Goal: Book appointment/travel/reservation: Book appointment/travel/reservation

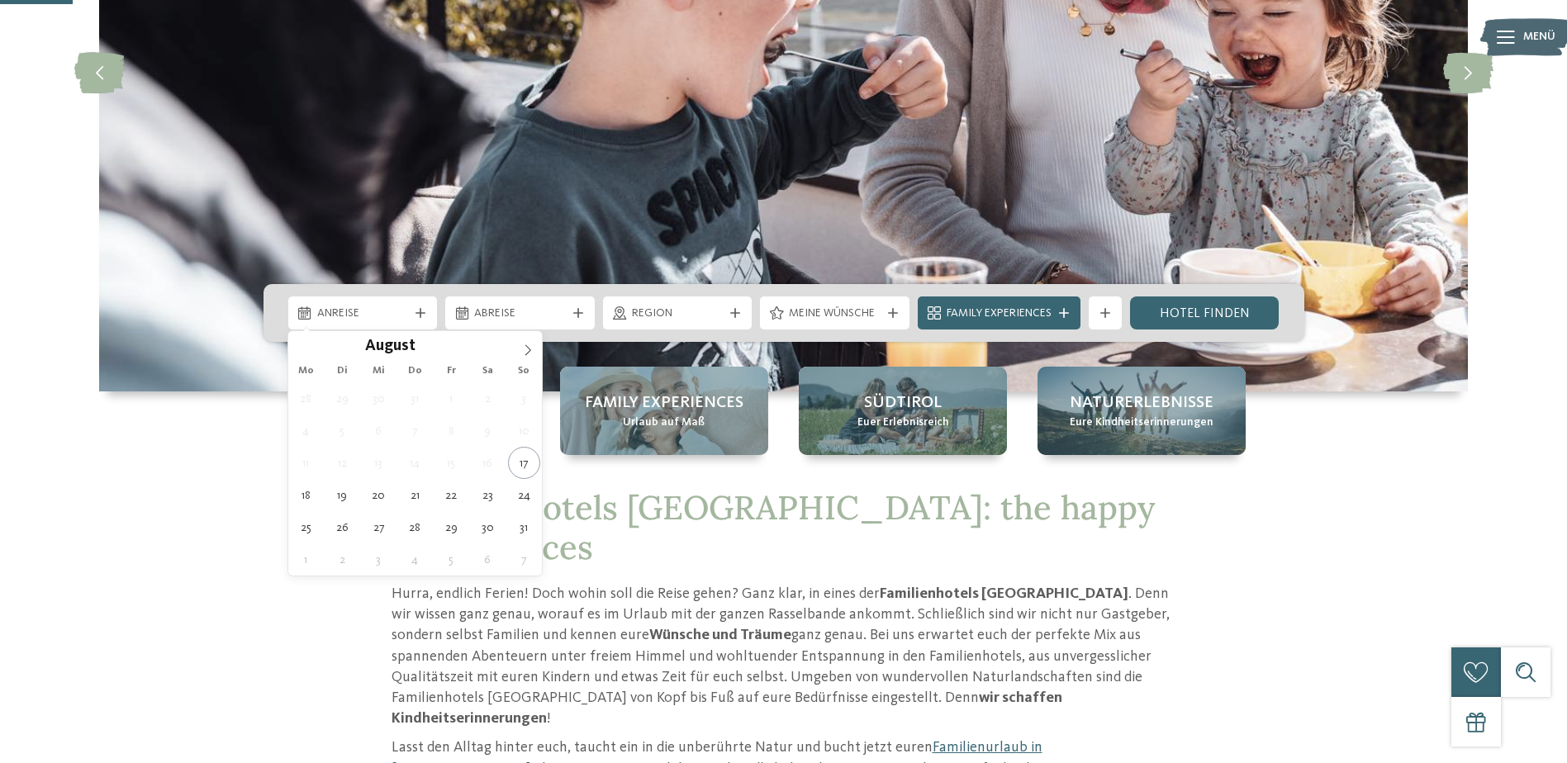
click at [416, 316] on icon at bounding box center [420, 313] width 10 height 10
type div "18.08.2025"
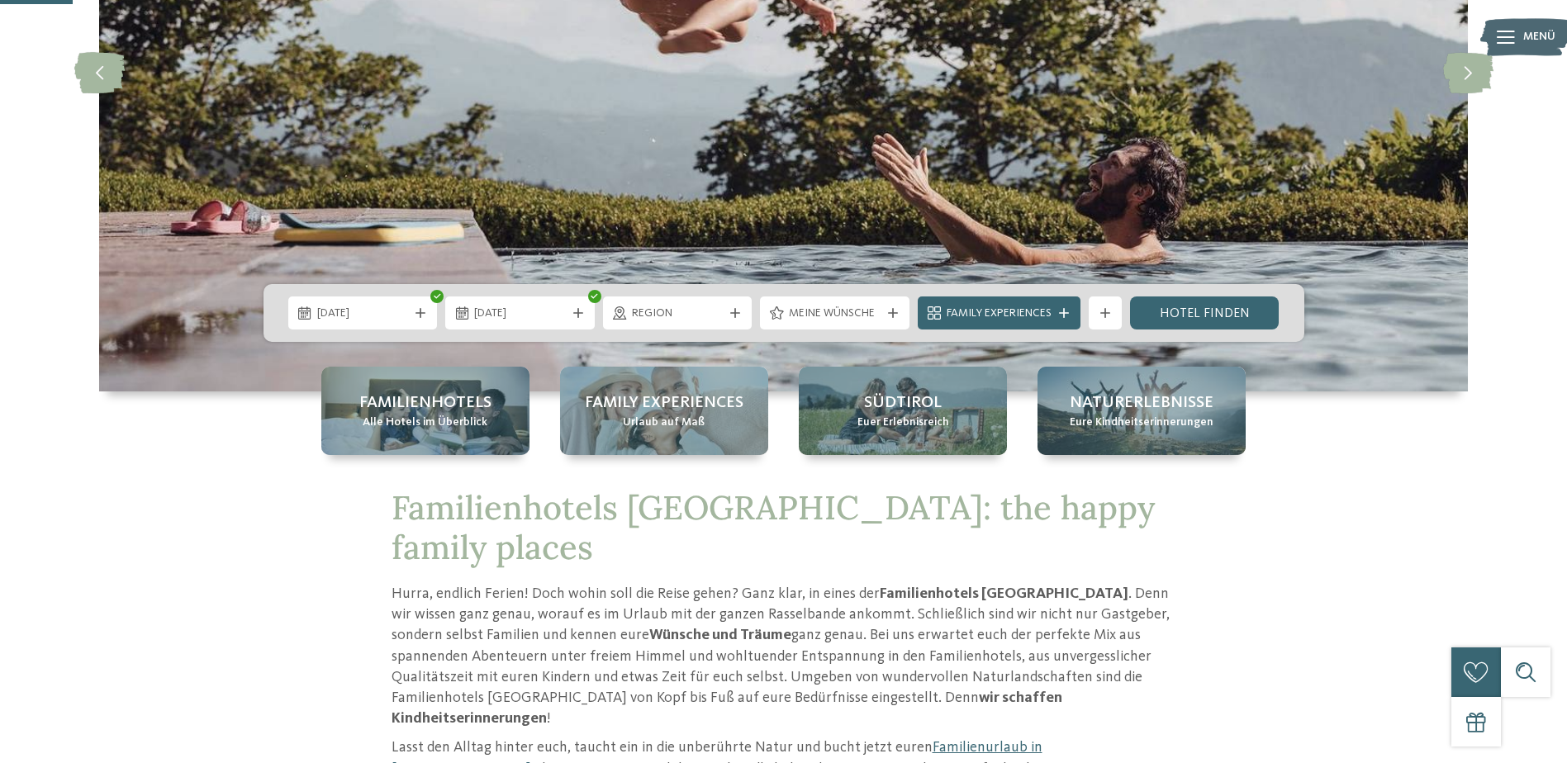
click at [562, 311] on span "18.08.2025" at bounding box center [520, 314] width 92 height 17
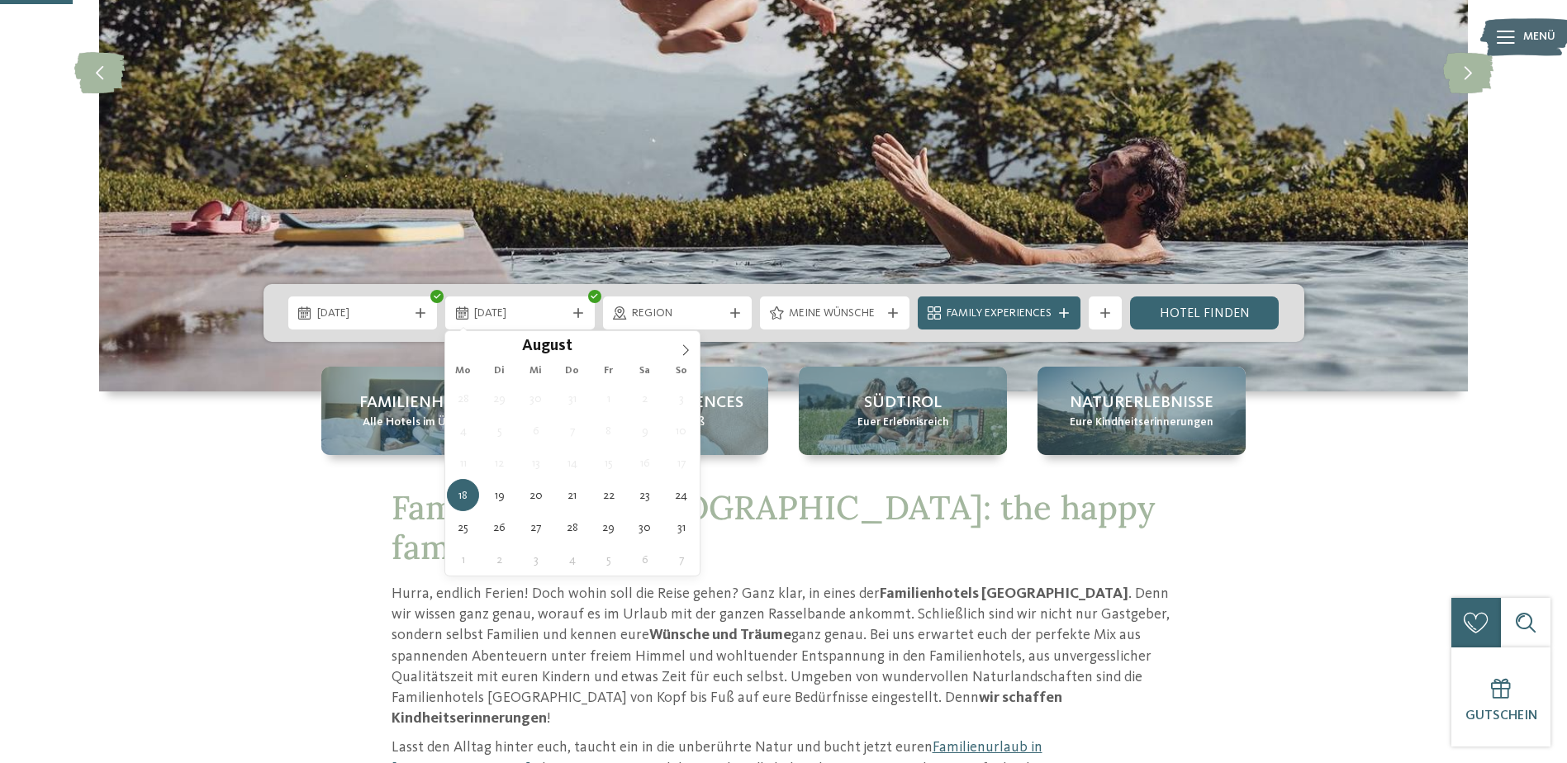
type div "[DATE]"
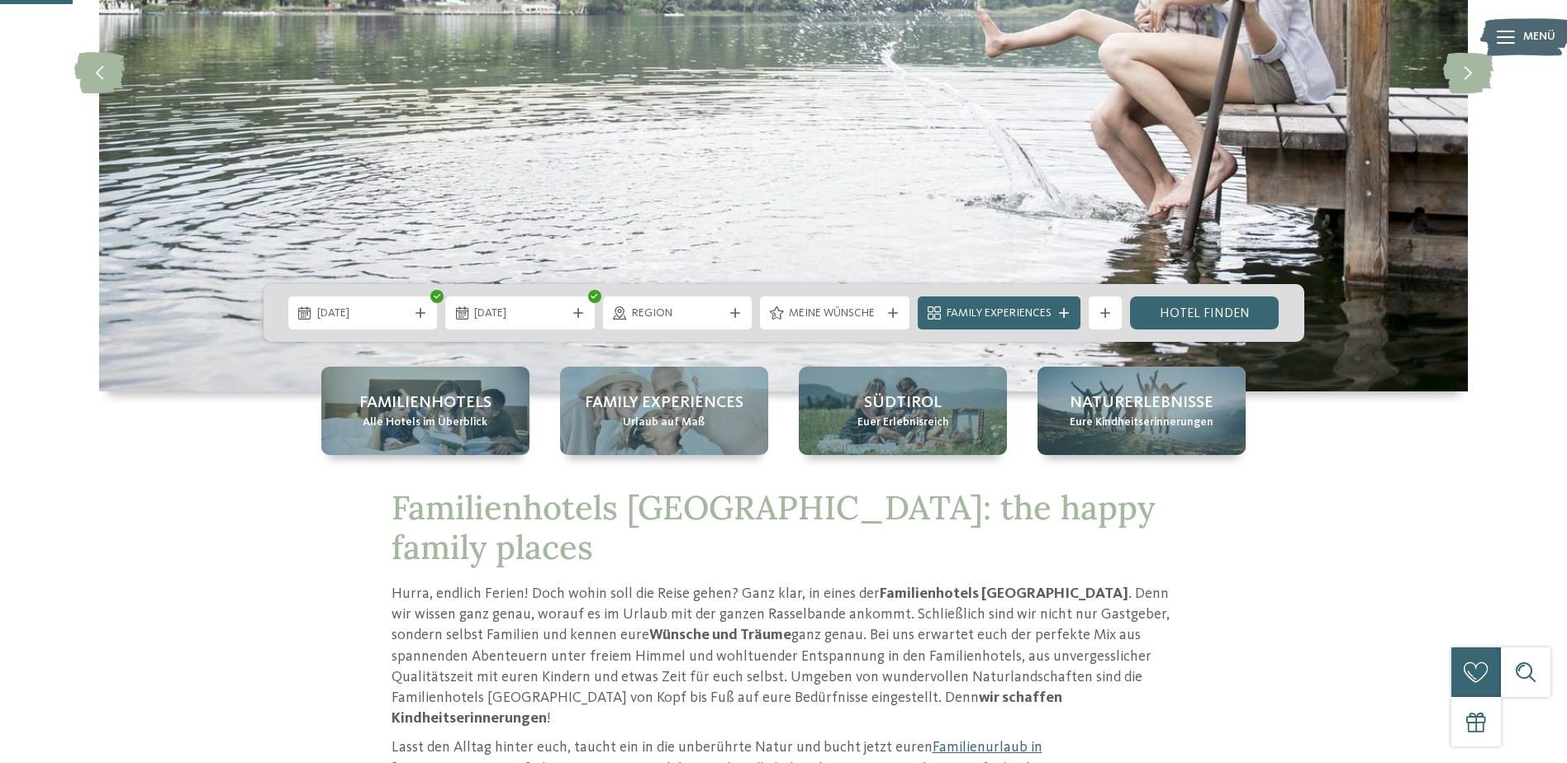
click at [687, 316] on span "Region" at bounding box center [678, 314] width 92 height 17
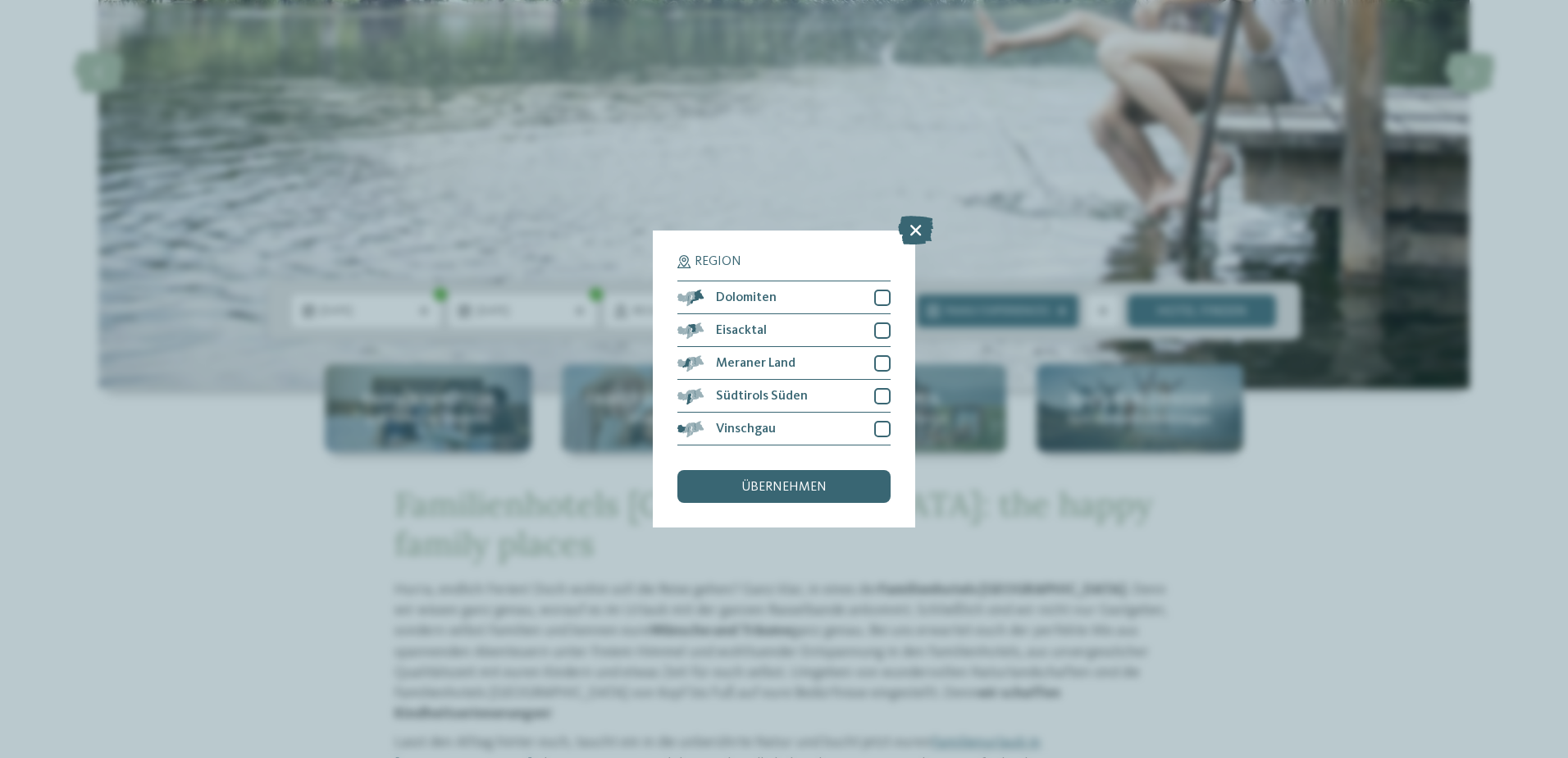
click at [922, 231] on icon at bounding box center [916, 229] width 36 height 29
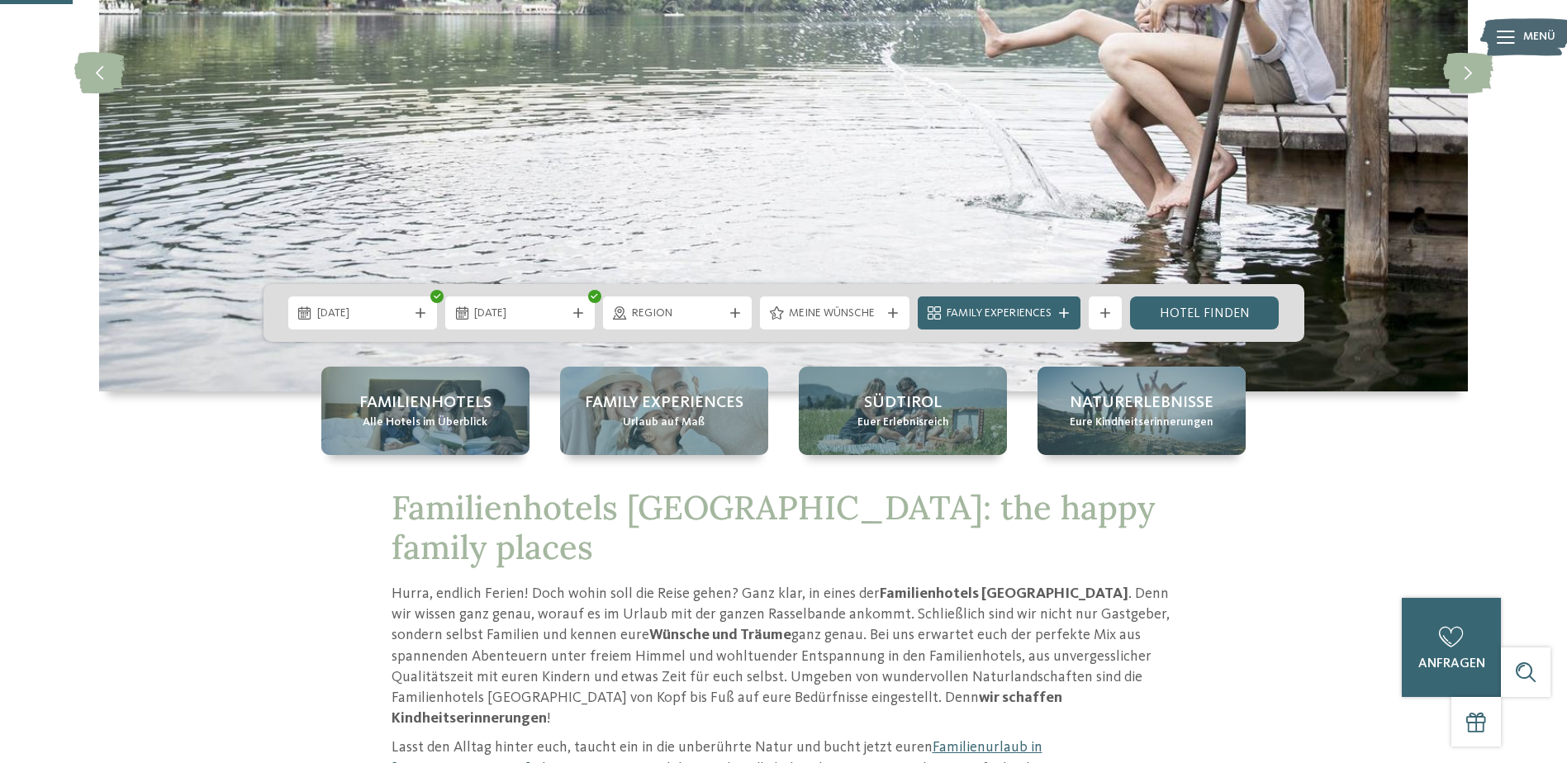
click at [885, 311] on div at bounding box center [893, 313] width 17 height 10
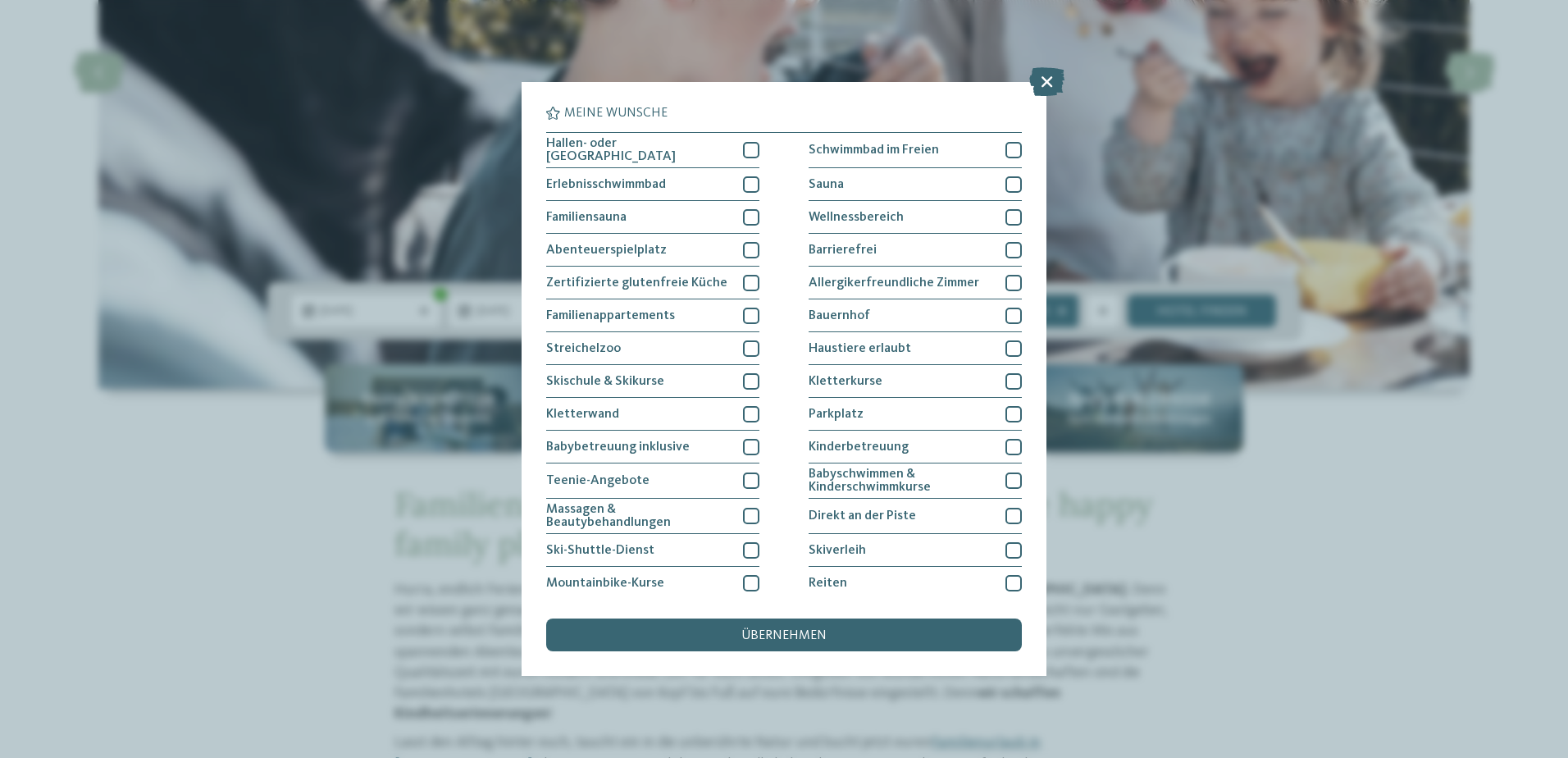
drag, startPoint x: 1053, startPoint y: 82, endPoint x: 1057, endPoint y: 74, distance: 8.9
click at [1057, 84] on icon at bounding box center [1048, 81] width 36 height 29
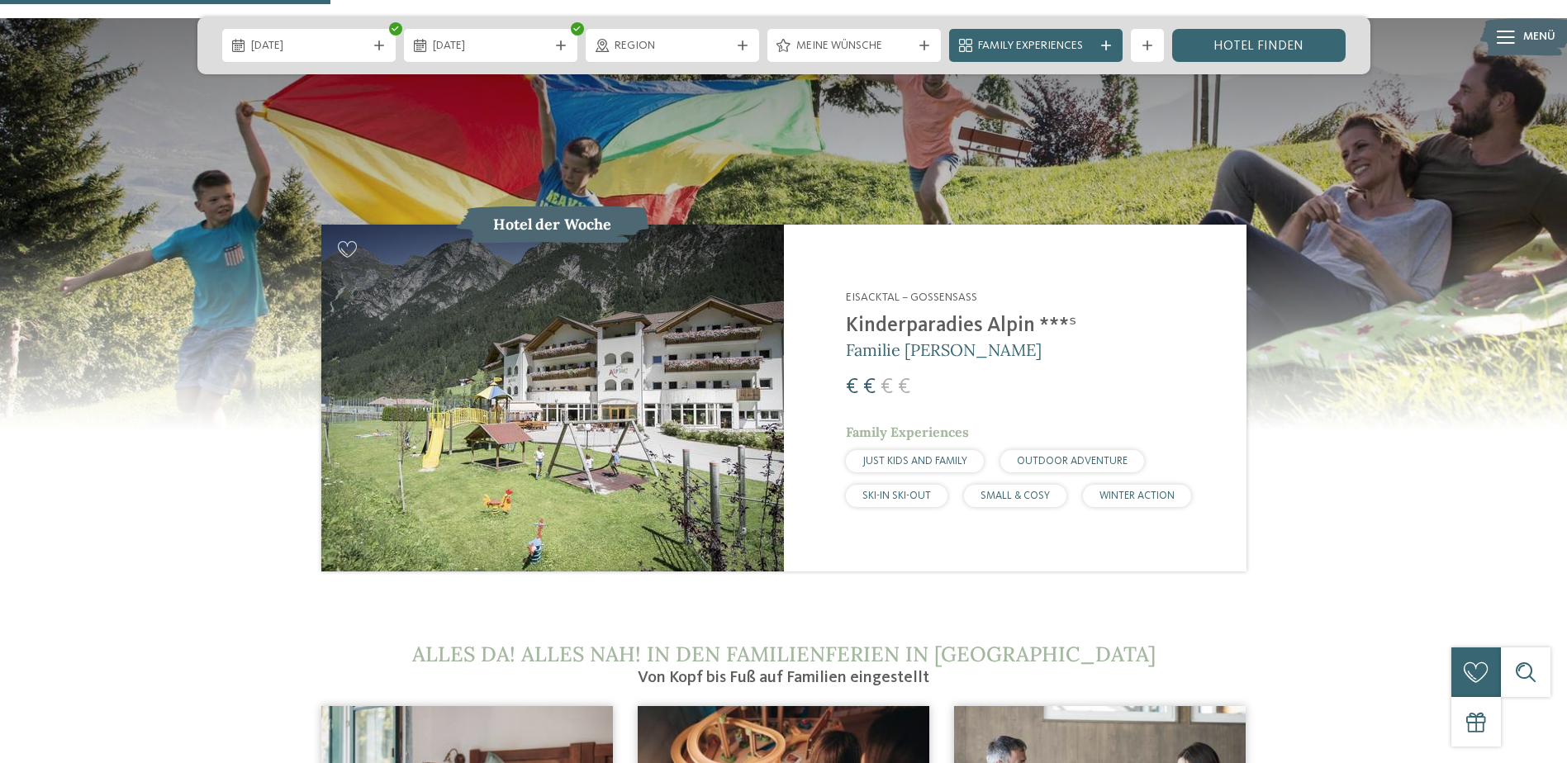
scroll to position [1569, 0]
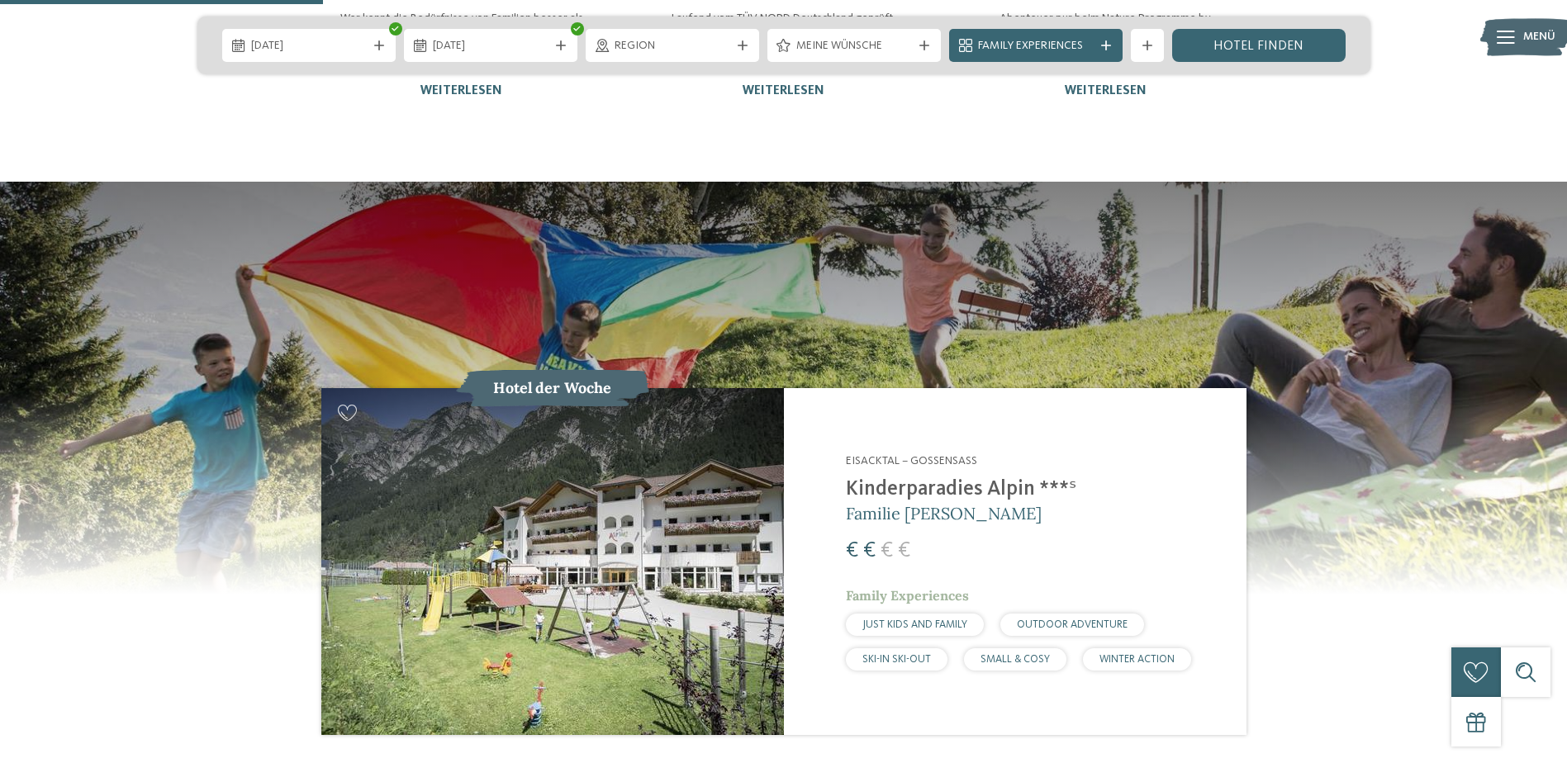
click at [908, 477] on h2 "Kinderparadies Alpin ***ˢ" at bounding box center [1036, 489] width 380 height 25
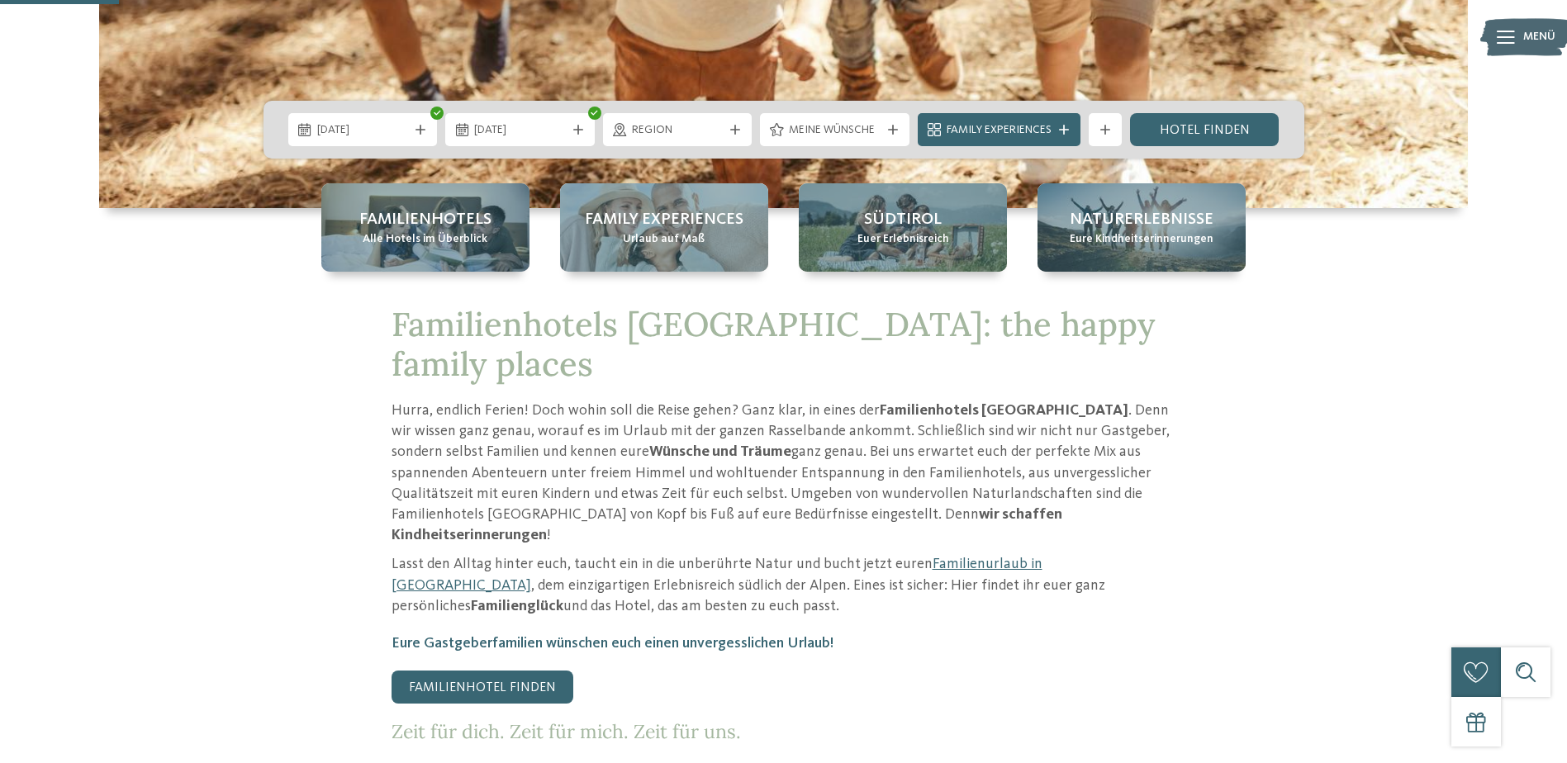
scroll to position [413, 0]
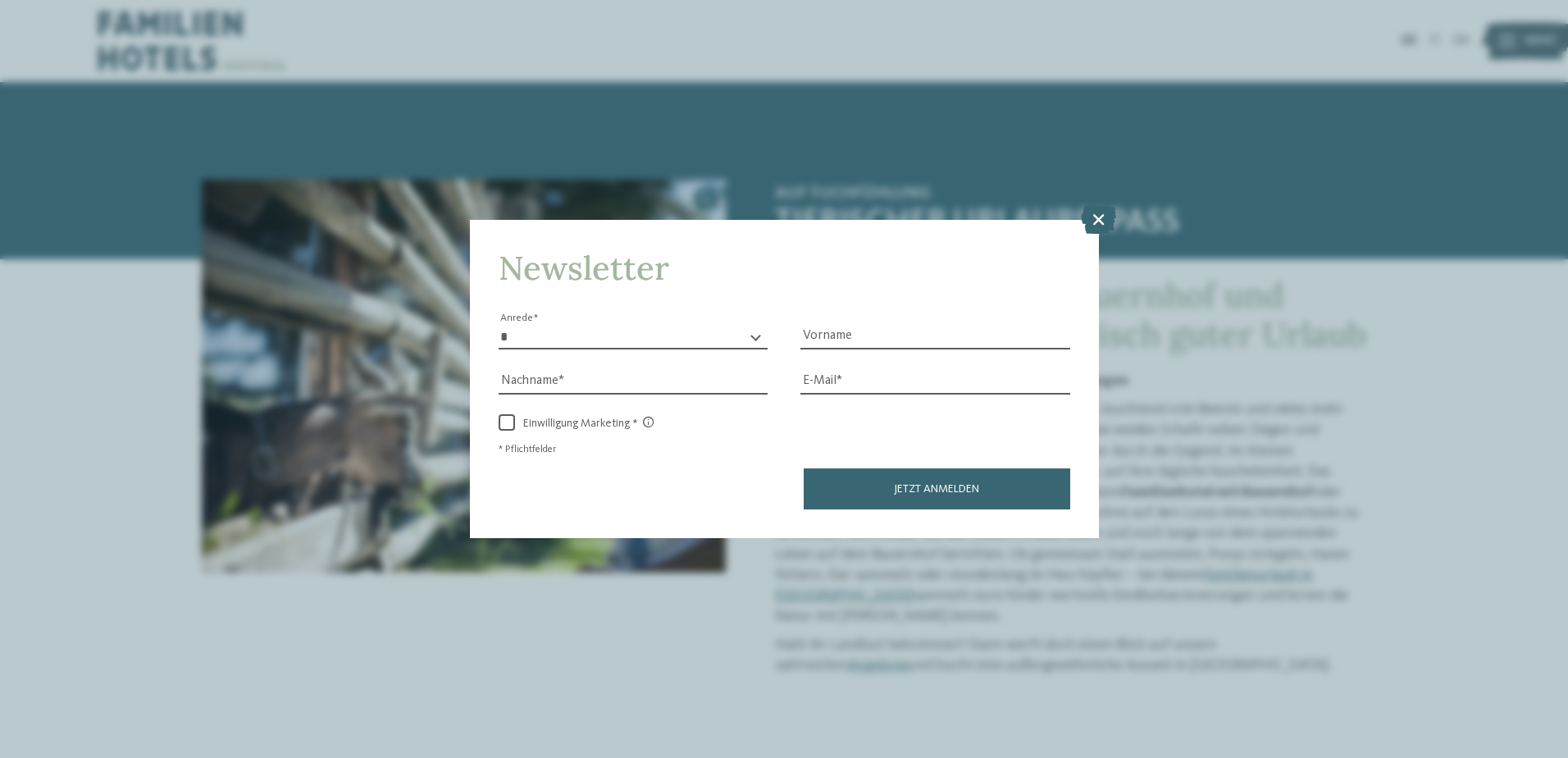
click at [1103, 225] on icon at bounding box center [1099, 219] width 36 height 29
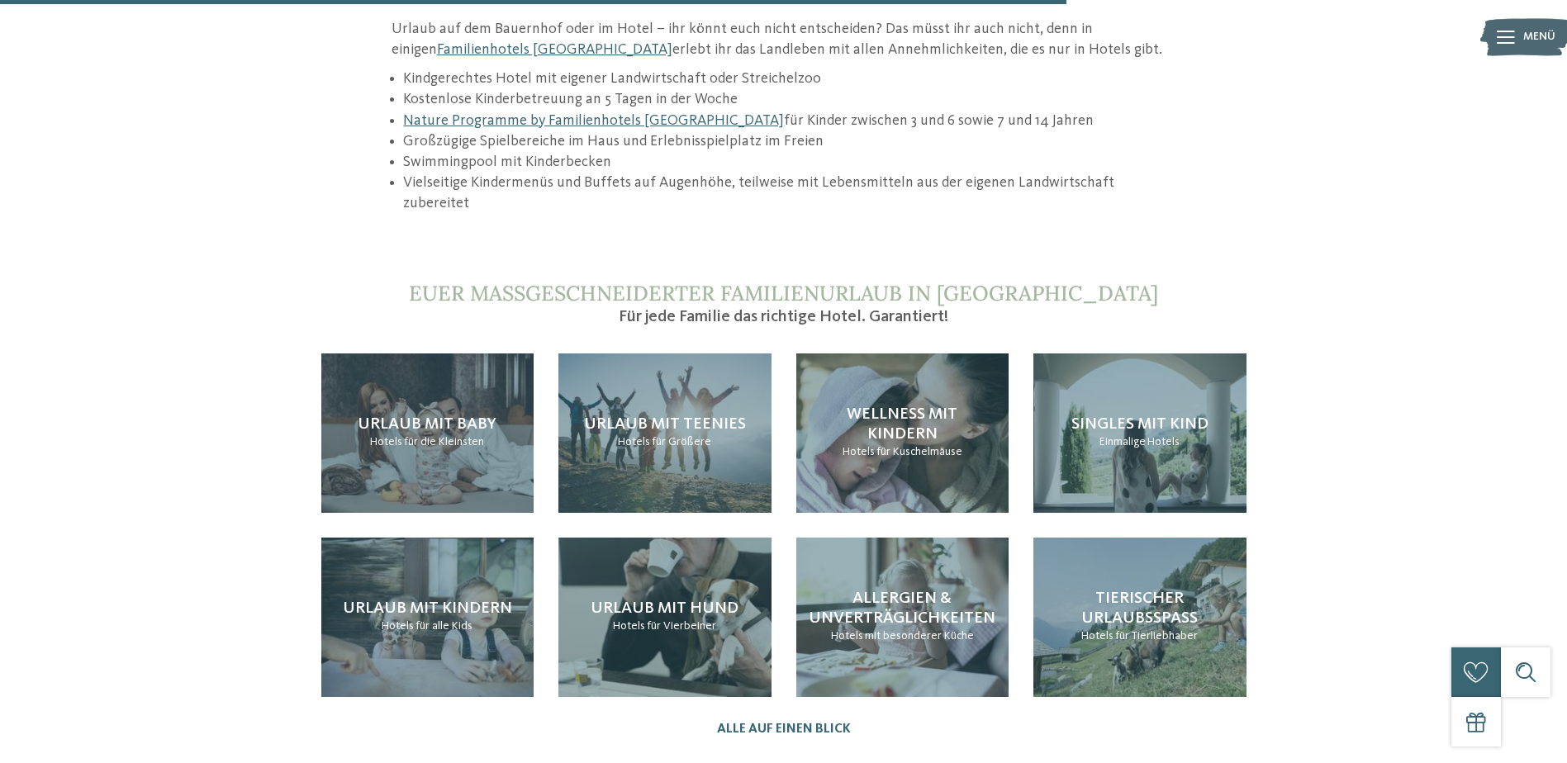
scroll to position [1652, 0]
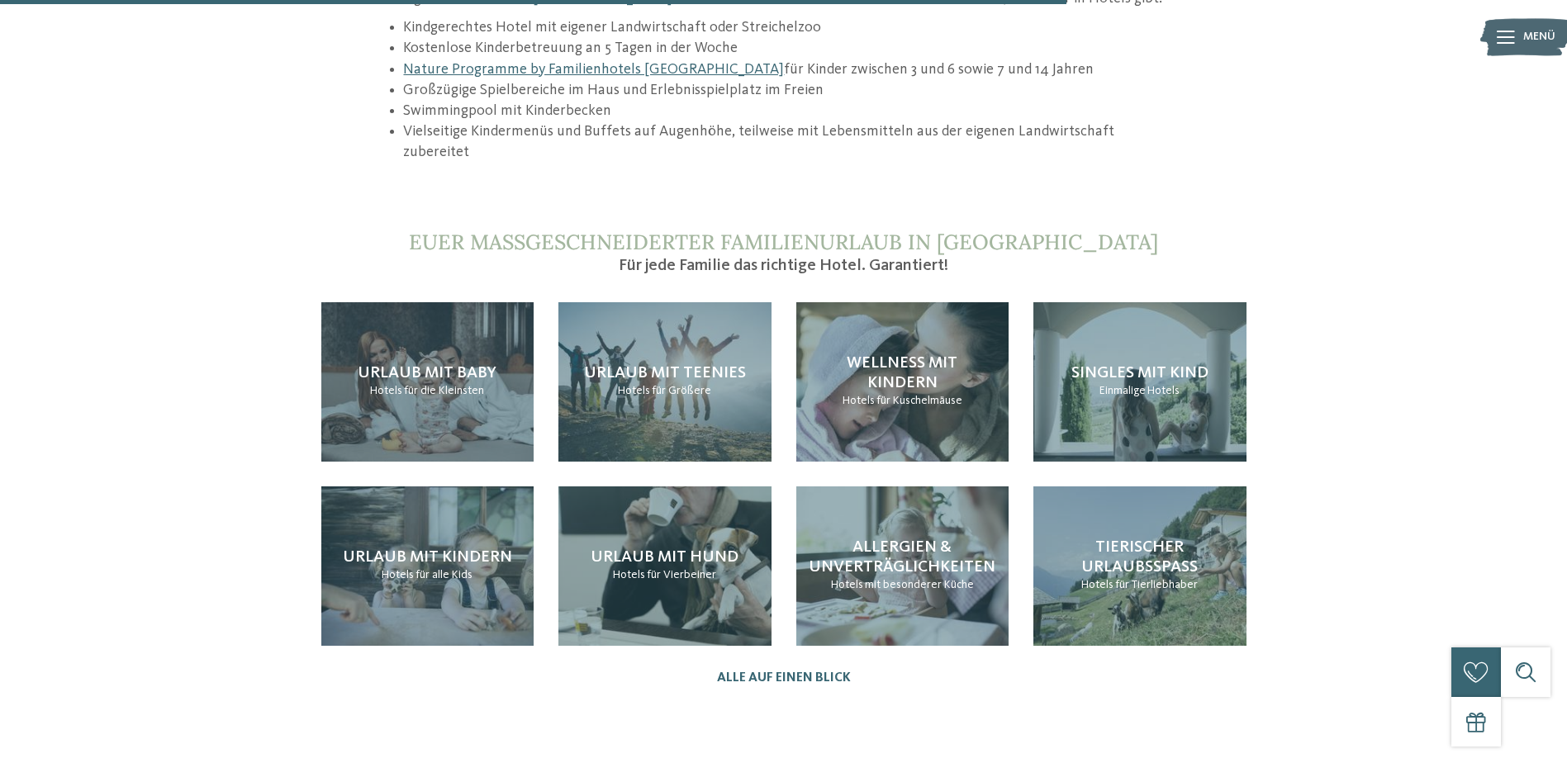
click at [1137, 553] on div "Tierischer Urlaubsspaß Hotels für Tierliebhaber" at bounding box center [1139, 566] width 213 height 159
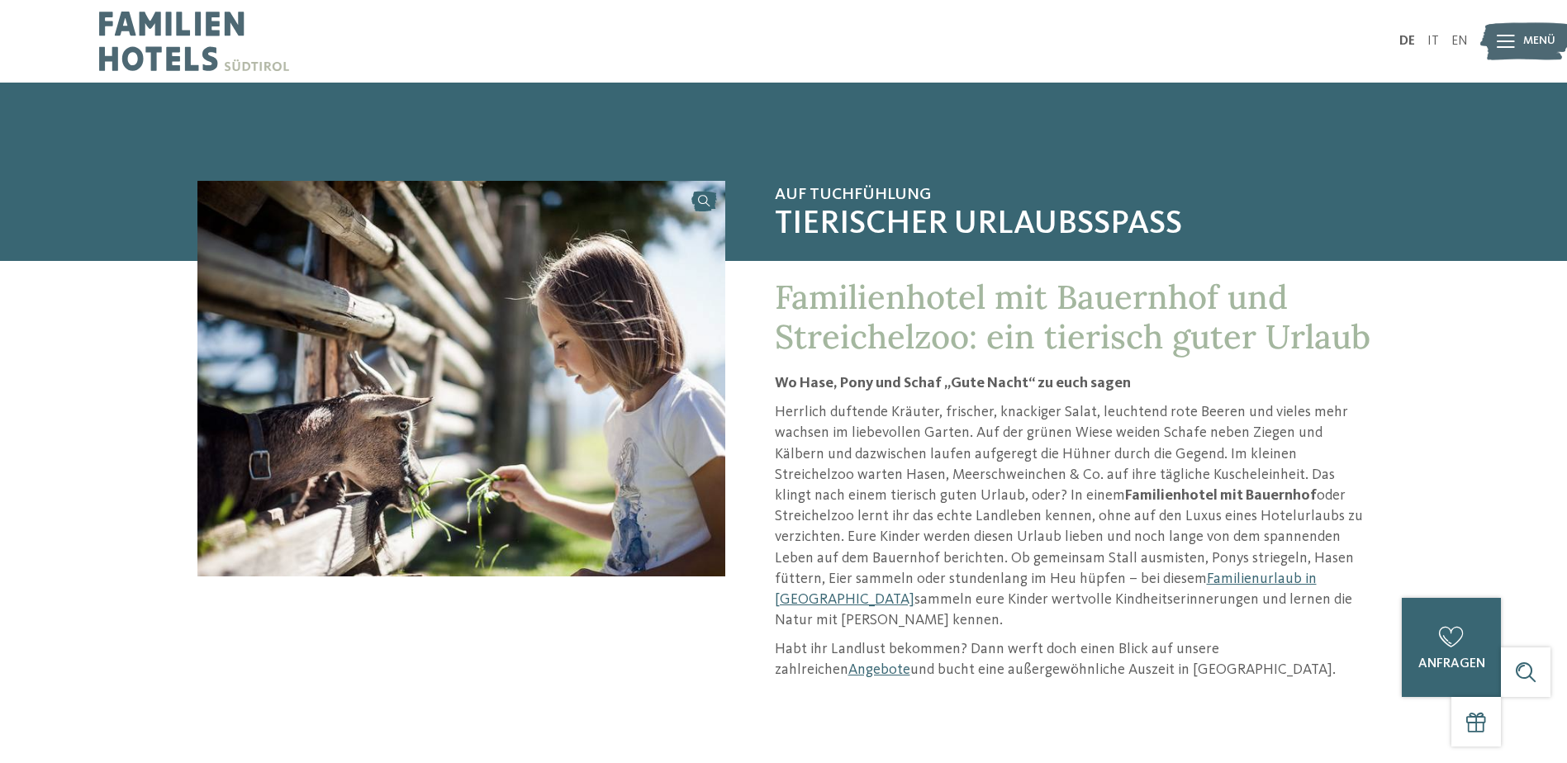
click at [910, 662] on link "Angebote" at bounding box center [879, 669] width 62 height 15
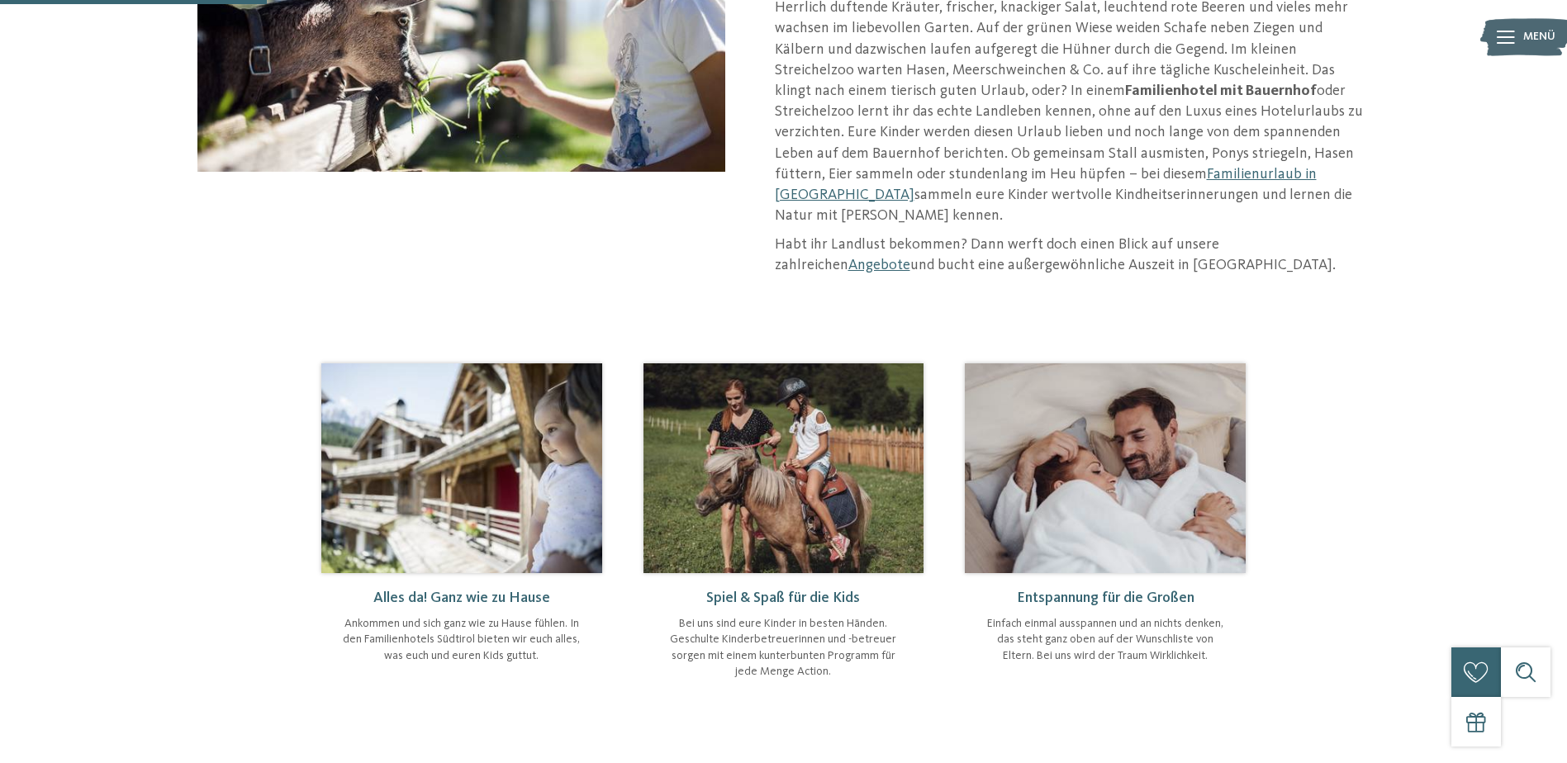
scroll to position [413, 0]
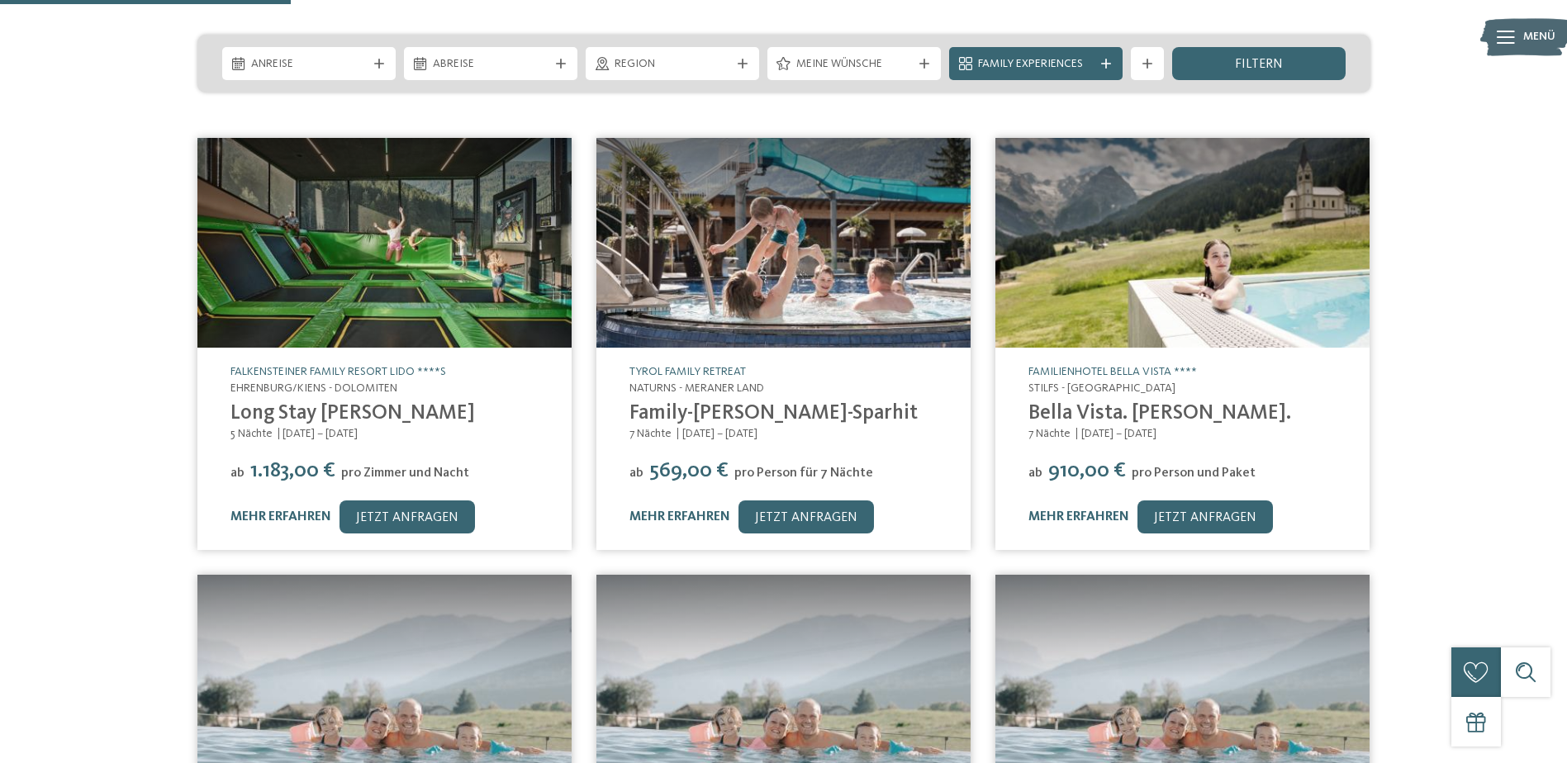
scroll to position [83, 0]
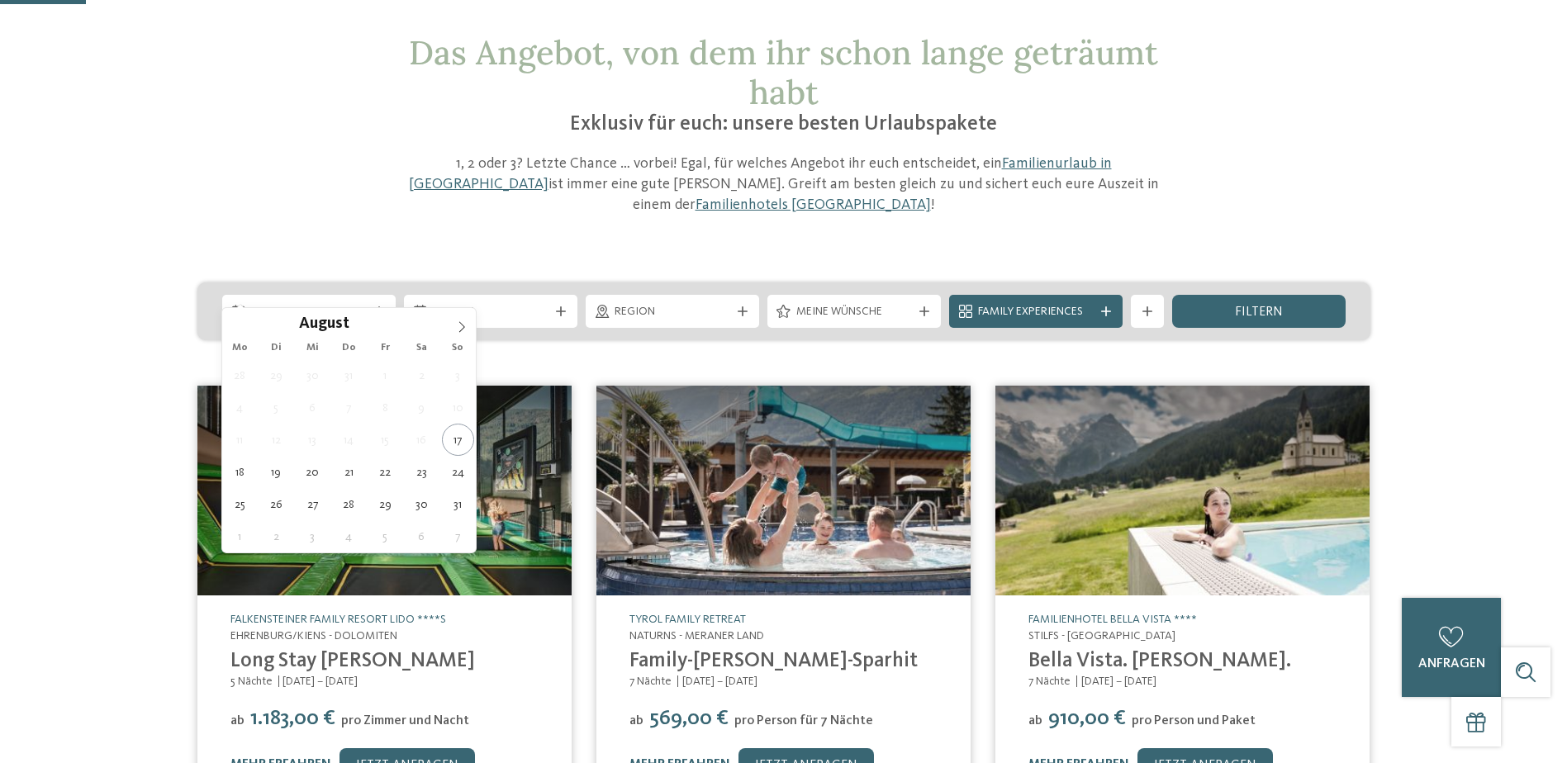
click at [375, 306] on icon at bounding box center [379, 311] width 10 height 10
type div "19.08.2025"
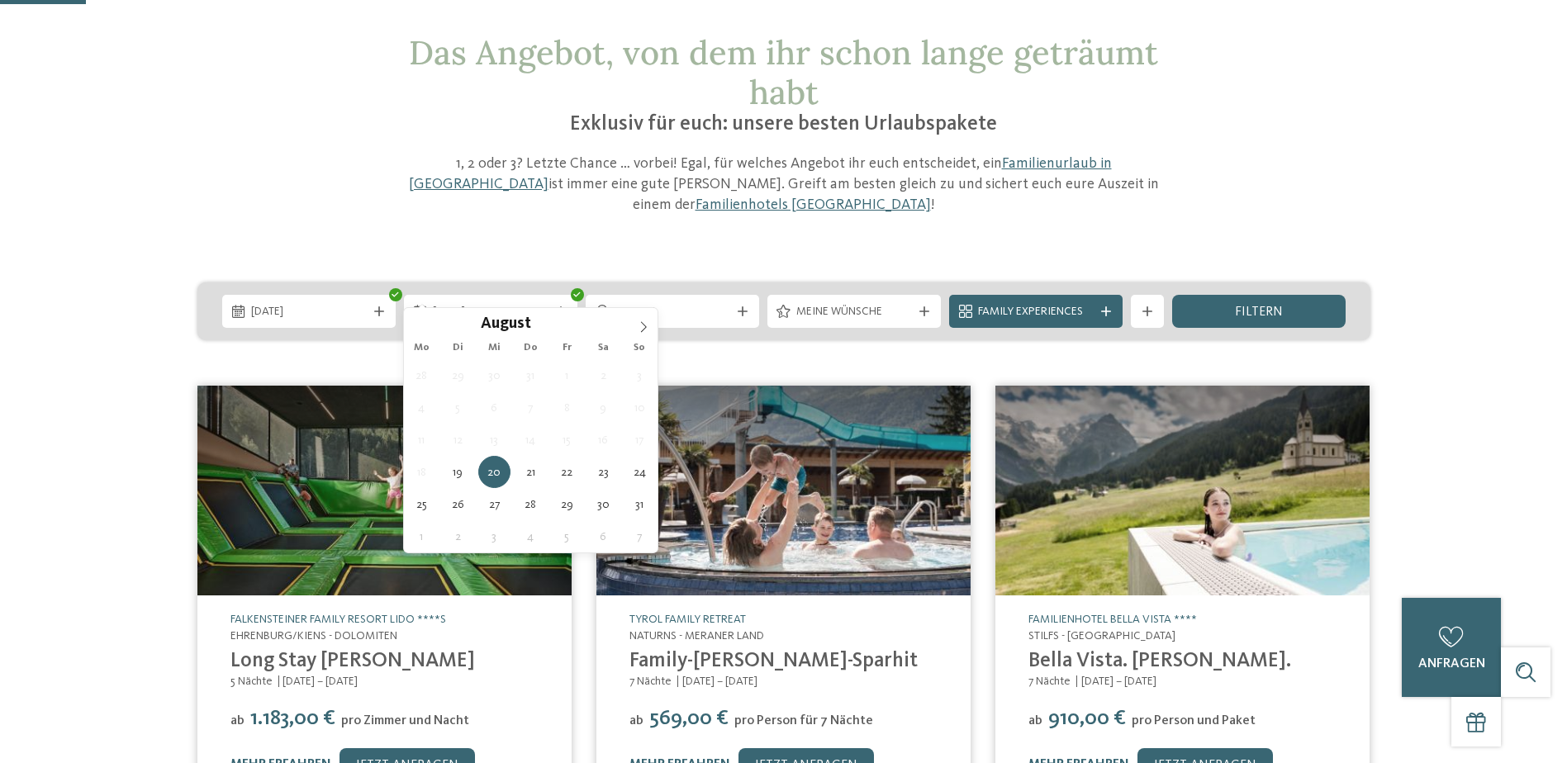
type div "25.08.2025"
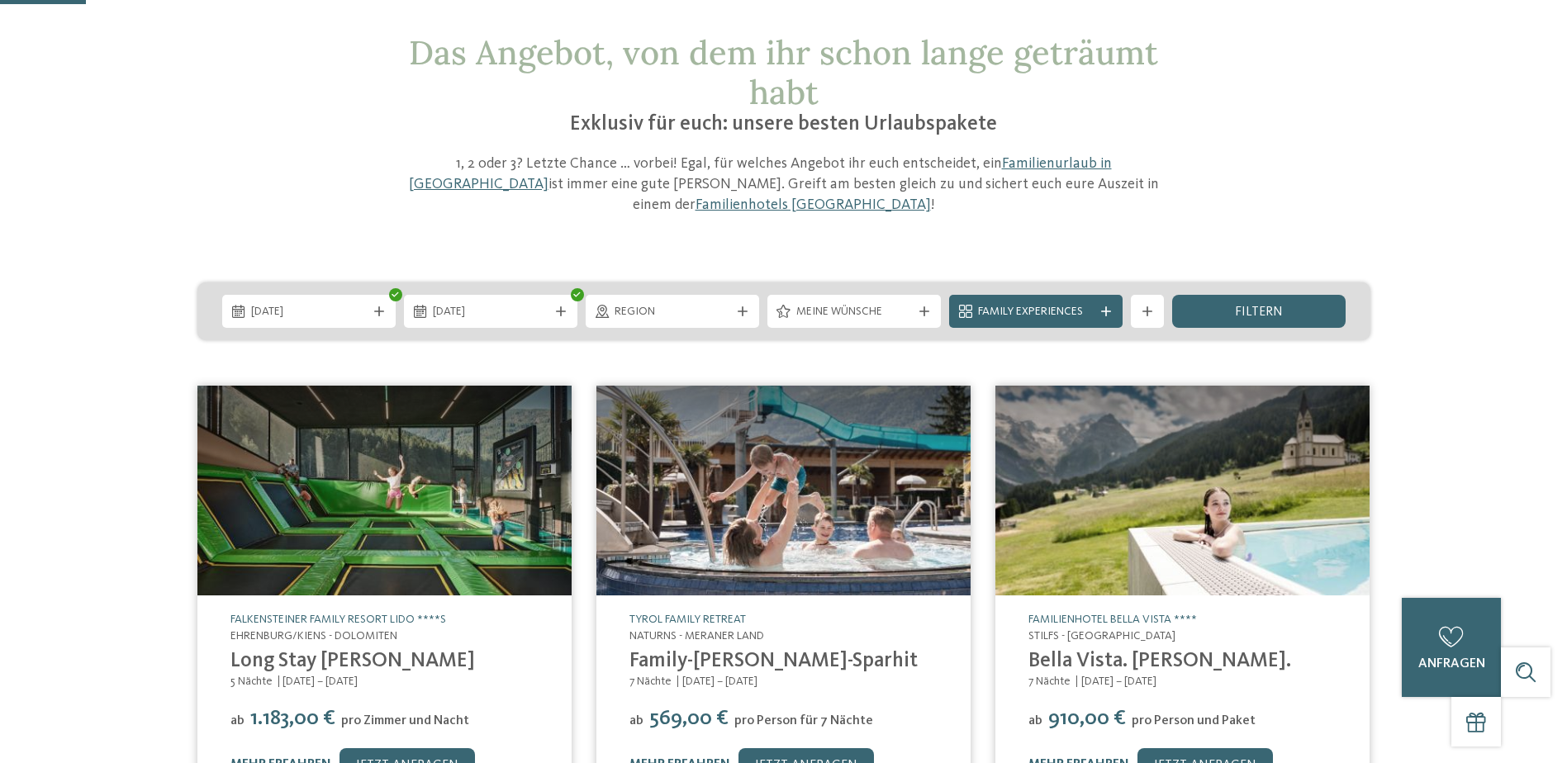
click at [670, 304] on span "Region" at bounding box center [673, 312] width 116 height 17
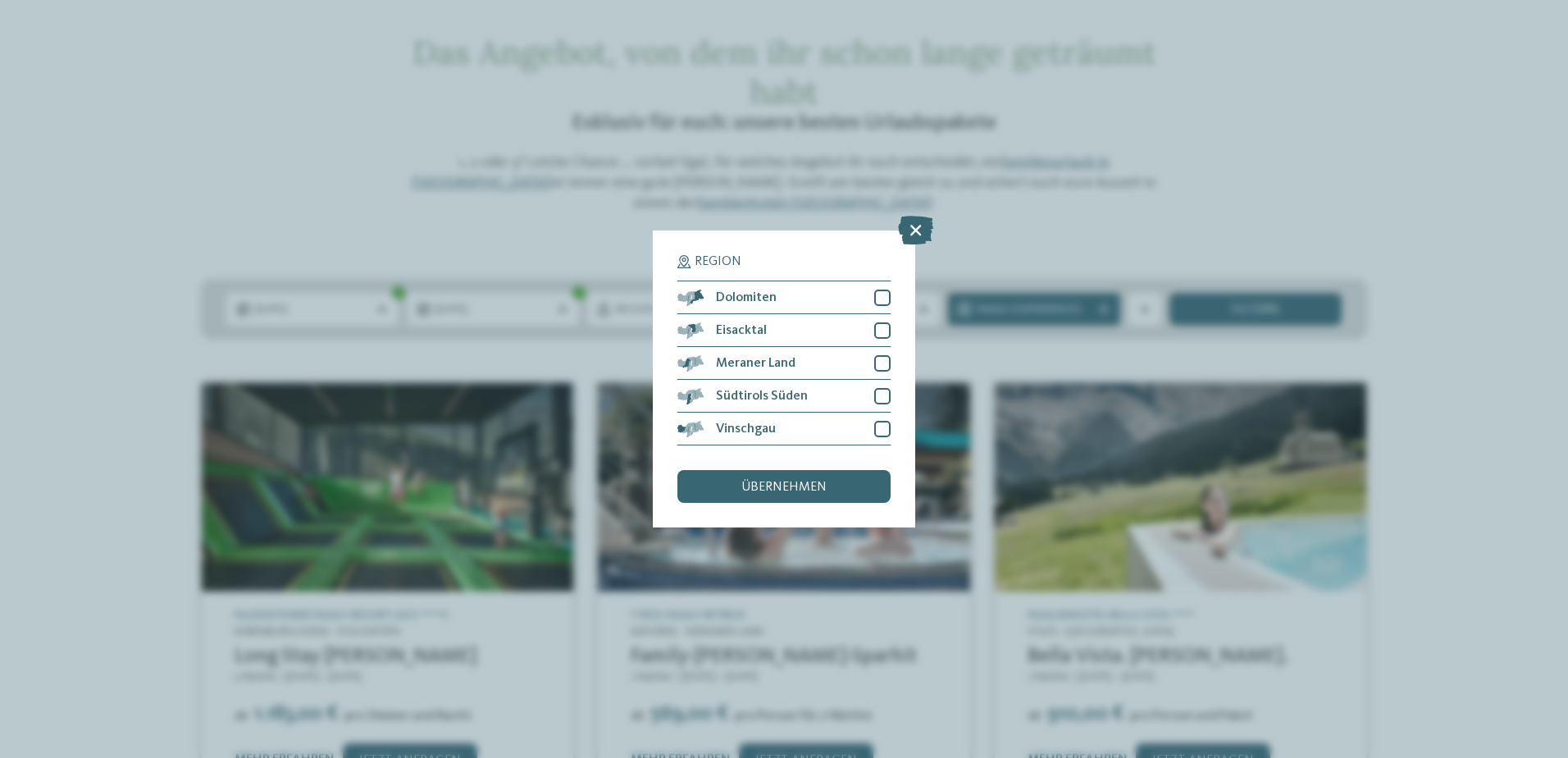
click at [912, 226] on icon at bounding box center [916, 229] width 36 height 29
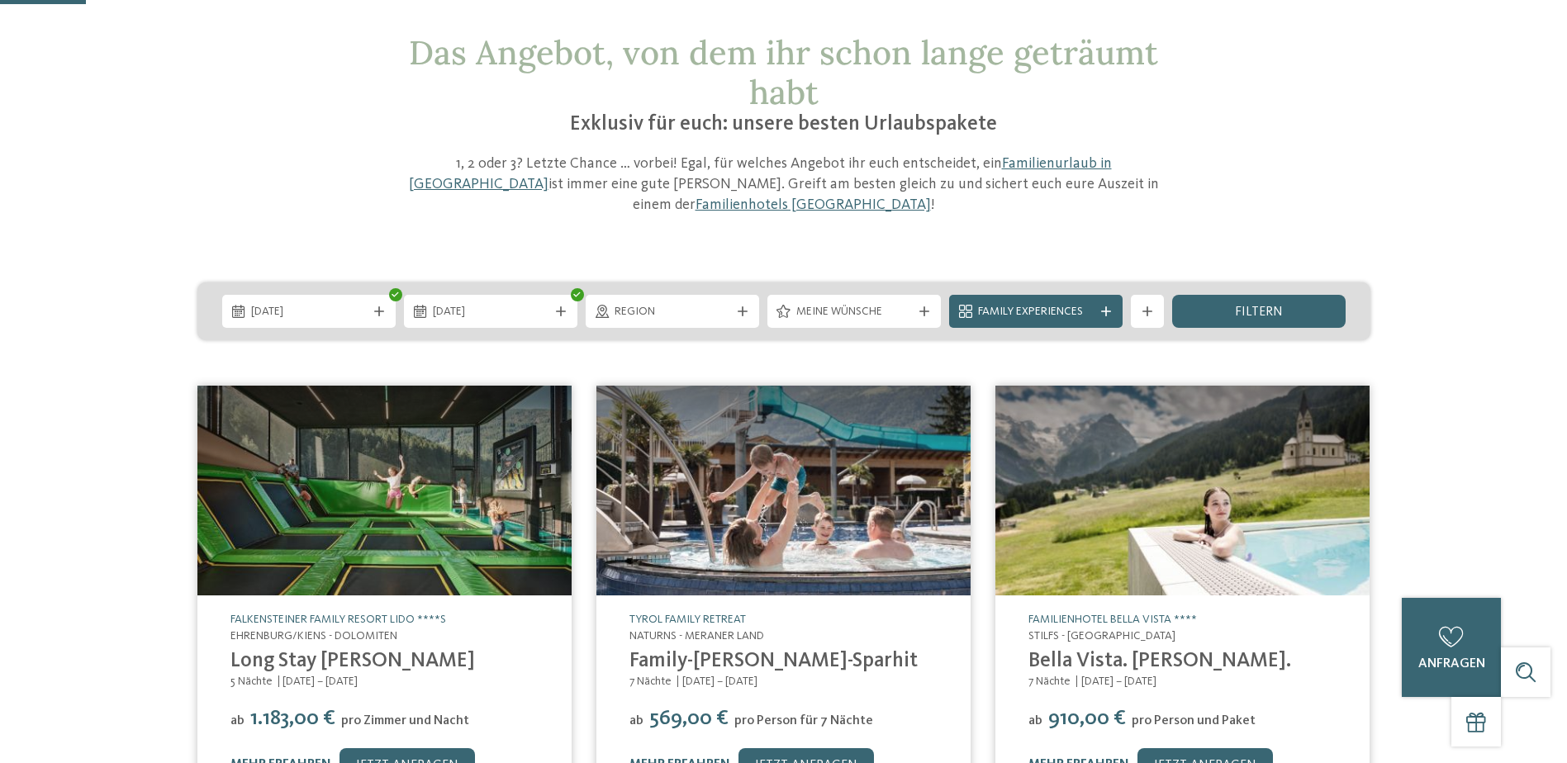
click at [1071, 304] on span "Family Experiences" at bounding box center [1036, 312] width 116 height 17
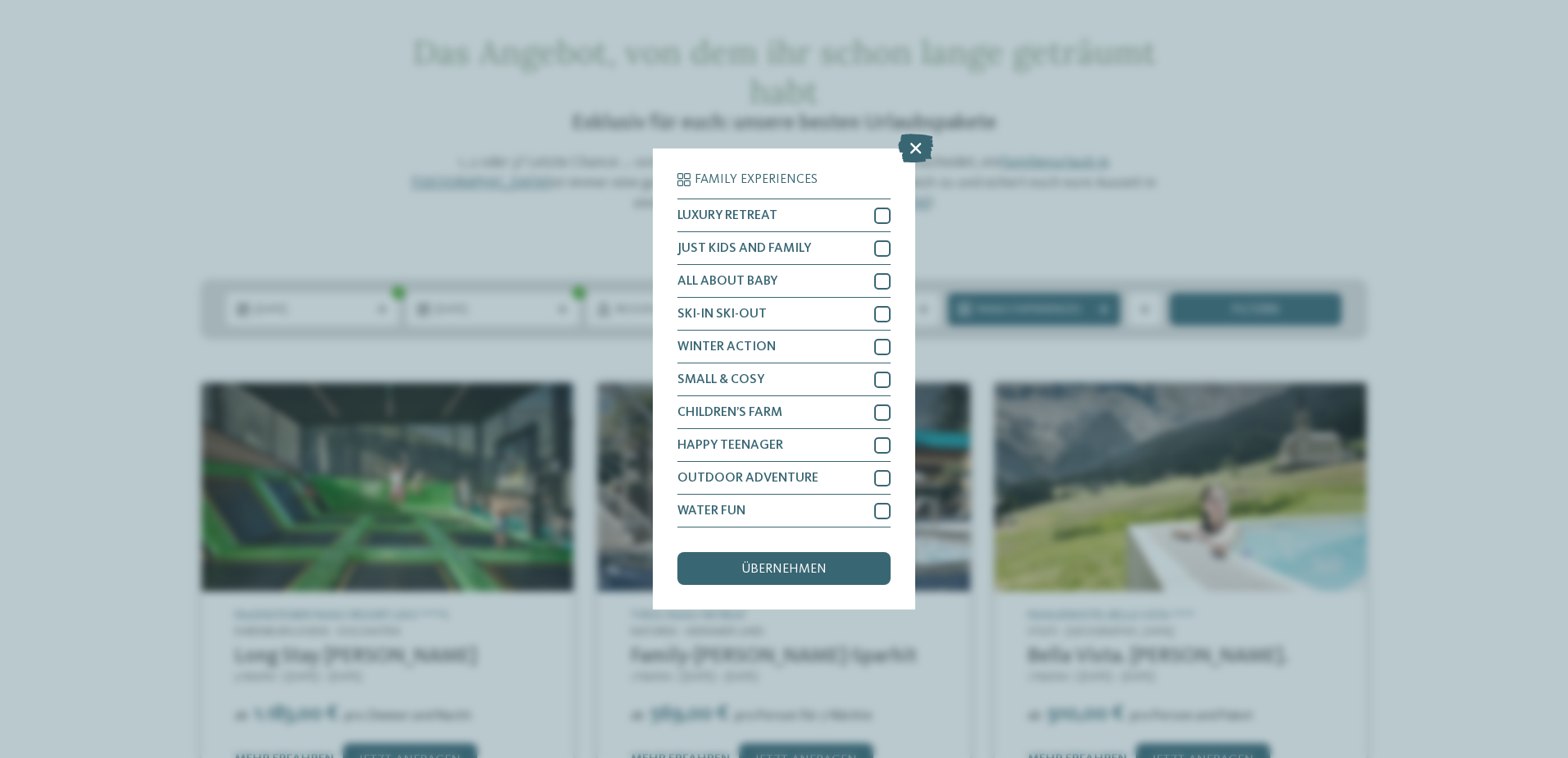
click at [919, 151] on icon at bounding box center [916, 148] width 36 height 29
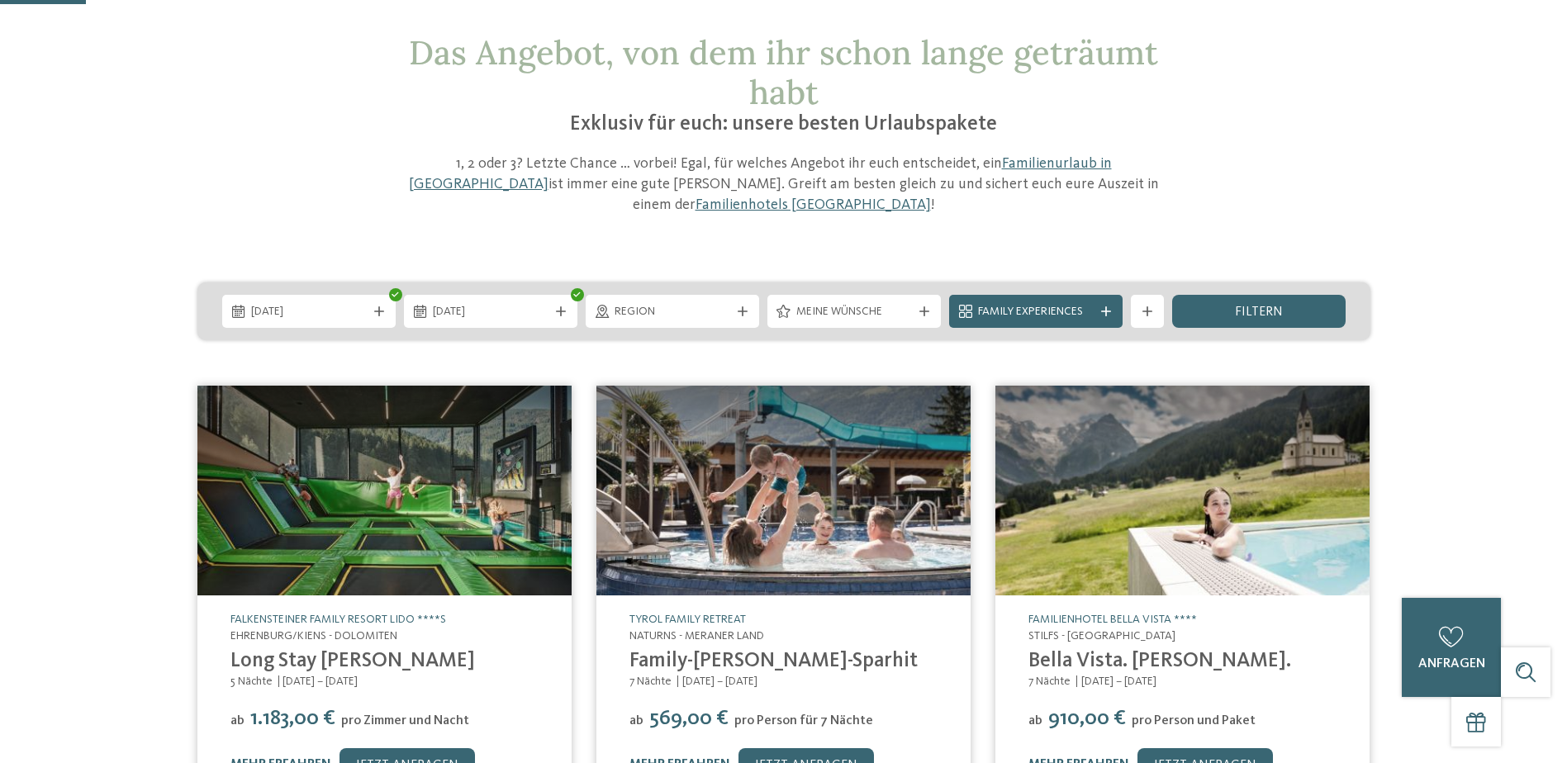
click at [924, 306] on icon at bounding box center [924, 311] width 10 height 10
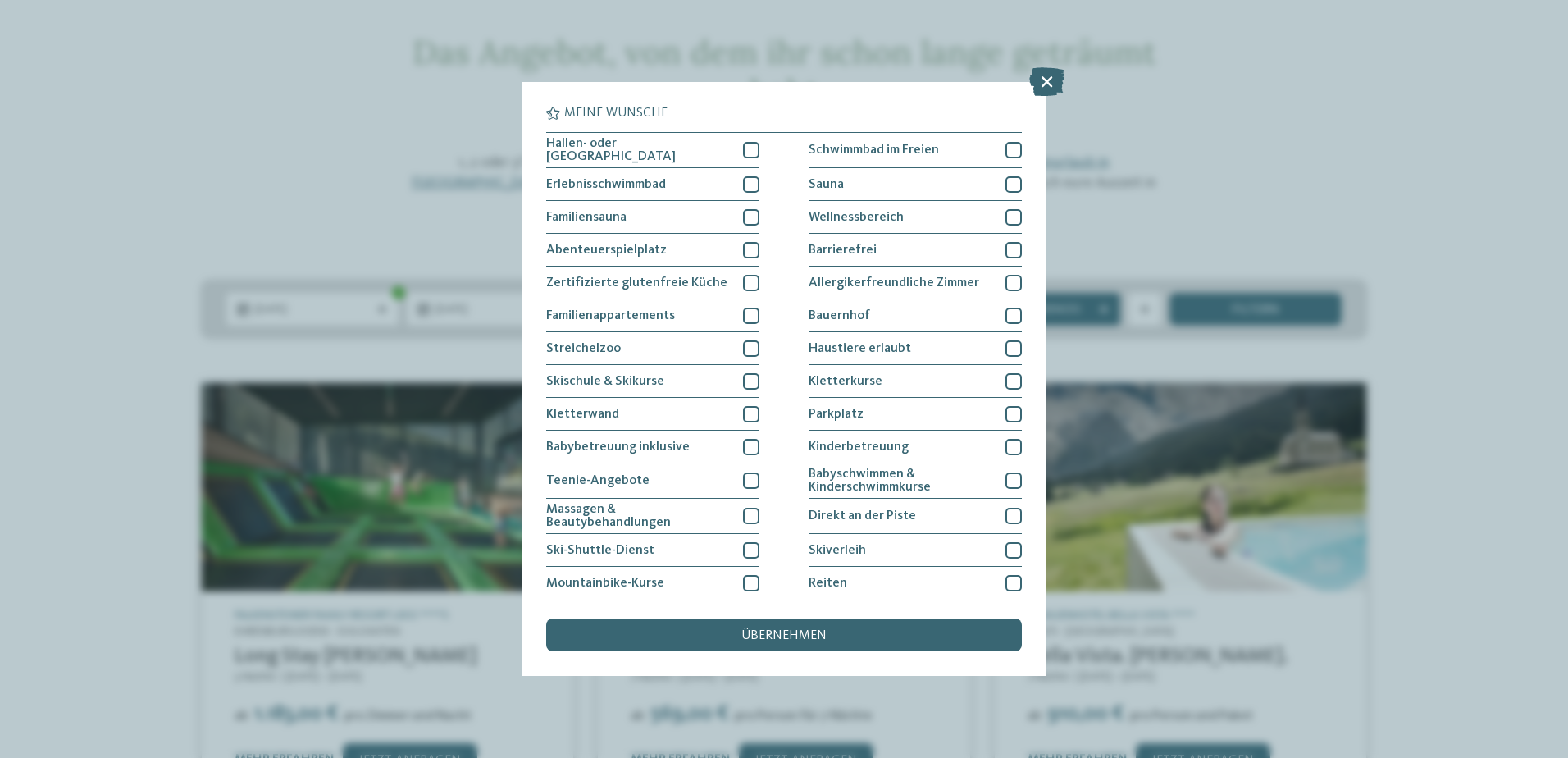
click at [900, 320] on div "Bauernhof" at bounding box center [915, 315] width 214 height 33
click at [767, 641] on span "übernehmen" at bounding box center [784, 636] width 85 height 13
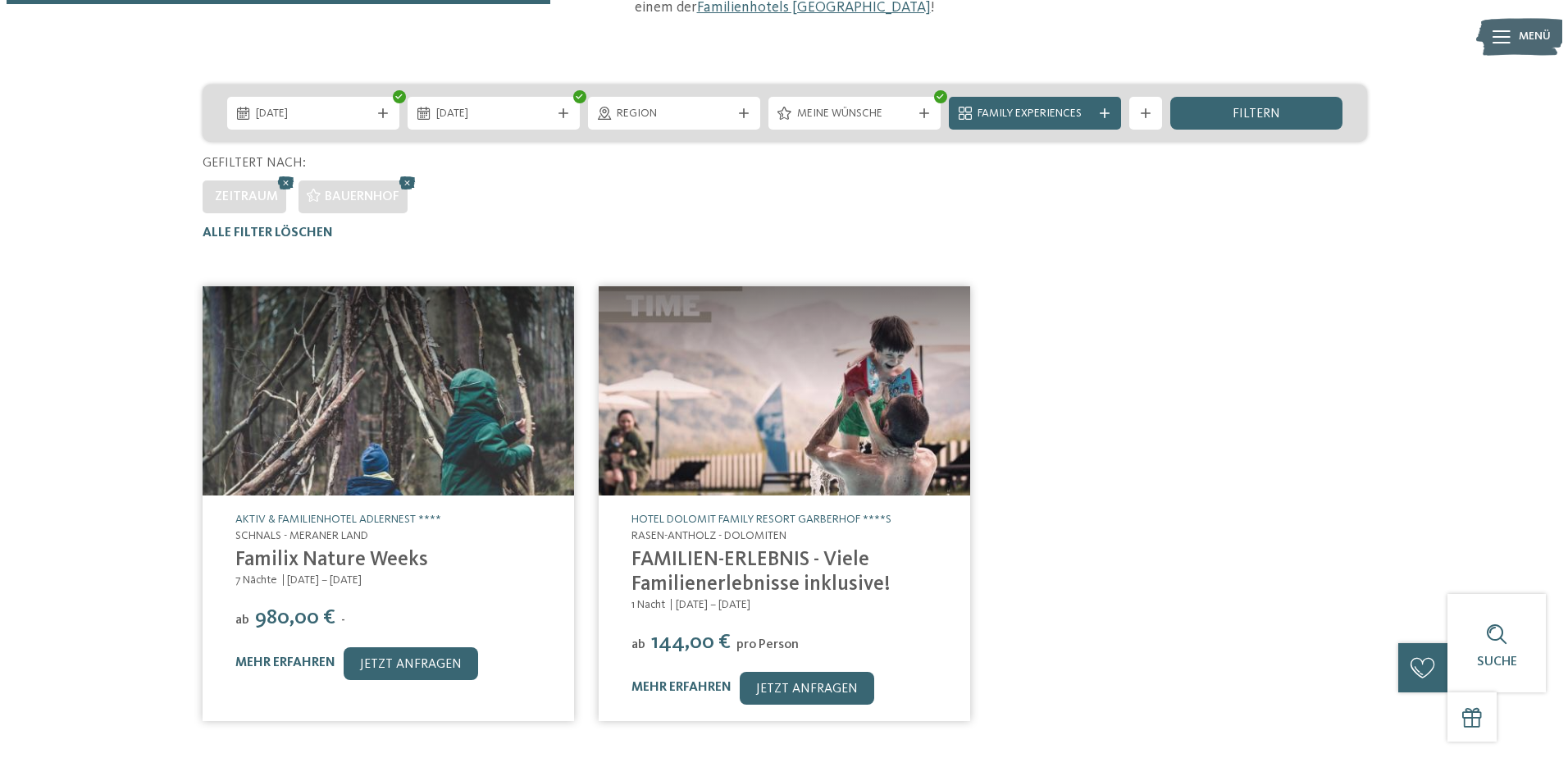
scroll to position [277, 0]
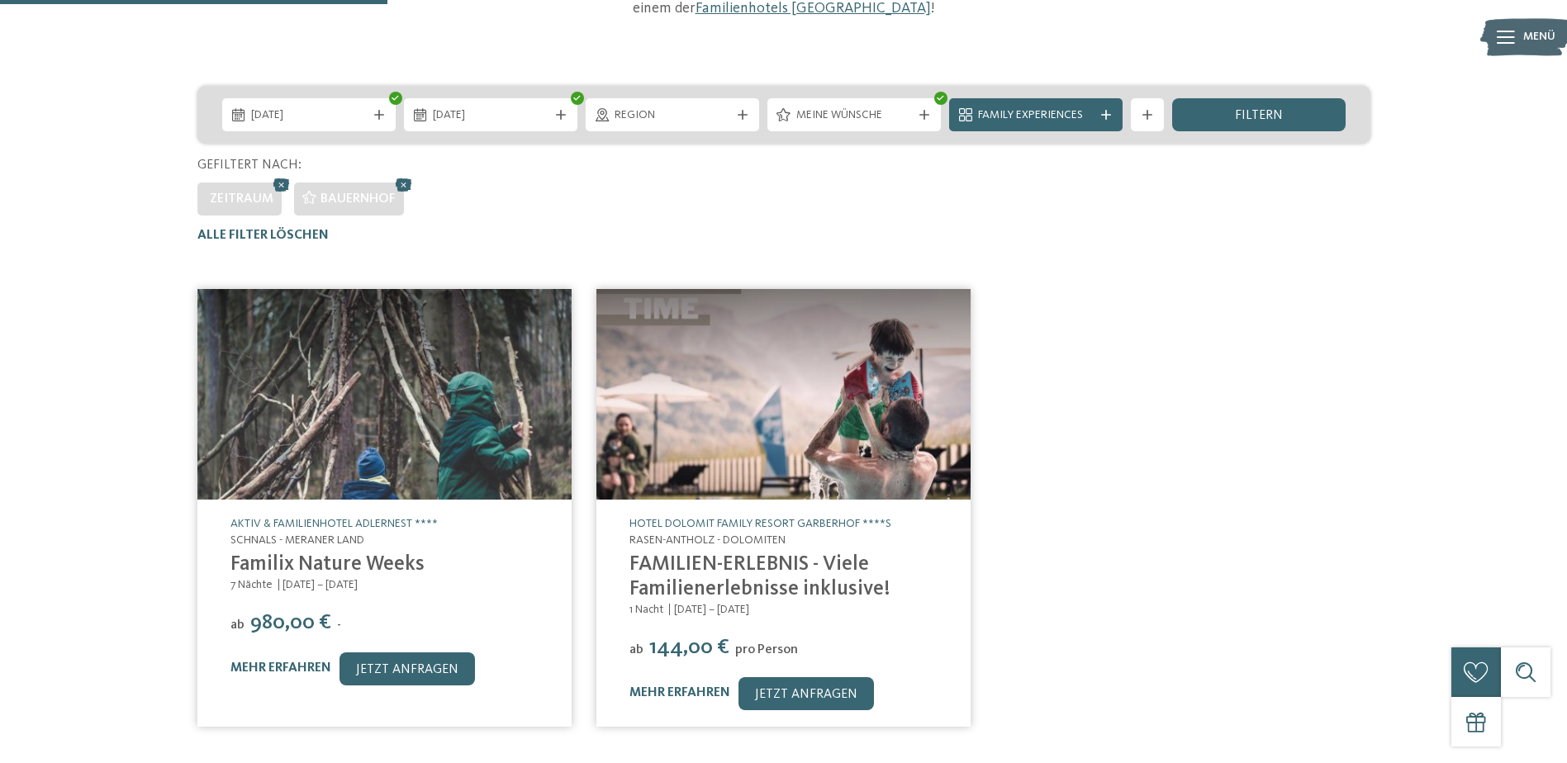
click at [738, 554] on link "FAMILIEN-ERLEBNIS - Viele Familienerlebnisse inklusive!" at bounding box center [759, 576] width 261 height 45
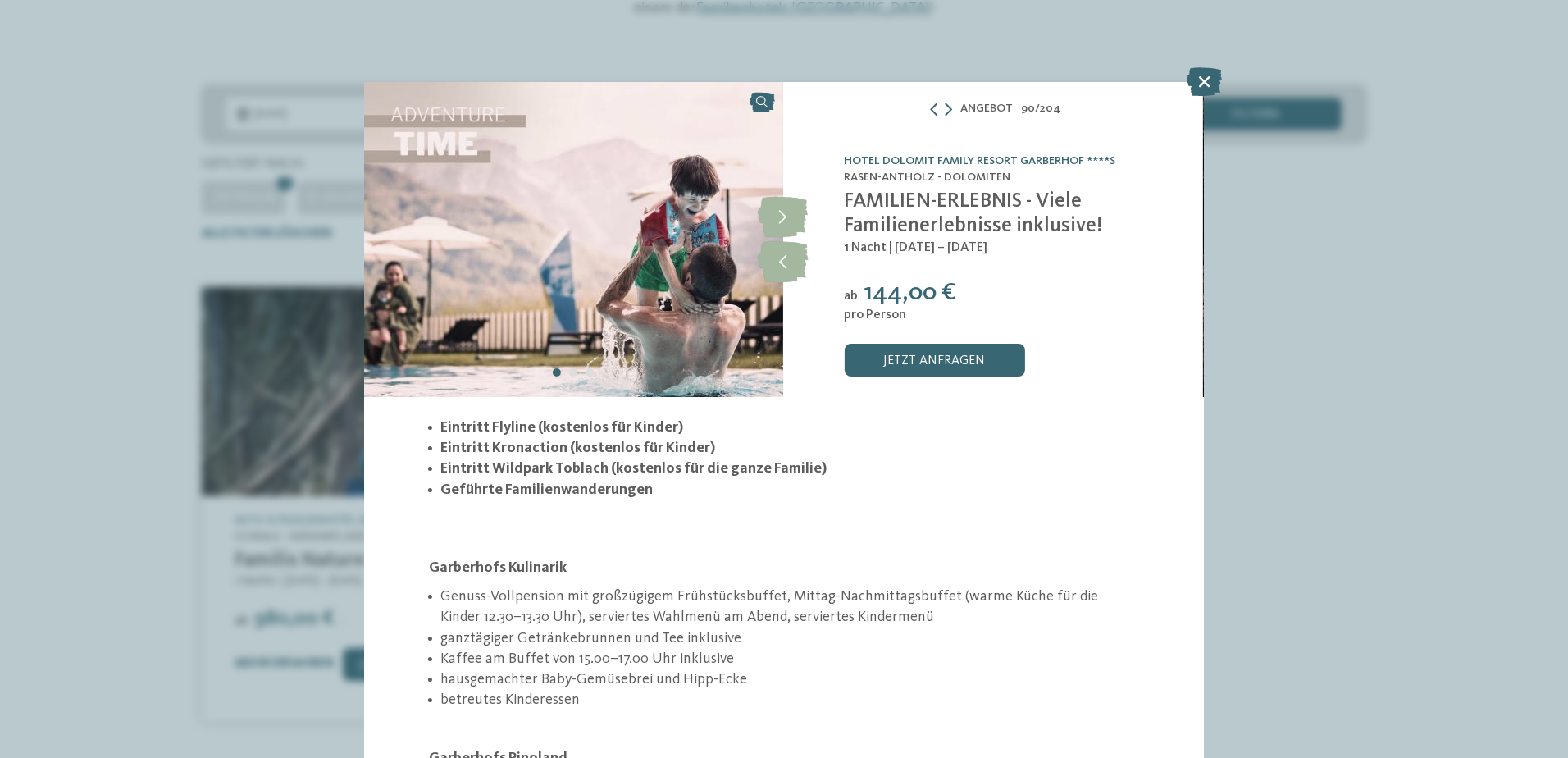
click at [785, 227] on icon at bounding box center [783, 216] width 50 height 41
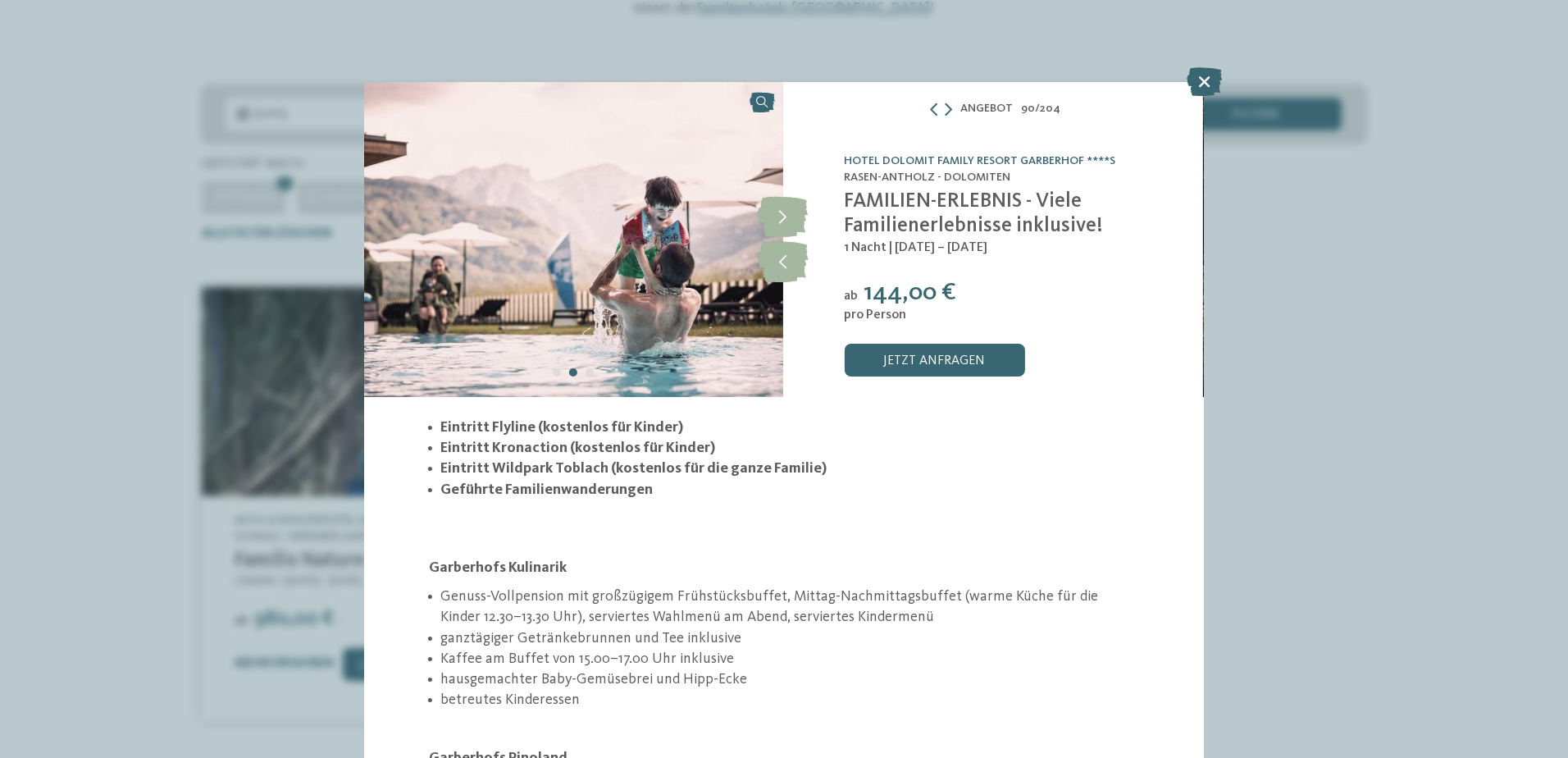
click at [783, 222] on icon at bounding box center [783, 216] width 50 height 41
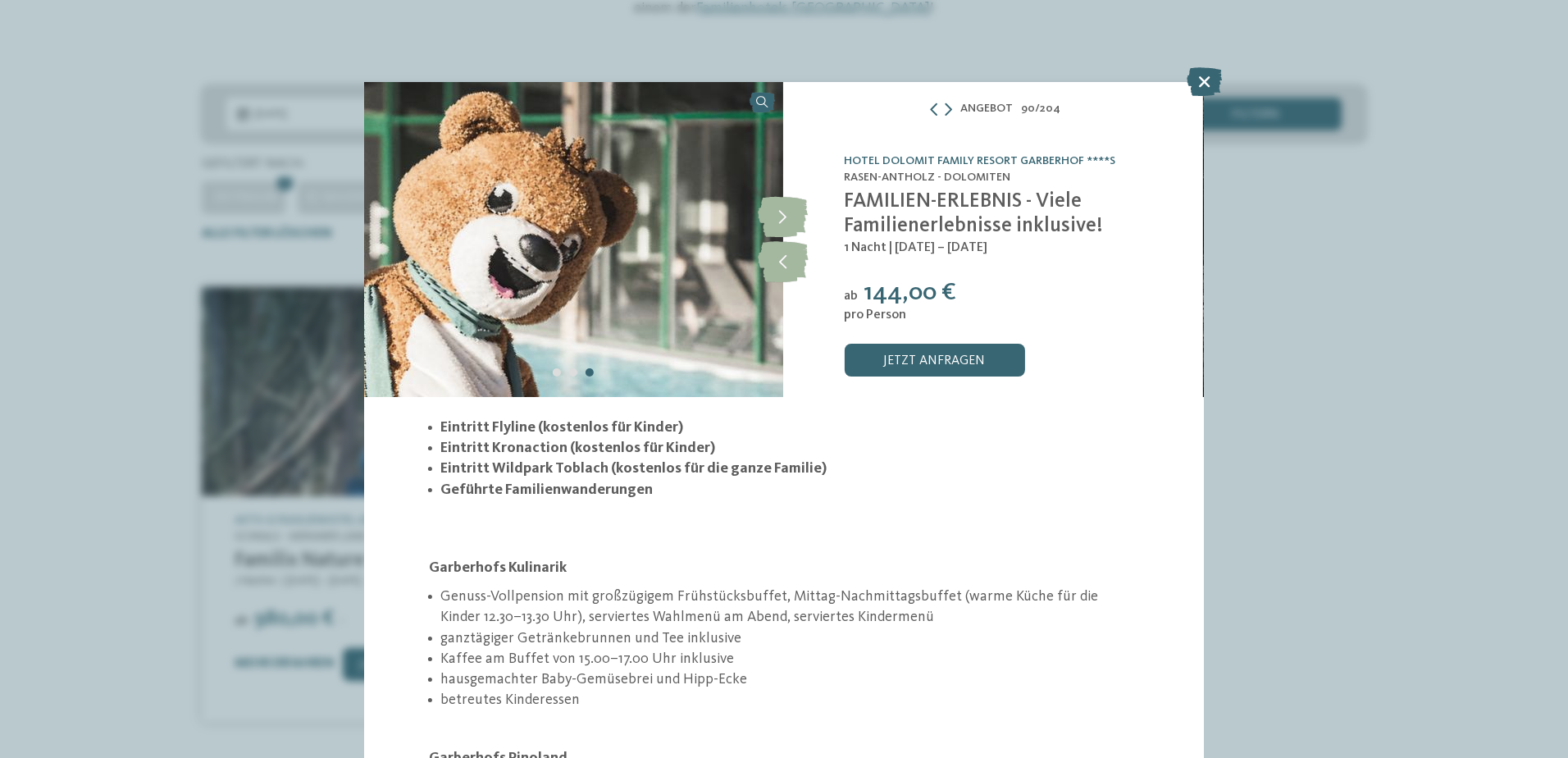
click at [783, 222] on icon at bounding box center [783, 216] width 50 height 41
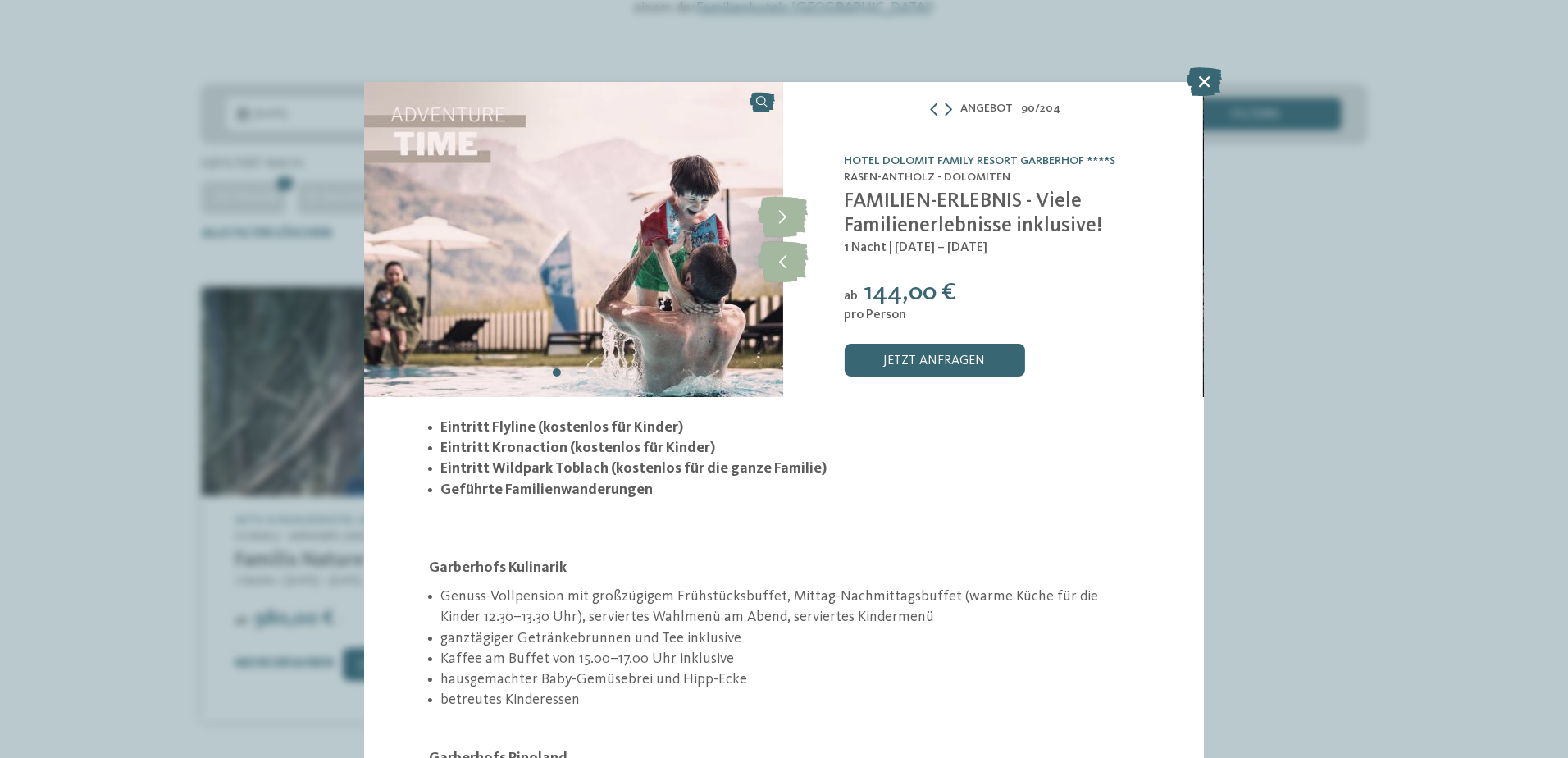
click at [931, 352] on link "jetzt anfragen" at bounding box center [934, 360] width 181 height 33
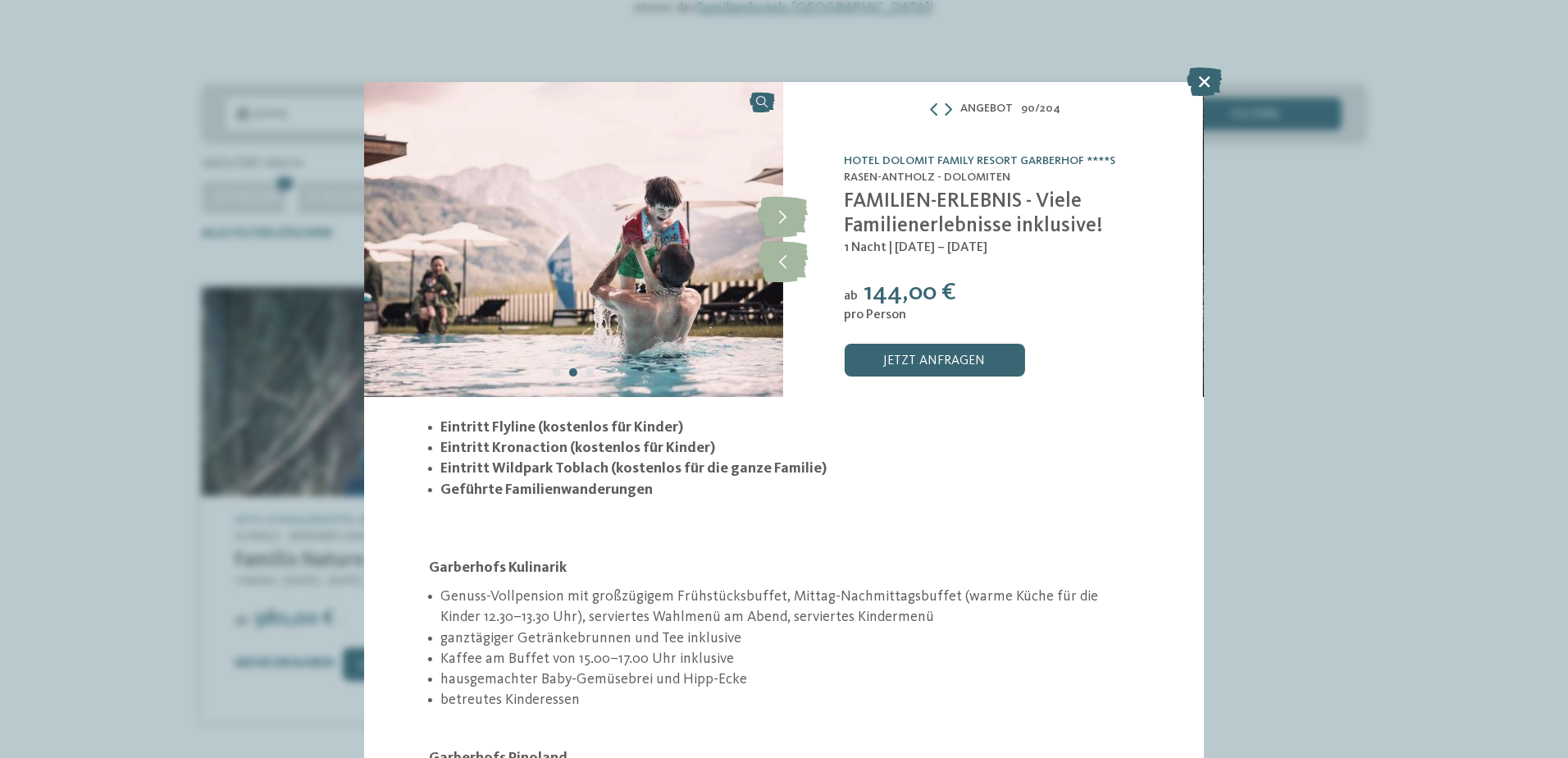
click at [1210, 79] on icon at bounding box center [1205, 81] width 36 height 29
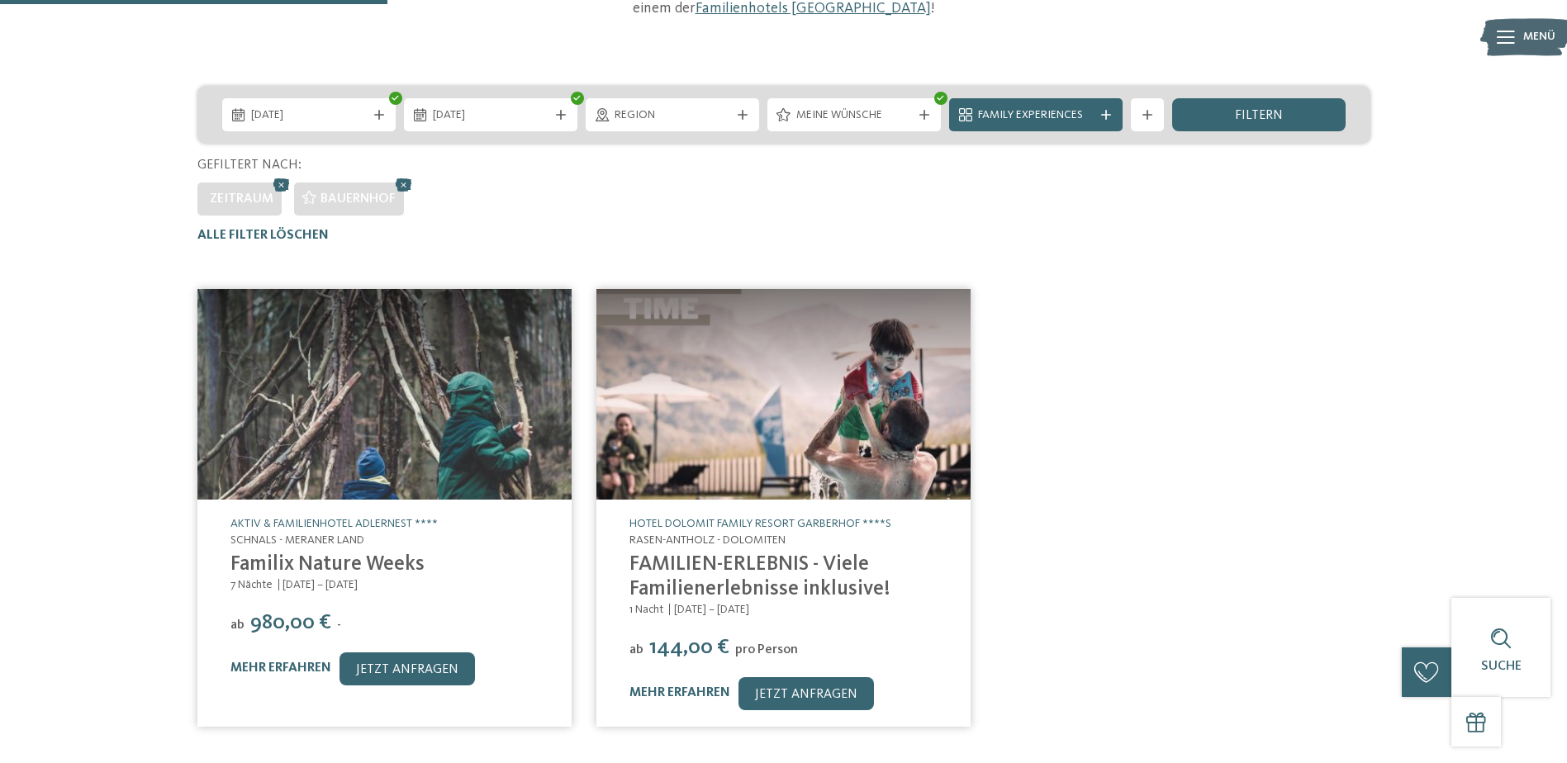
click at [1062, 107] on span "Family Experiences" at bounding box center [1036, 115] width 116 height 17
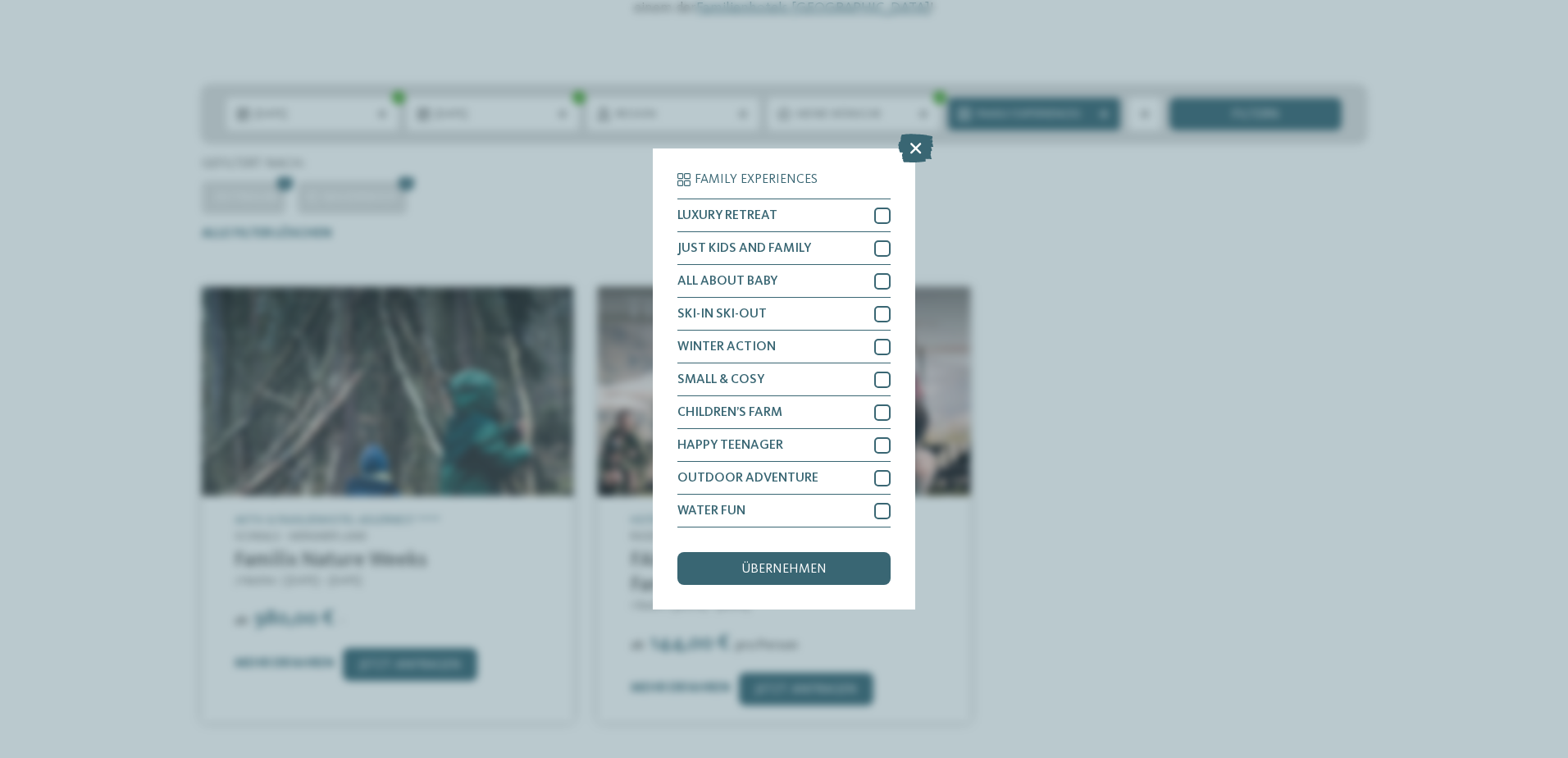
click at [917, 148] on icon at bounding box center [916, 148] width 36 height 29
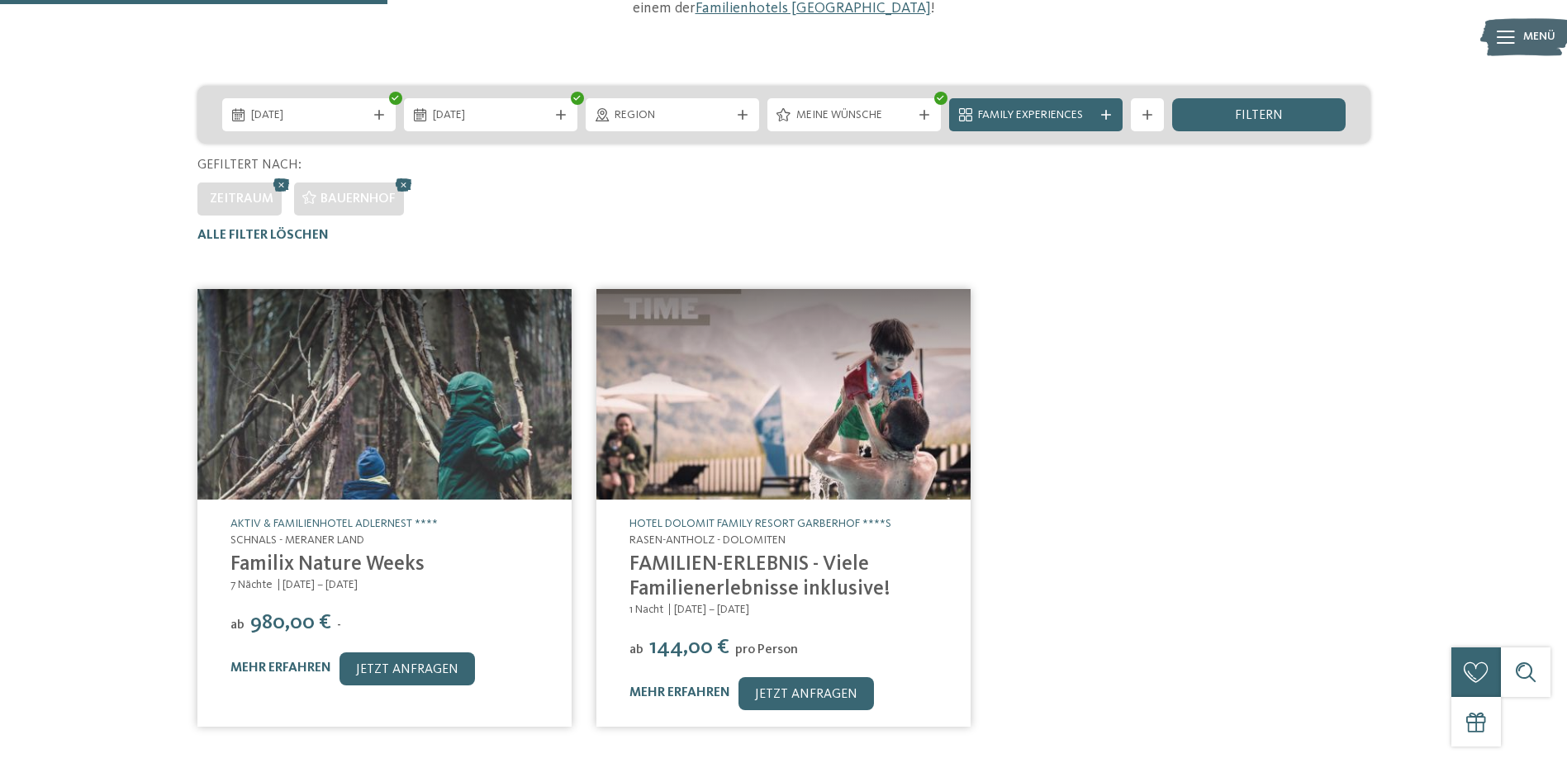
click at [883, 107] on span "Meine Wünsche" at bounding box center [854, 115] width 116 height 17
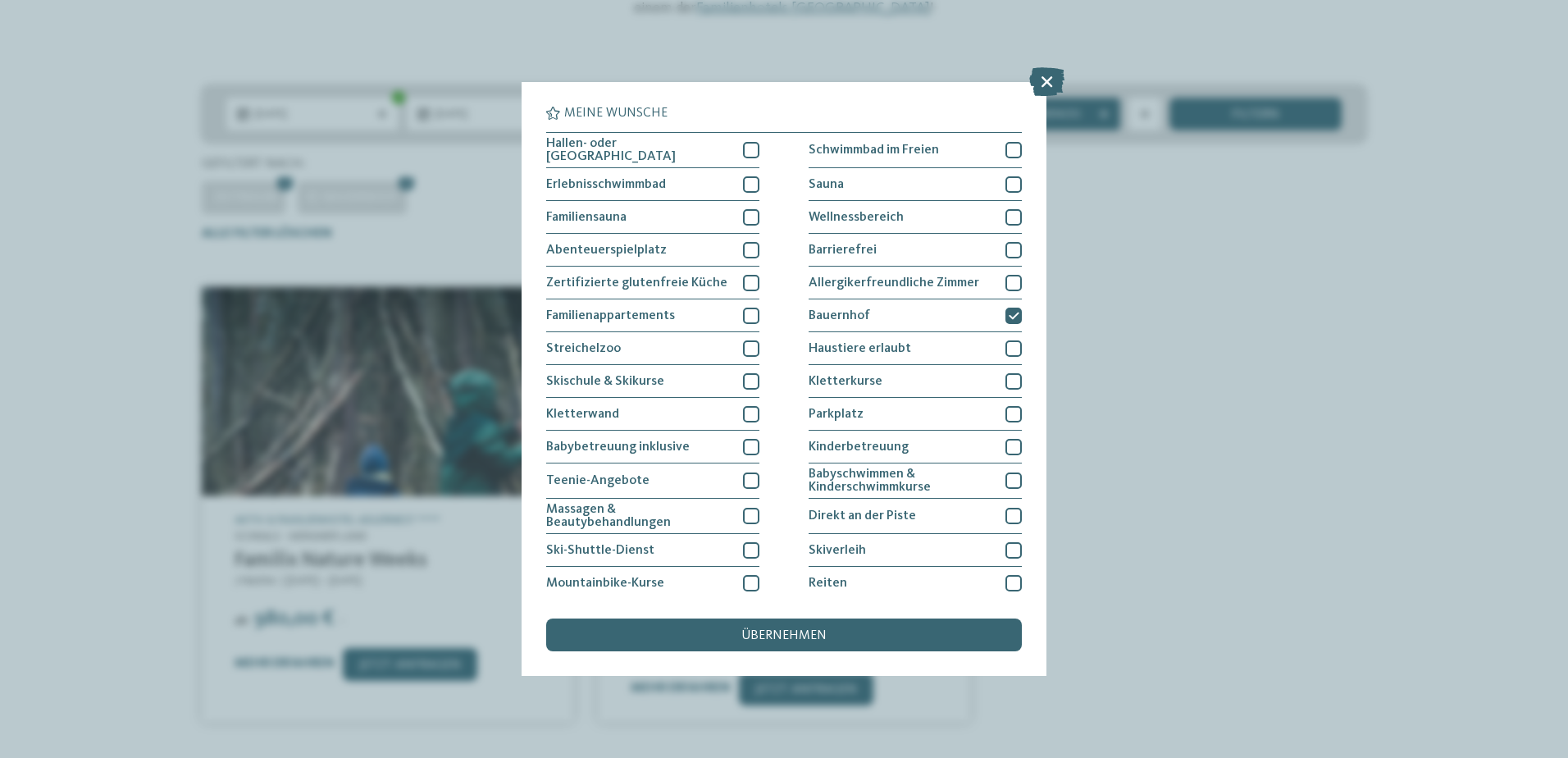
click at [751, 178] on div at bounding box center [751, 185] width 17 height 17
click at [813, 628] on div "übernehmen" at bounding box center [784, 635] width 476 height 33
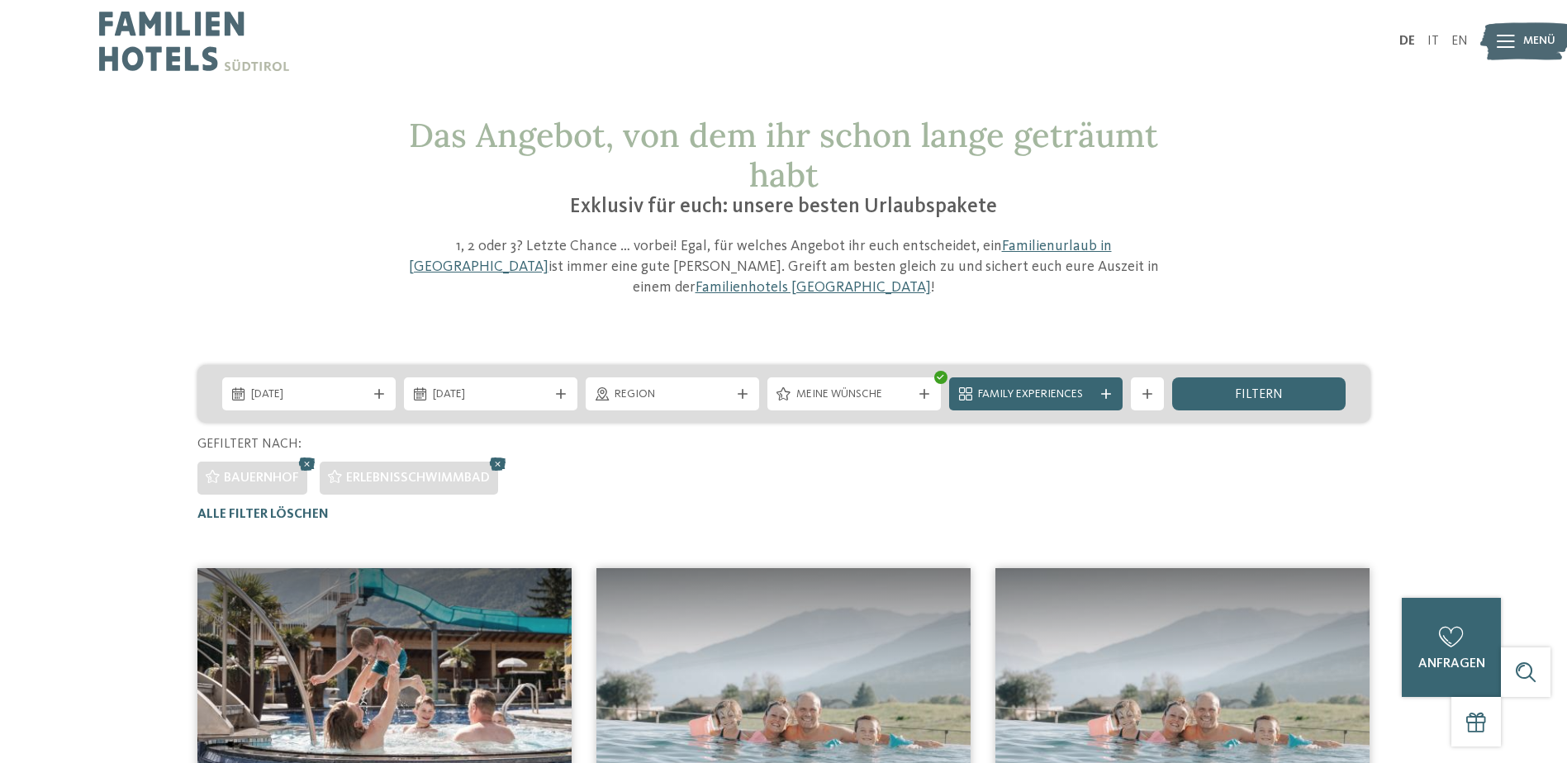
click at [878, 387] on span "Meine Wünsche" at bounding box center [854, 395] width 116 height 17
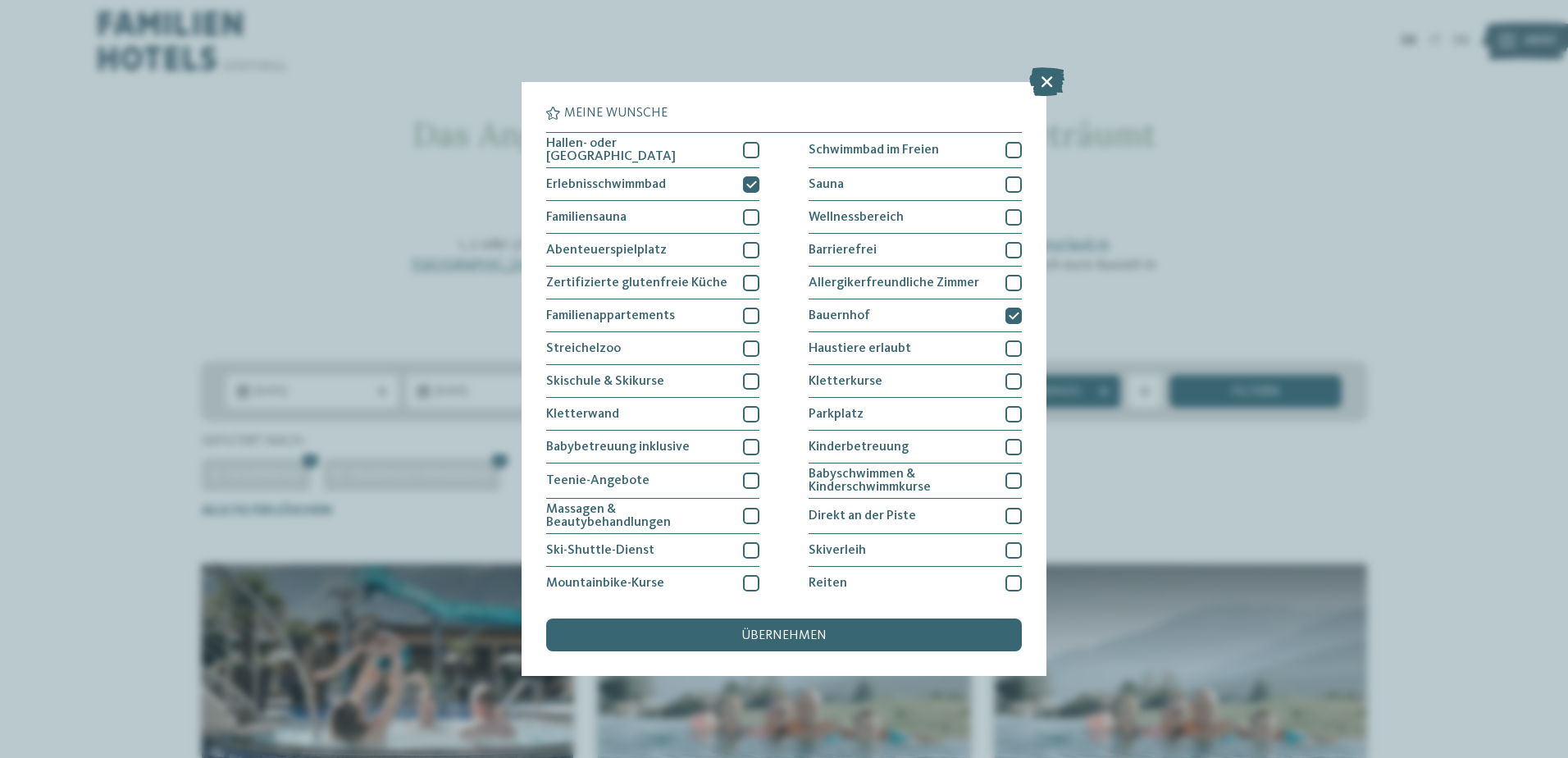
click at [750, 145] on div at bounding box center [751, 150] width 17 height 17
click at [747, 182] on icon at bounding box center [752, 185] width 11 height 10
click at [748, 244] on div at bounding box center [751, 250] width 17 height 17
click at [709, 632] on div "übernehmen" at bounding box center [784, 635] width 476 height 33
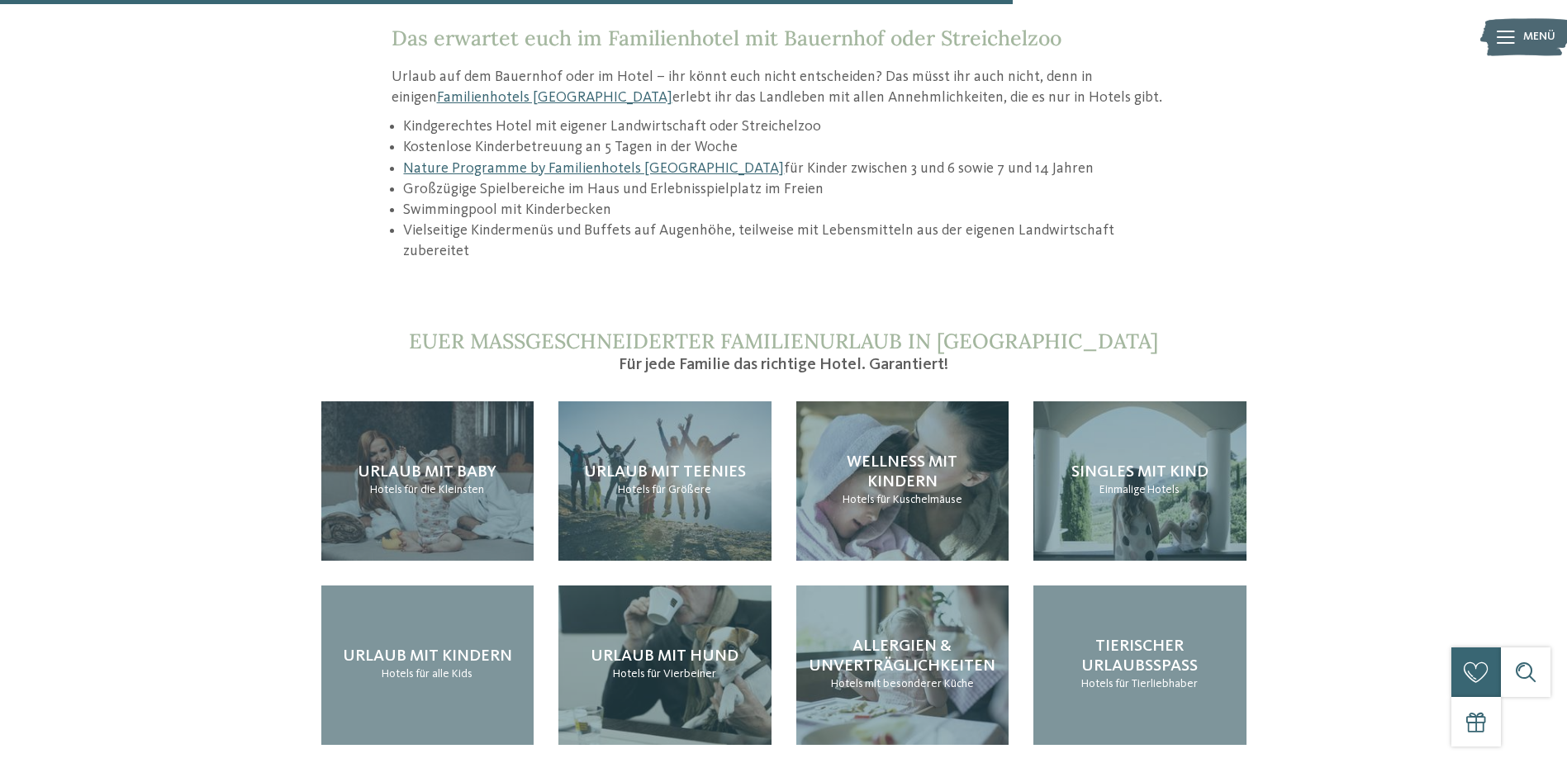
scroll to position [1569, 0]
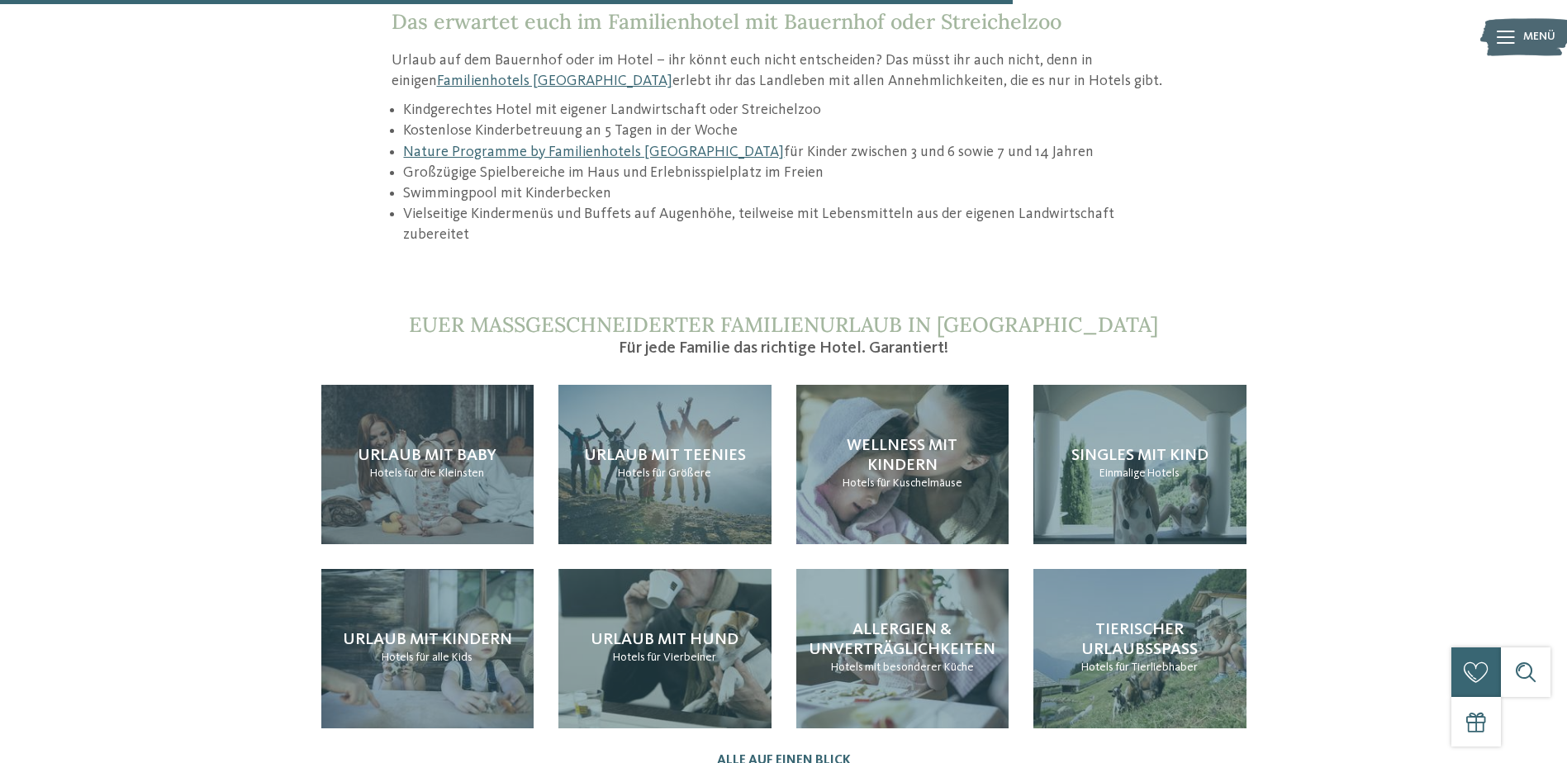
click at [429, 577] on div "Urlaub mit Kindern Hotels für alle Kids" at bounding box center [427, 648] width 213 height 159
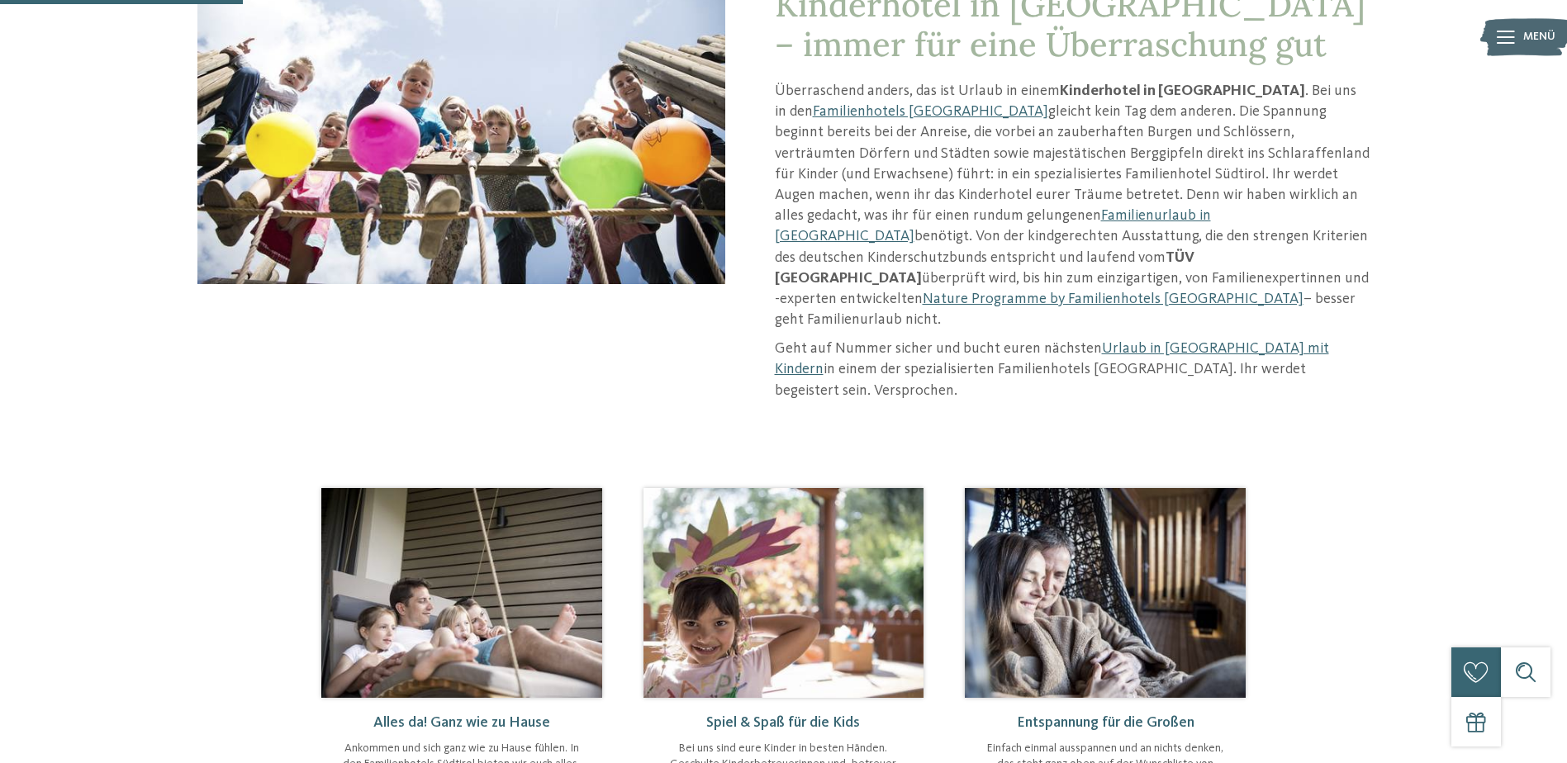
scroll to position [248, 0]
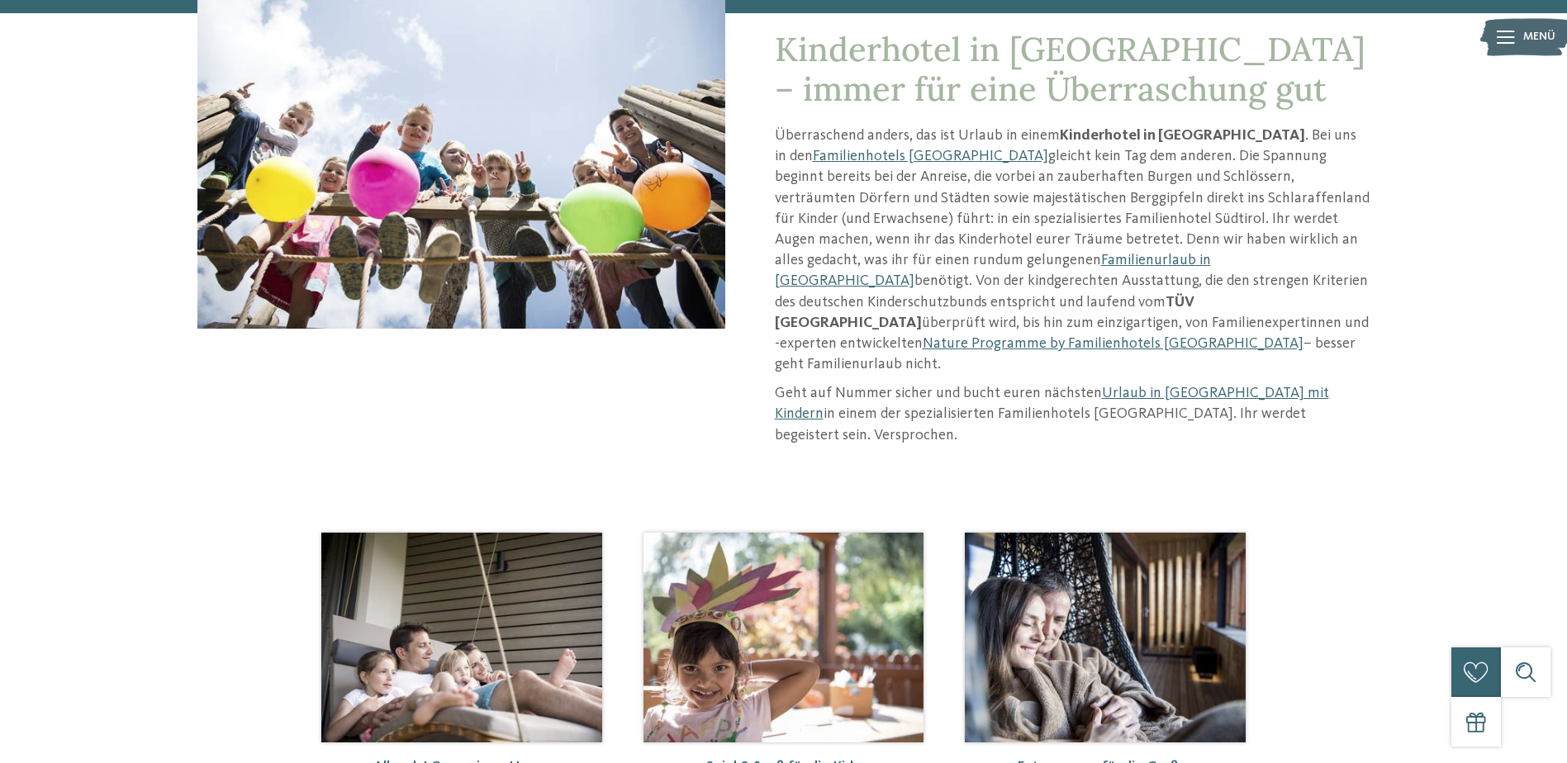
click at [1159, 386] on link "Urlaub in [GEOGRAPHIC_DATA] mit Kindern" at bounding box center [1052, 404] width 554 height 36
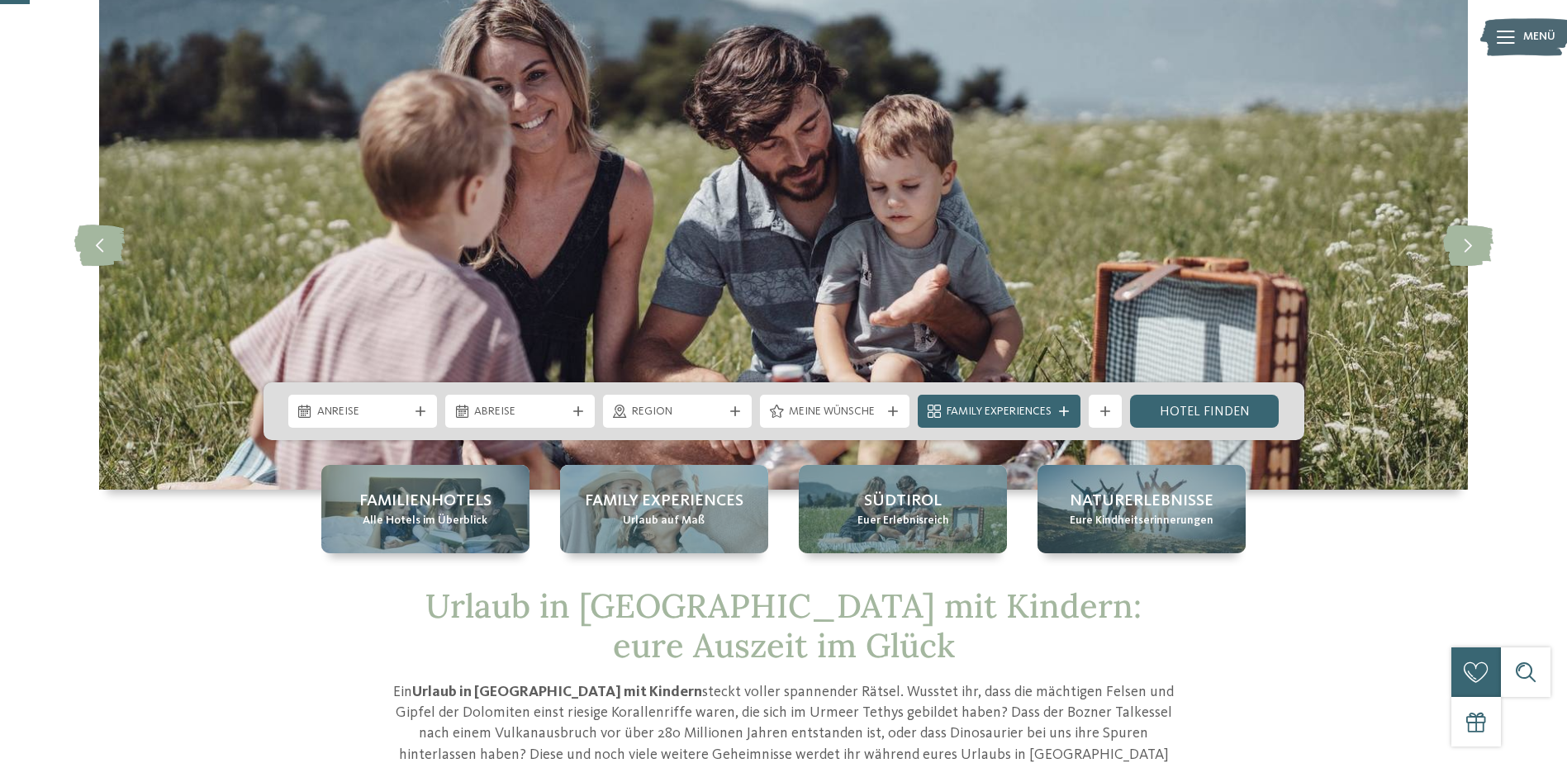
click at [401, 420] on span "Anreise" at bounding box center [363, 412] width 92 height 17
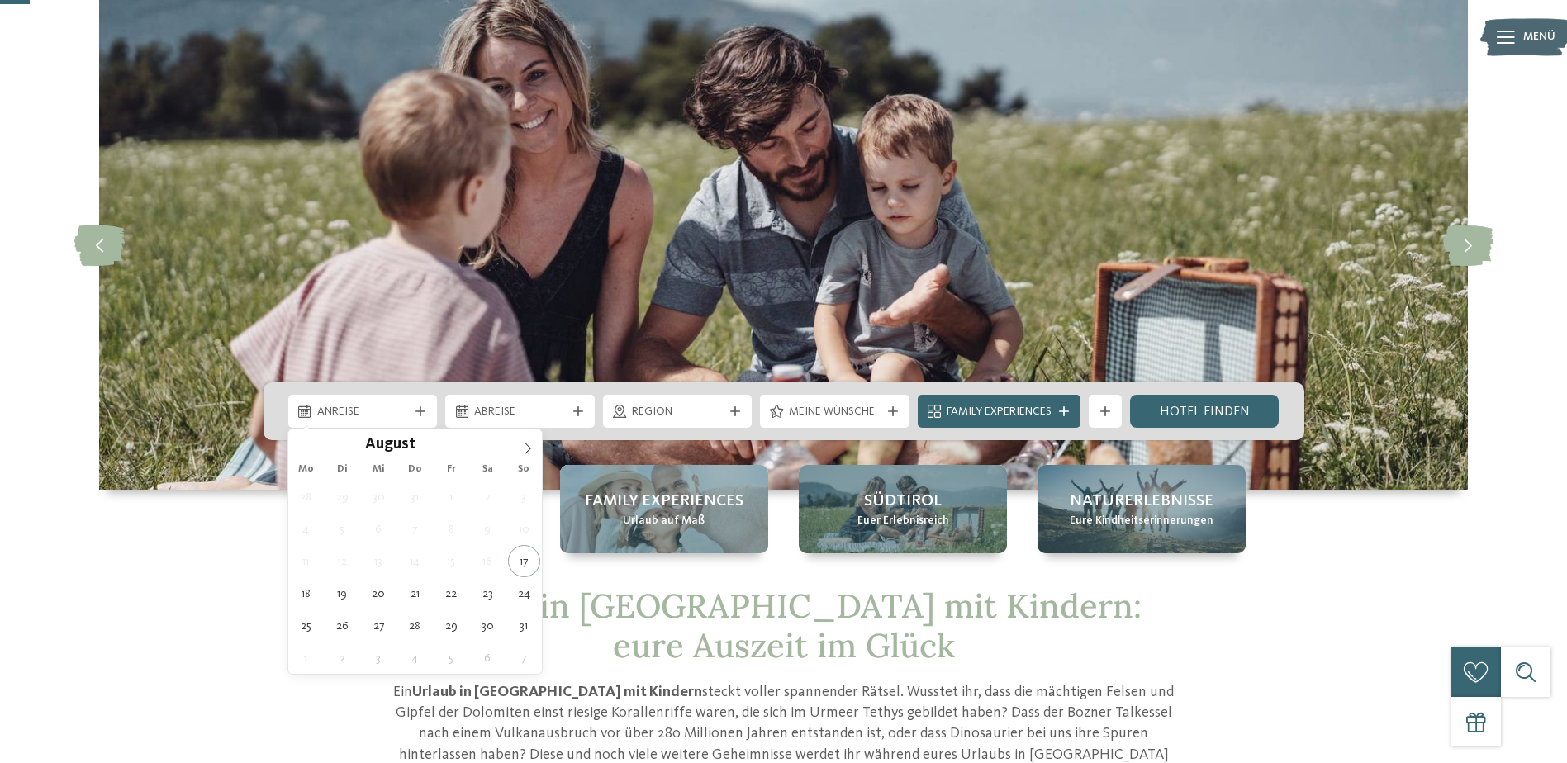
type div "[DATE]"
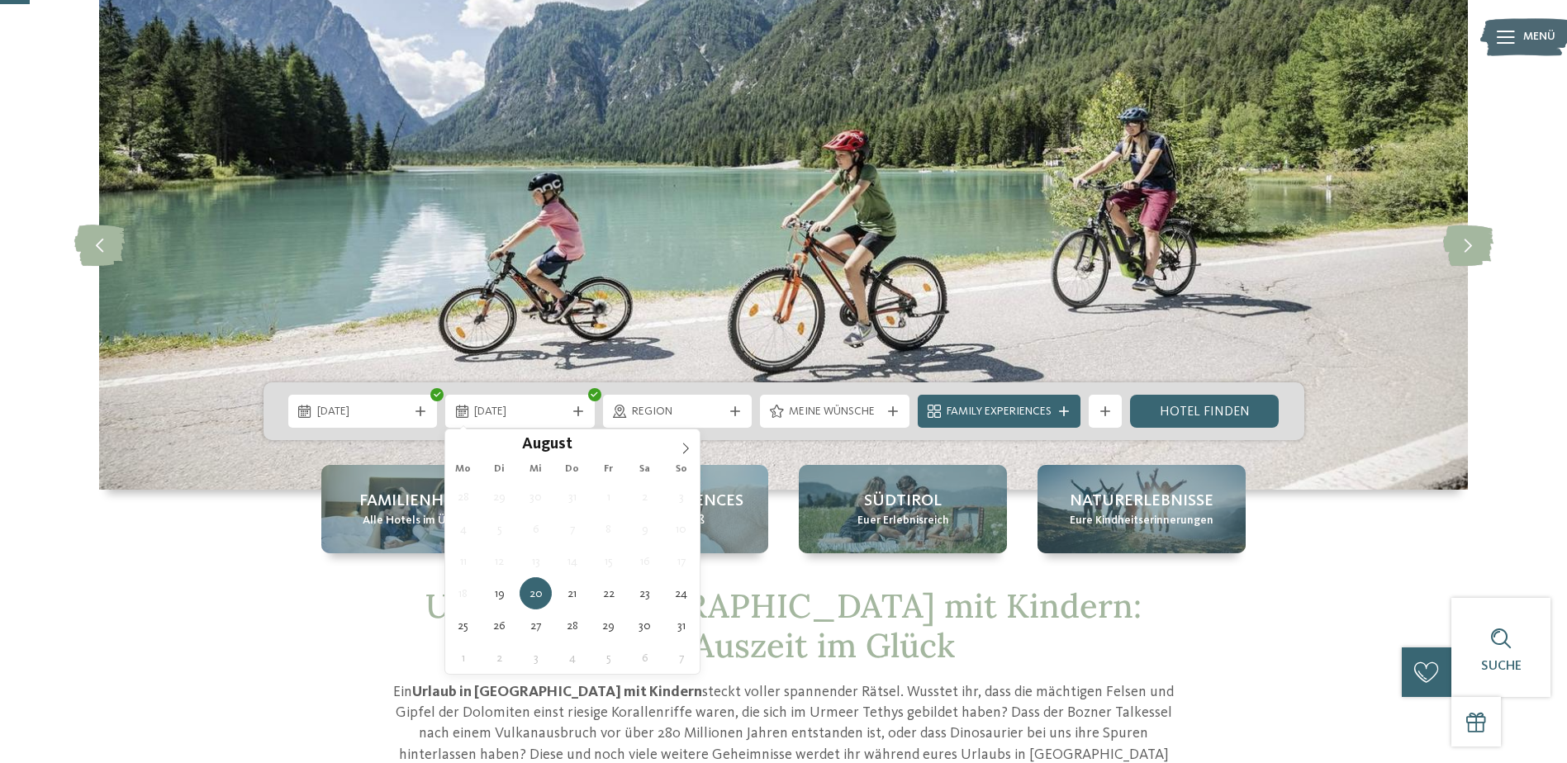
type div "[DATE]"
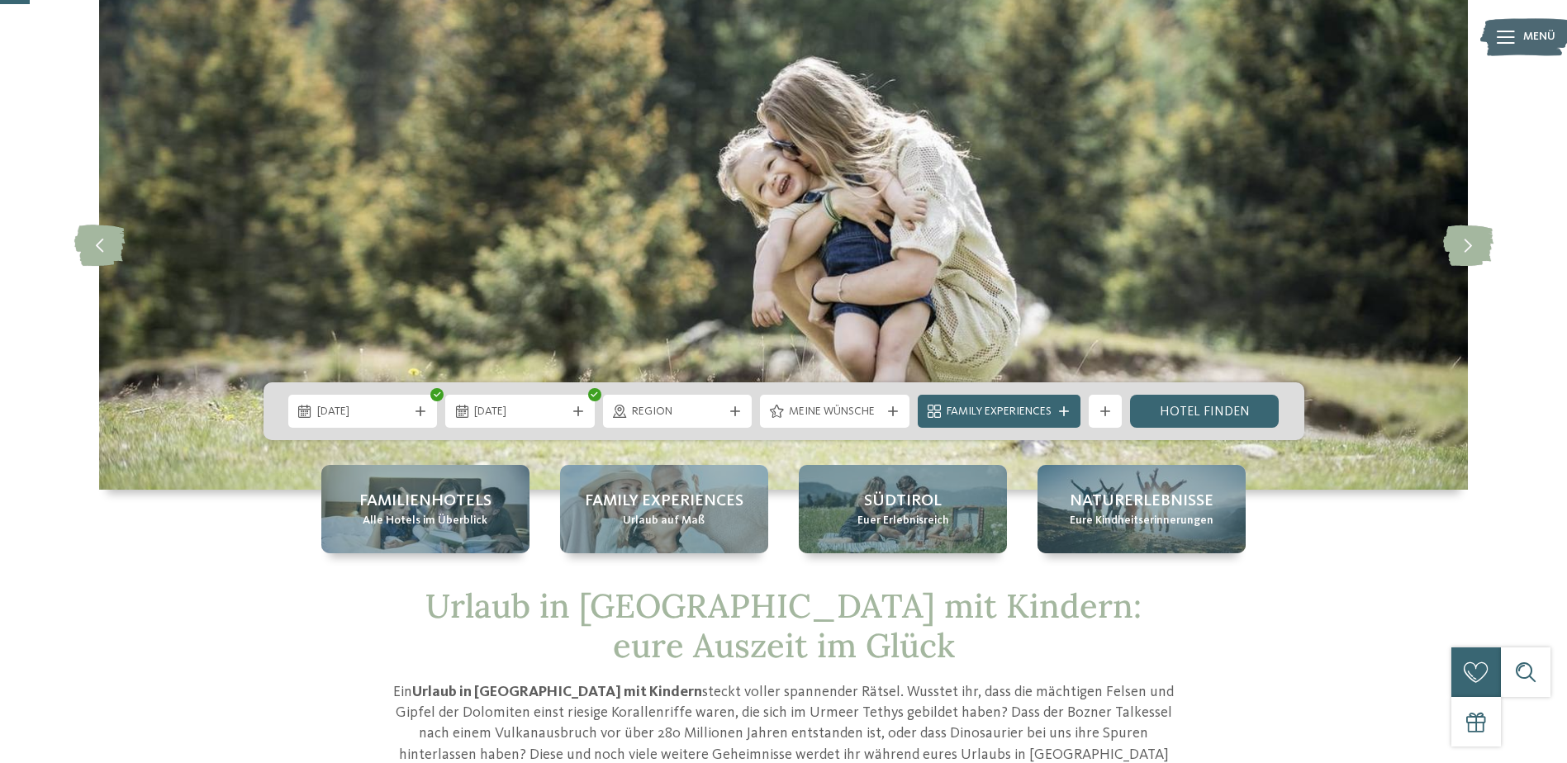
click at [725, 407] on div "Region" at bounding box center [678, 411] width 100 height 18
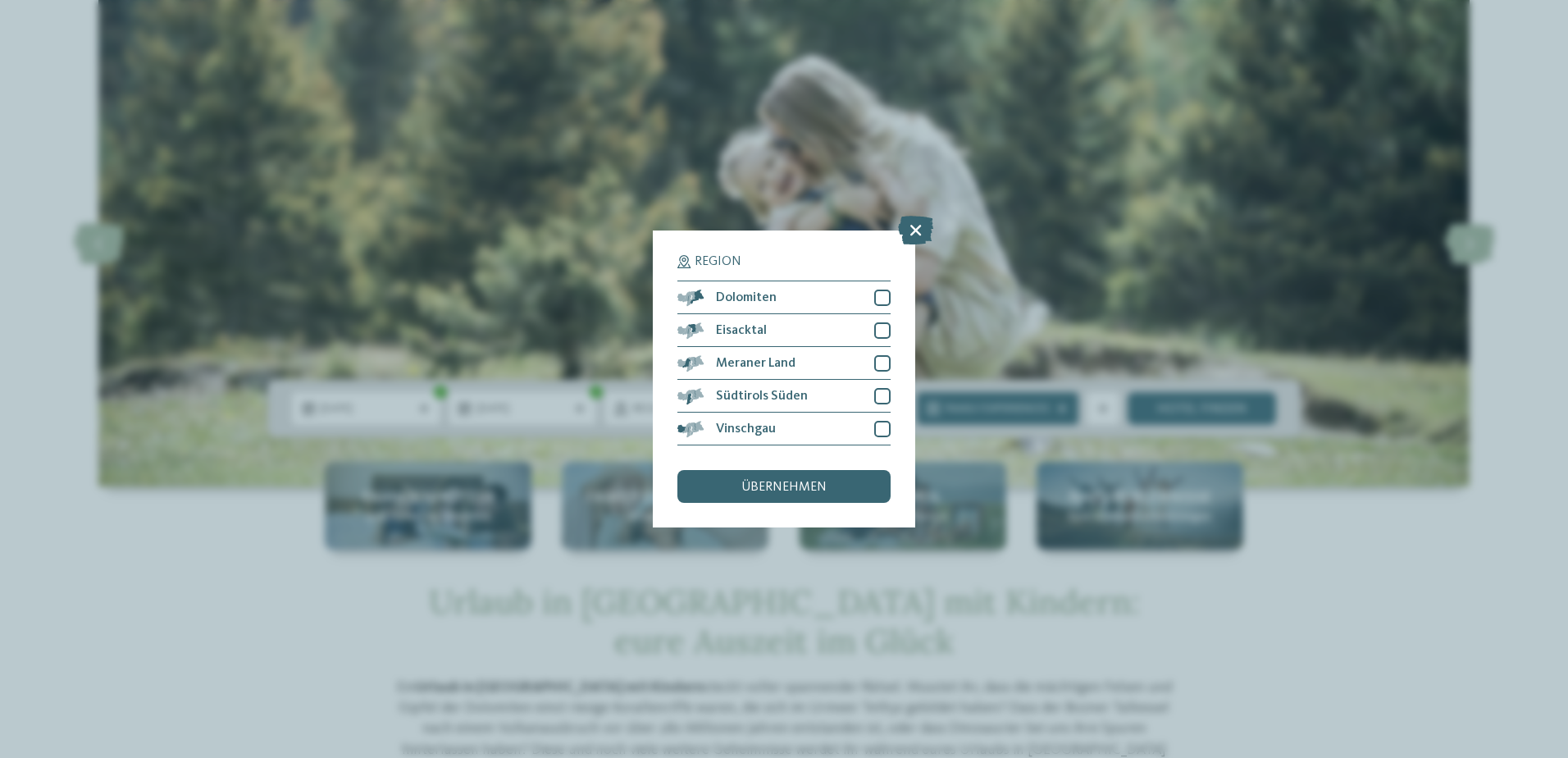
click at [922, 225] on icon at bounding box center [916, 229] width 36 height 29
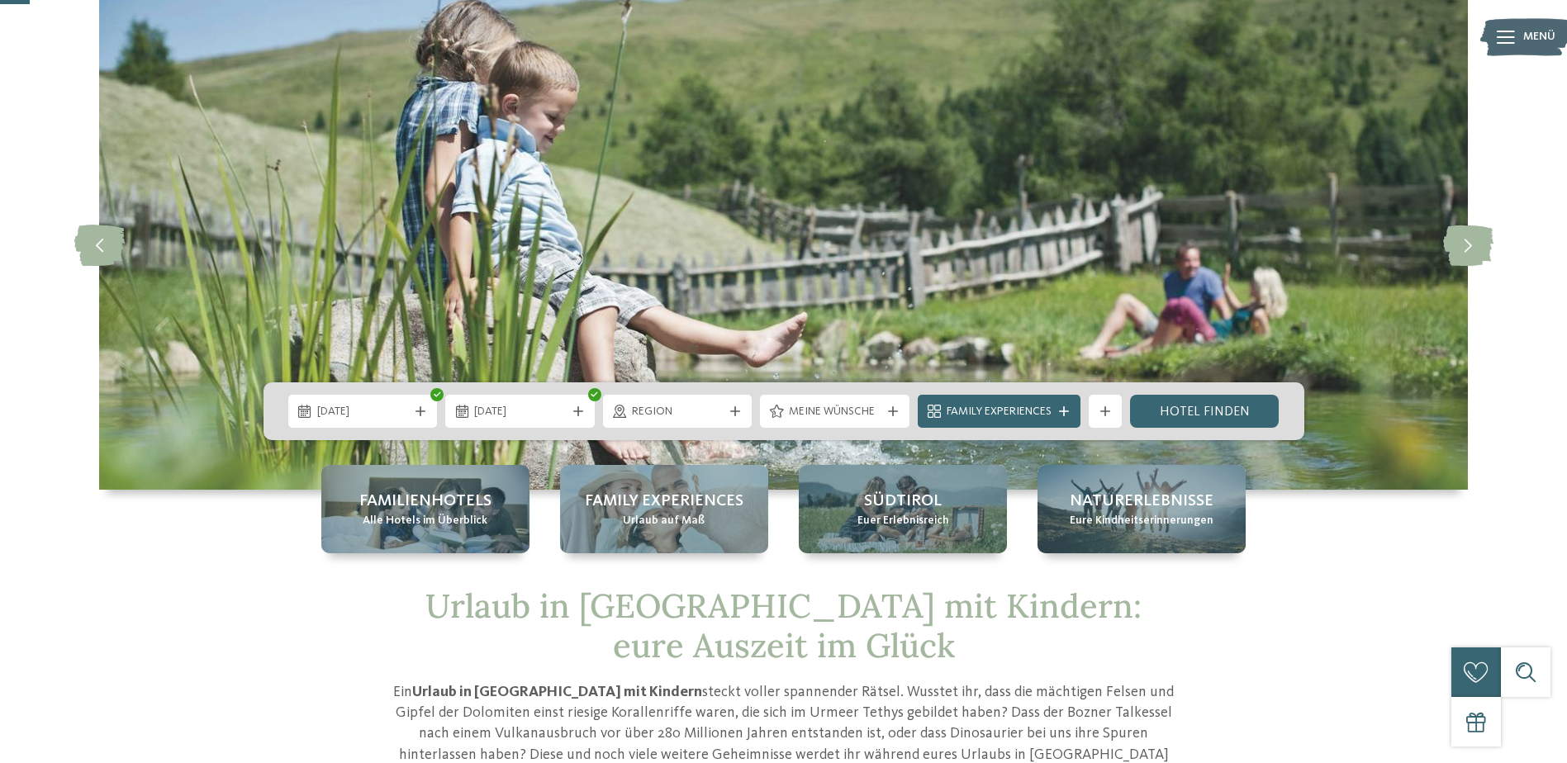
click at [1183, 406] on link "Hotel finden" at bounding box center [1205, 411] width 150 height 33
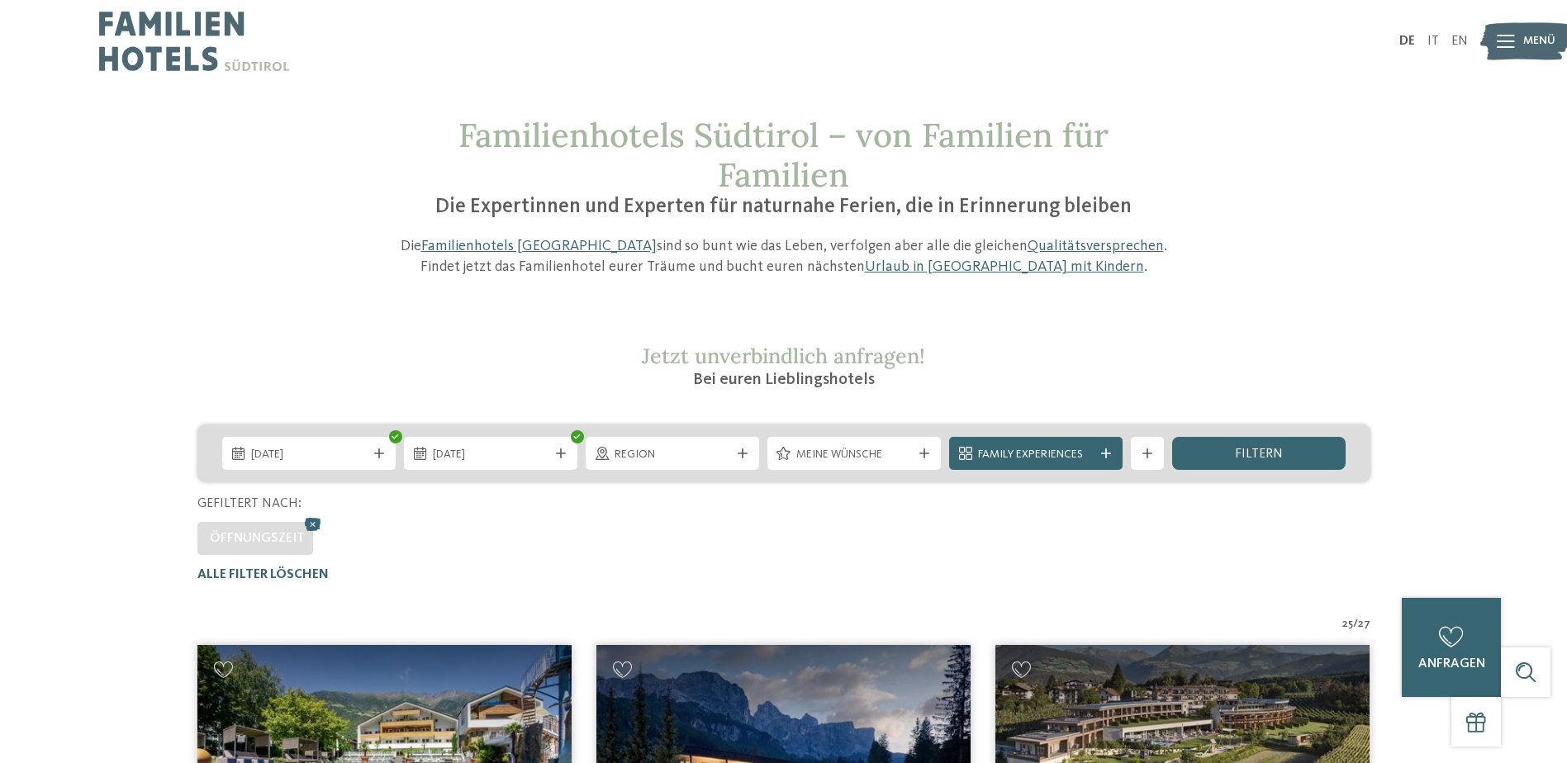
click at [1025, 458] on span "Family Experiences" at bounding box center [1036, 455] width 116 height 17
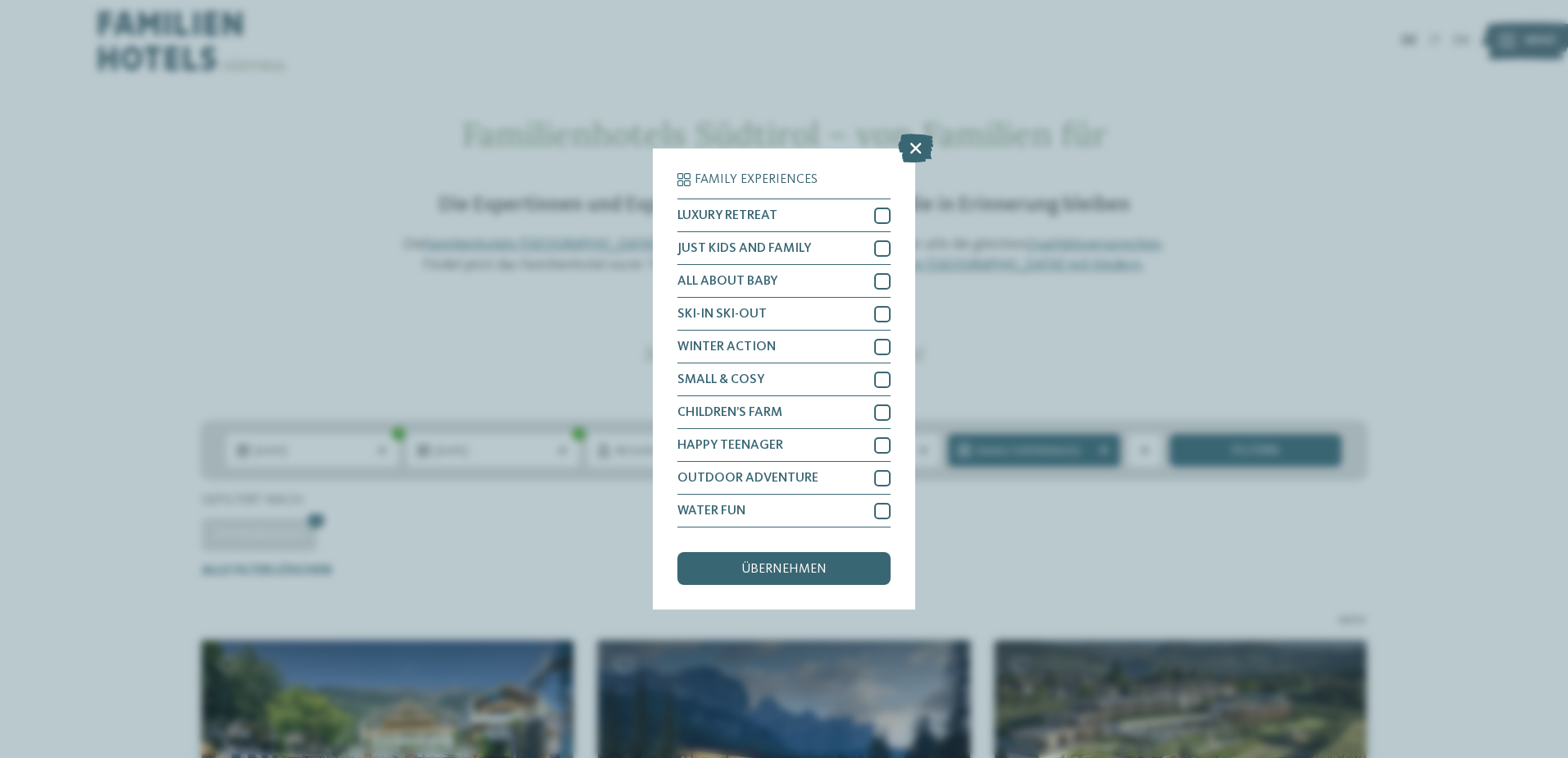
click at [908, 144] on icon at bounding box center [916, 148] width 36 height 29
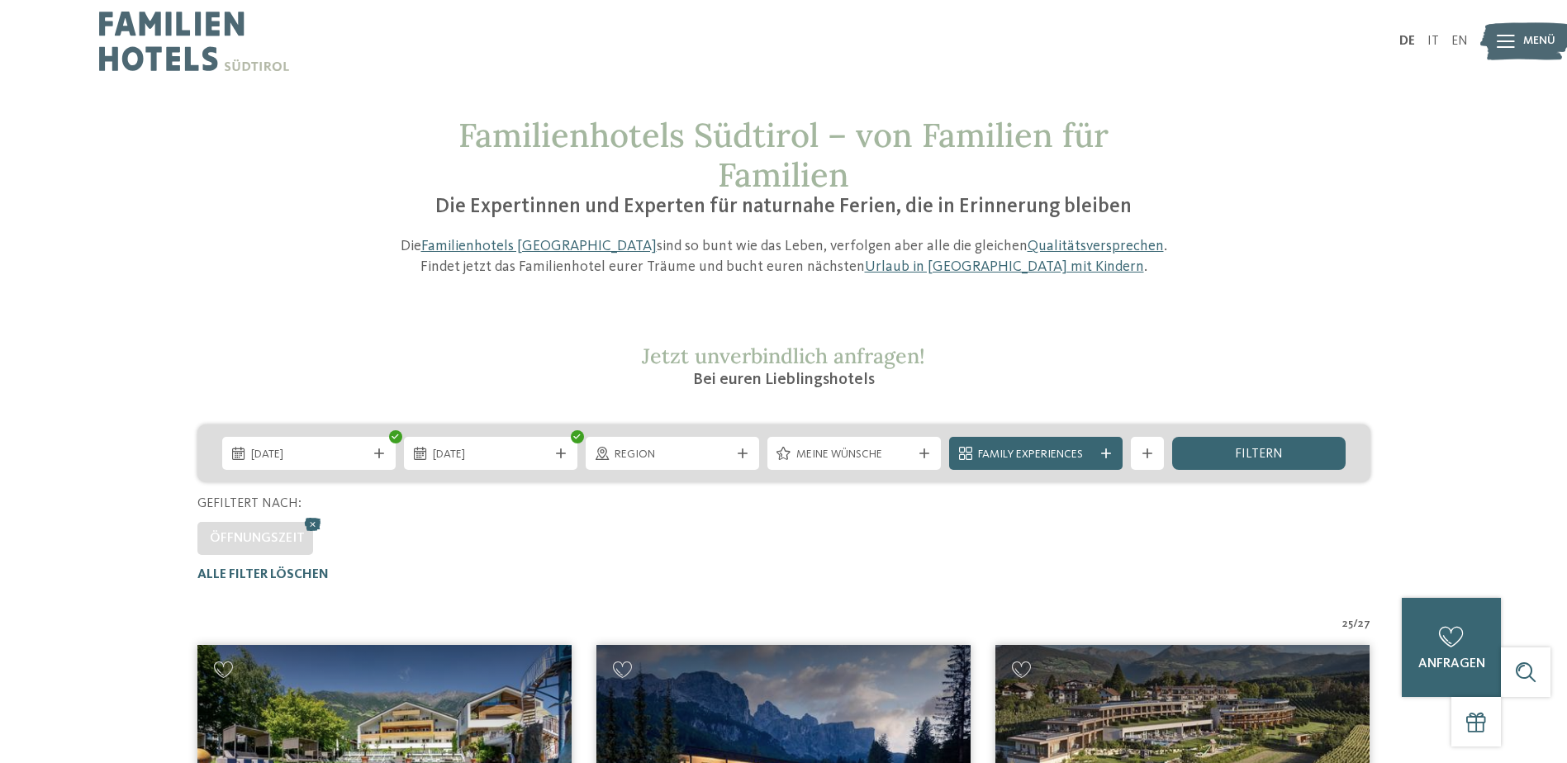
click at [920, 457] on icon at bounding box center [924, 454] width 10 height 10
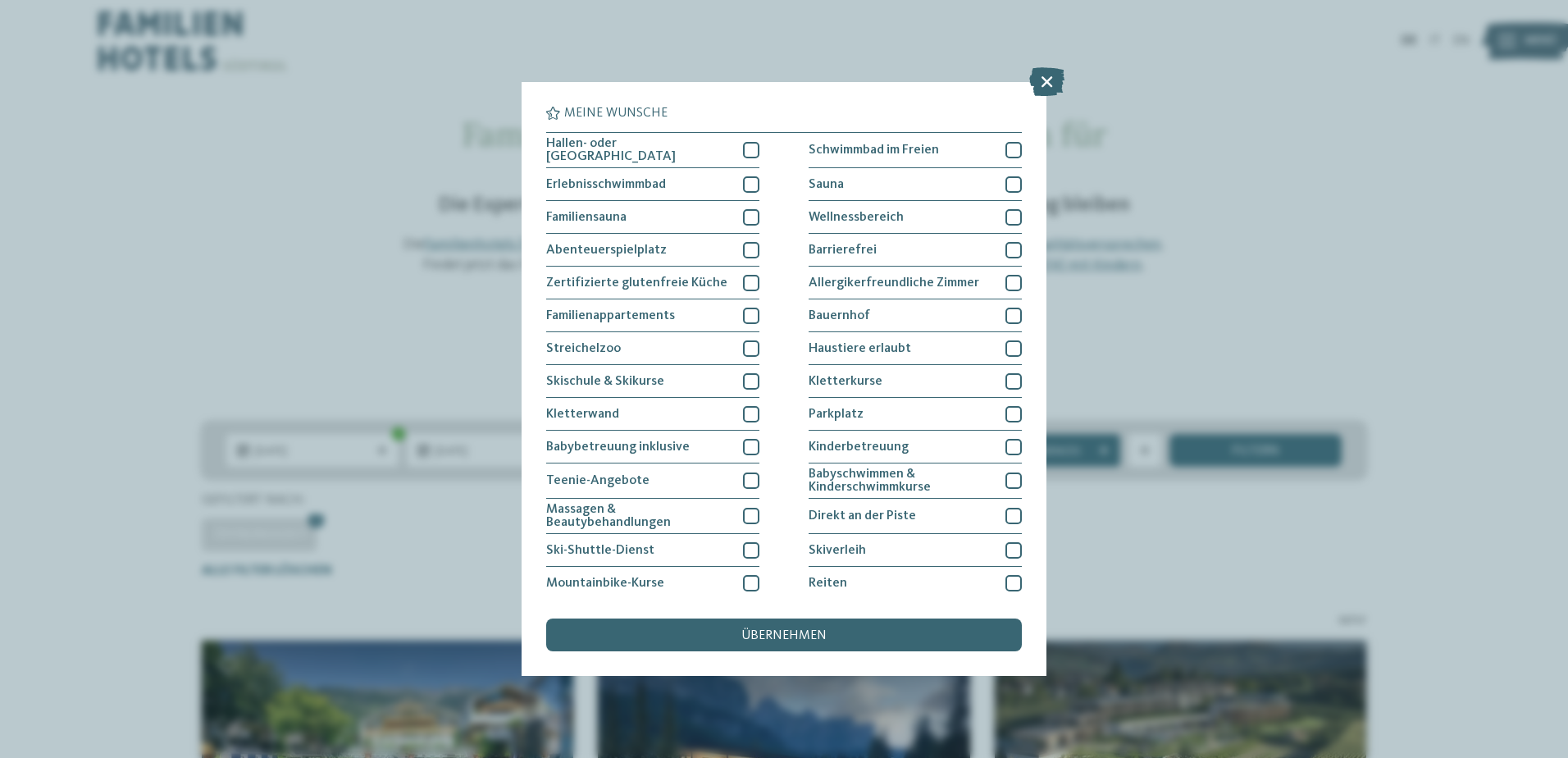
click at [721, 149] on div "Hallen- oder [GEOGRAPHIC_DATA]" at bounding box center [652, 151] width 214 height 36
click at [700, 352] on div "Streichelzoo" at bounding box center [652, 349] width 214 height 33
click at [738, 633] on div "übernehmen" at bounding box center [784, 635] width 476 height 33
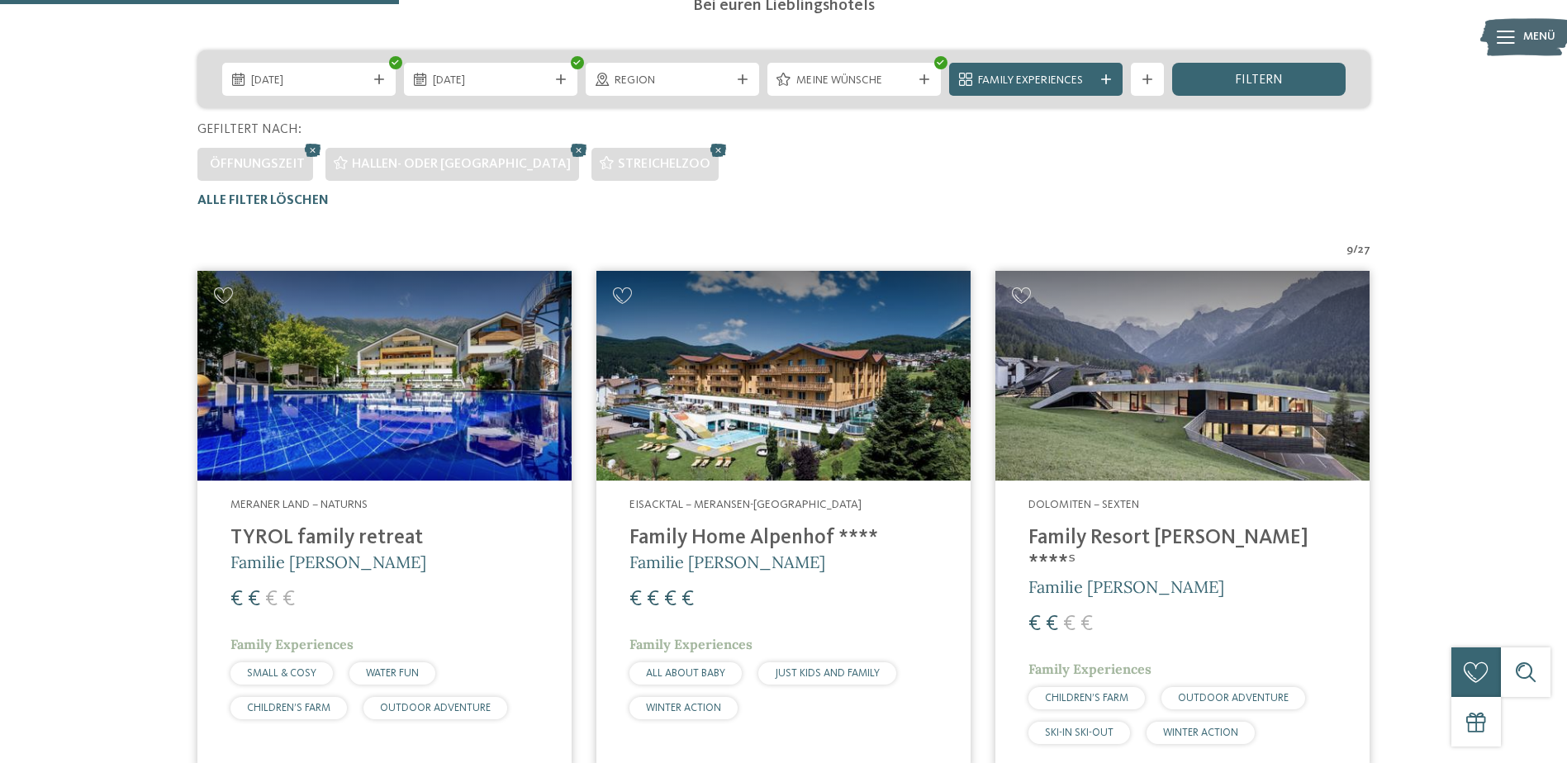
scroll to position [32, 0]
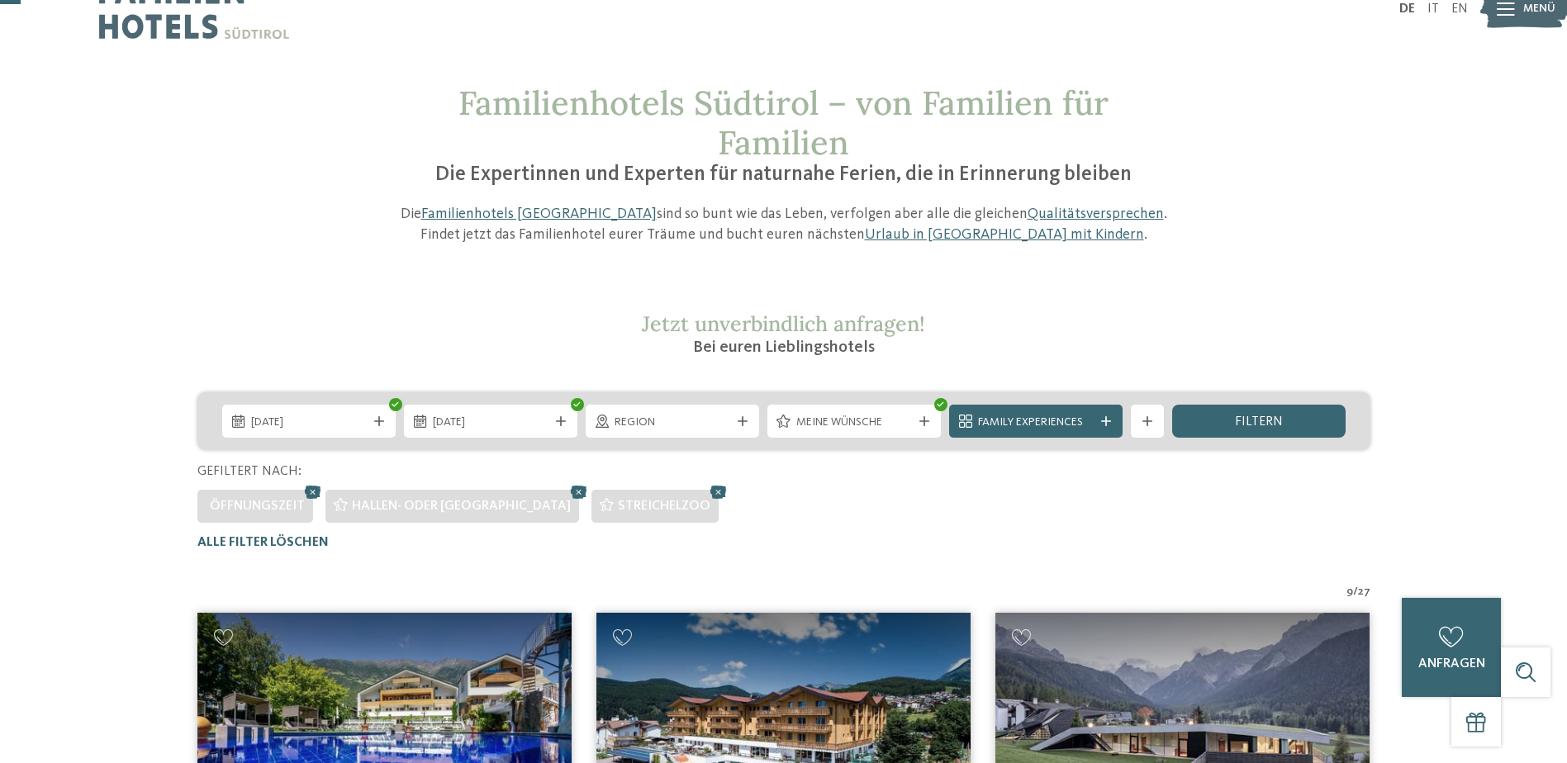
click at [904, 415] on span "Meine Wünsche" at bounding box center [854, 423] width 116 height 17
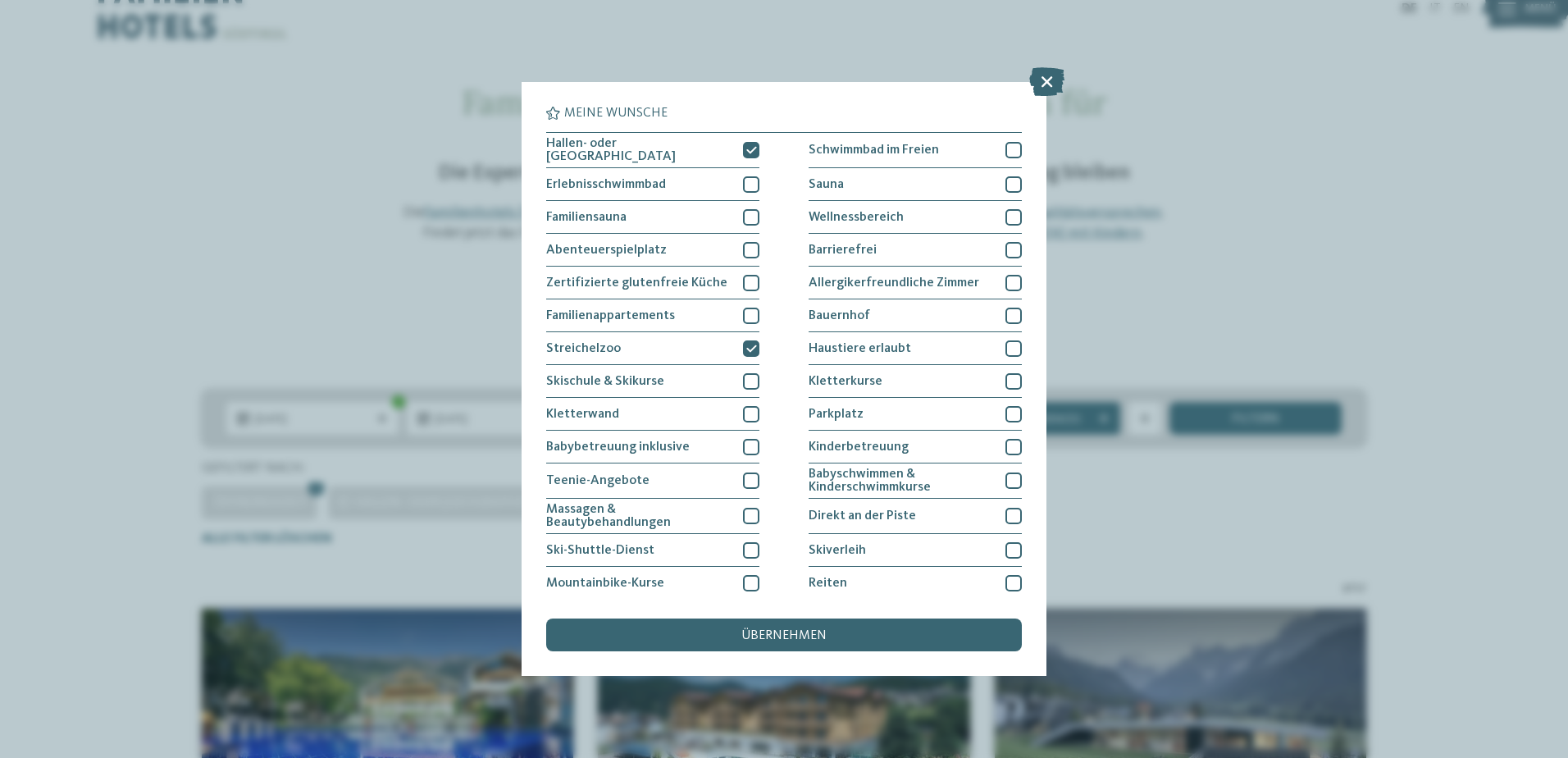
click at [956, 322] on div "Bauernhof" at bounding box center [915, 315] width 214 height 33
click at [871, 633] on div "übernehmen" at bounding box center [784, 635] width 476 height 33
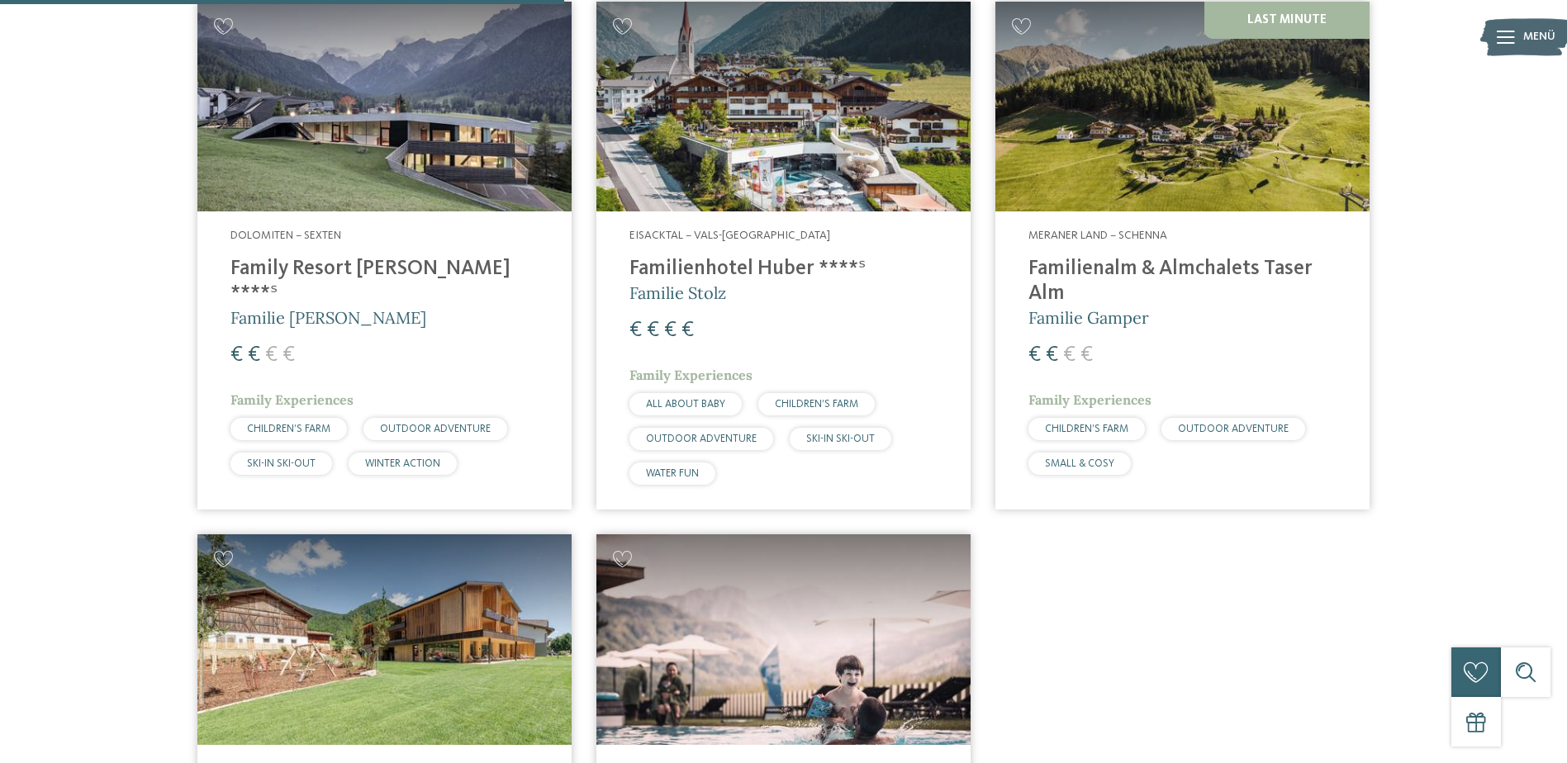
scroll to position [624, 0]
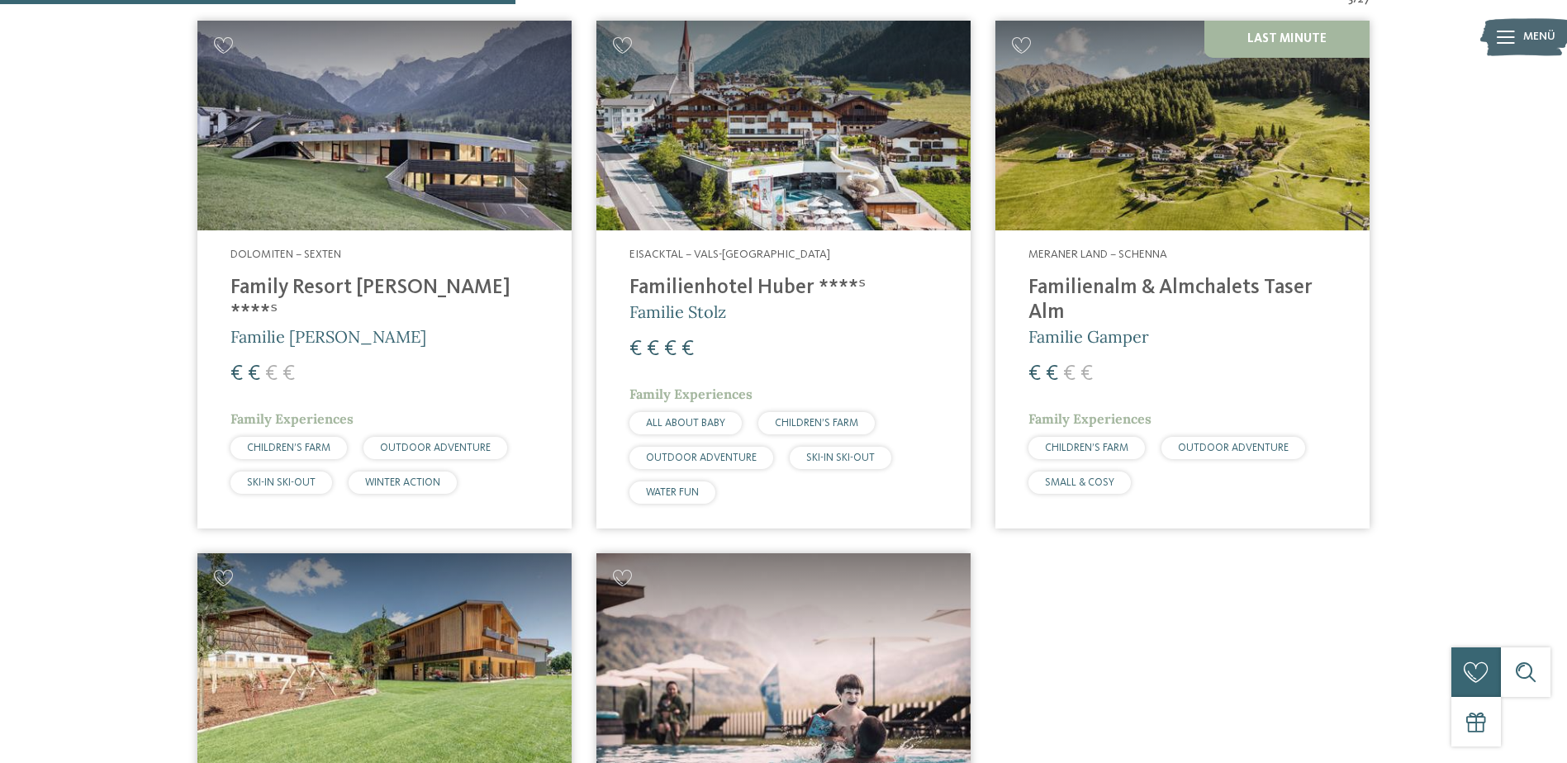
click at [701, 289] on h4 "Familienhotel Huber ****ˢ" at bounding box center [783, 288] width 308 height 25
click at [1135, 287] on h4 "Familienalm & Almchalets Taser Alm" at bounding box center [1182, 301] width 308 height 50
click at [737, 285] on h4 "Familienhotel Huber ****ˢ" at bounding box center [783, 288] width 308 height 25
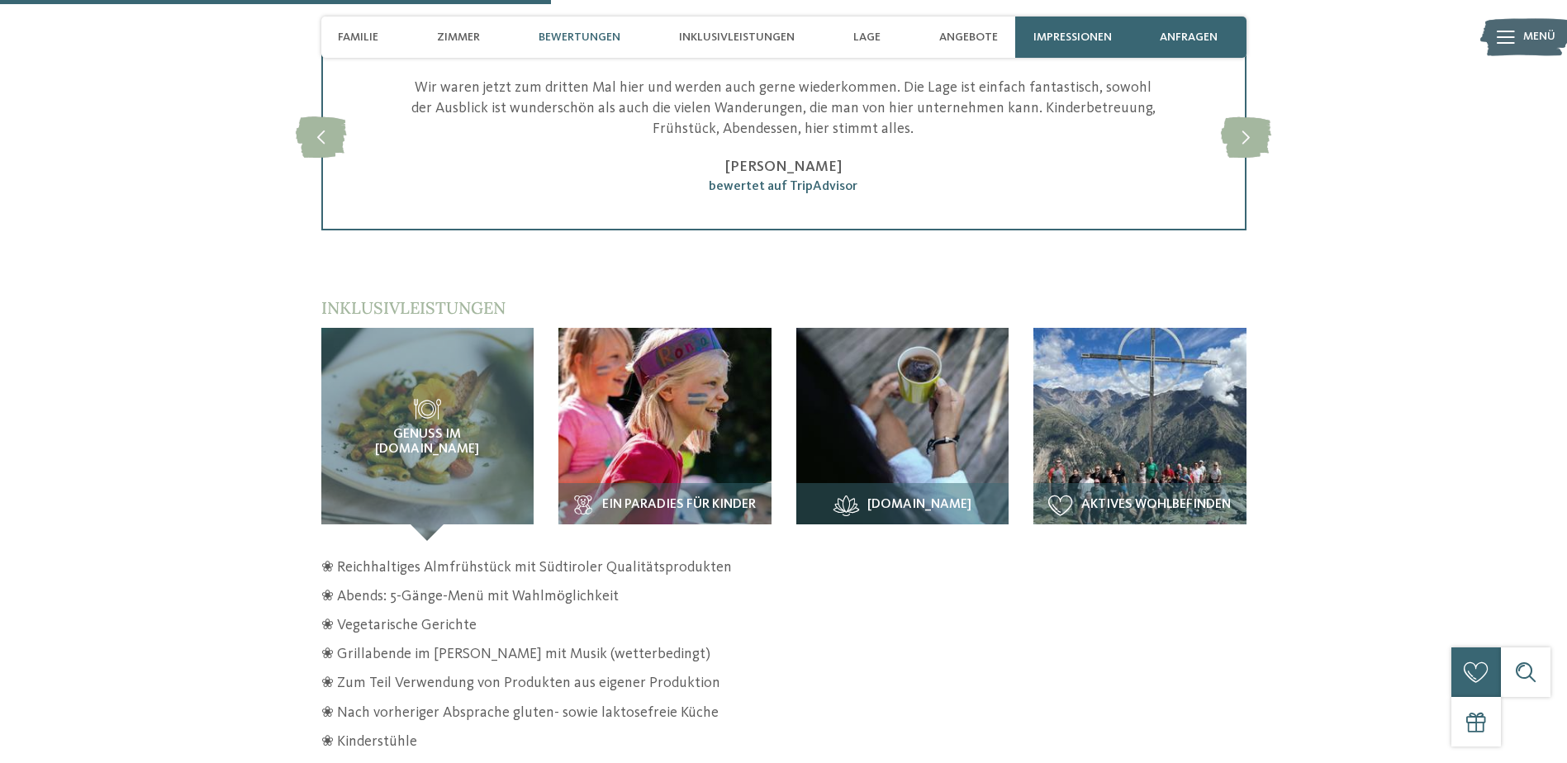
scroll to position [2313, 0]
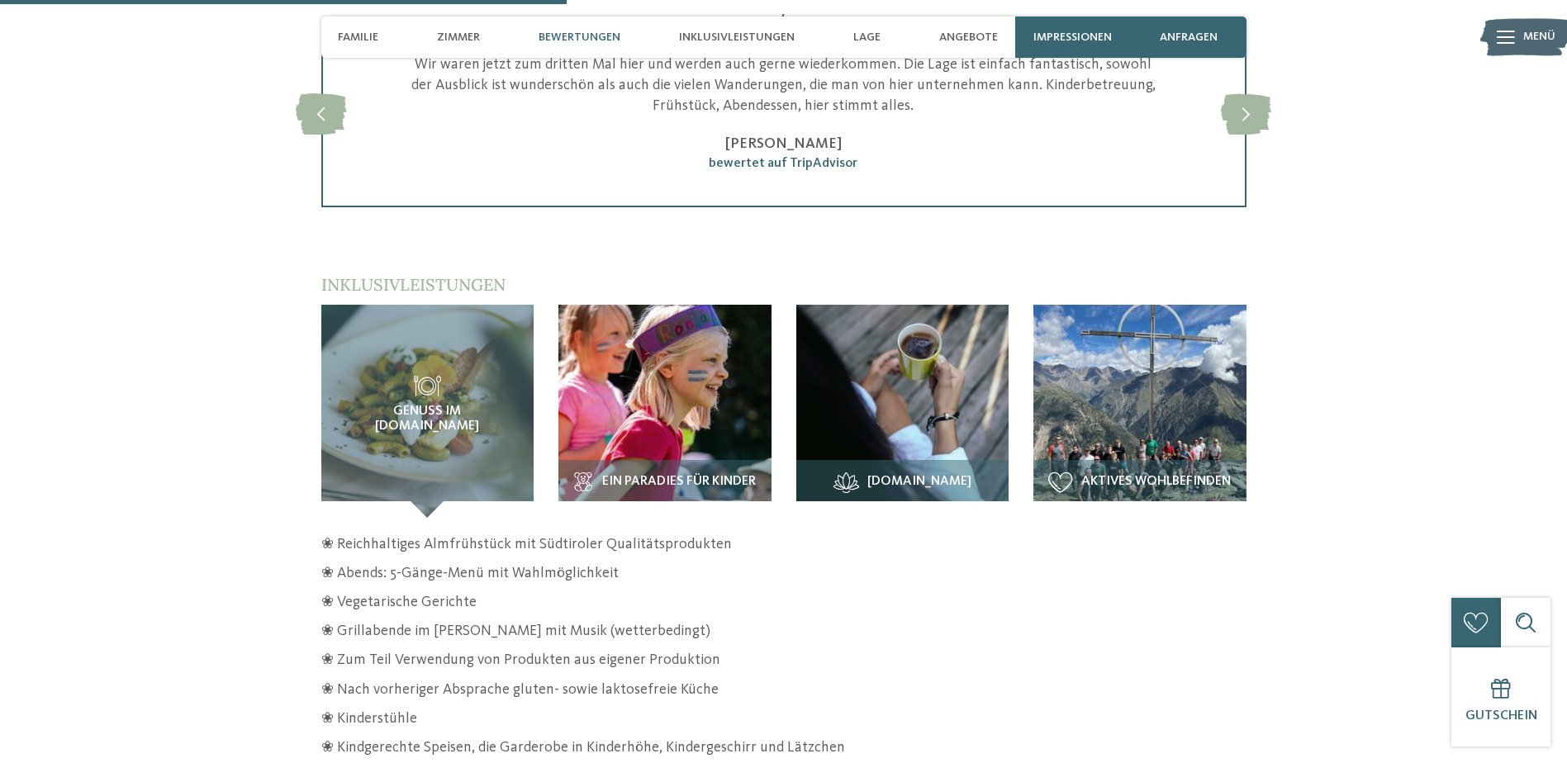
click at [700, 407] on img at bounding box center [664, 411] width 213 height 213
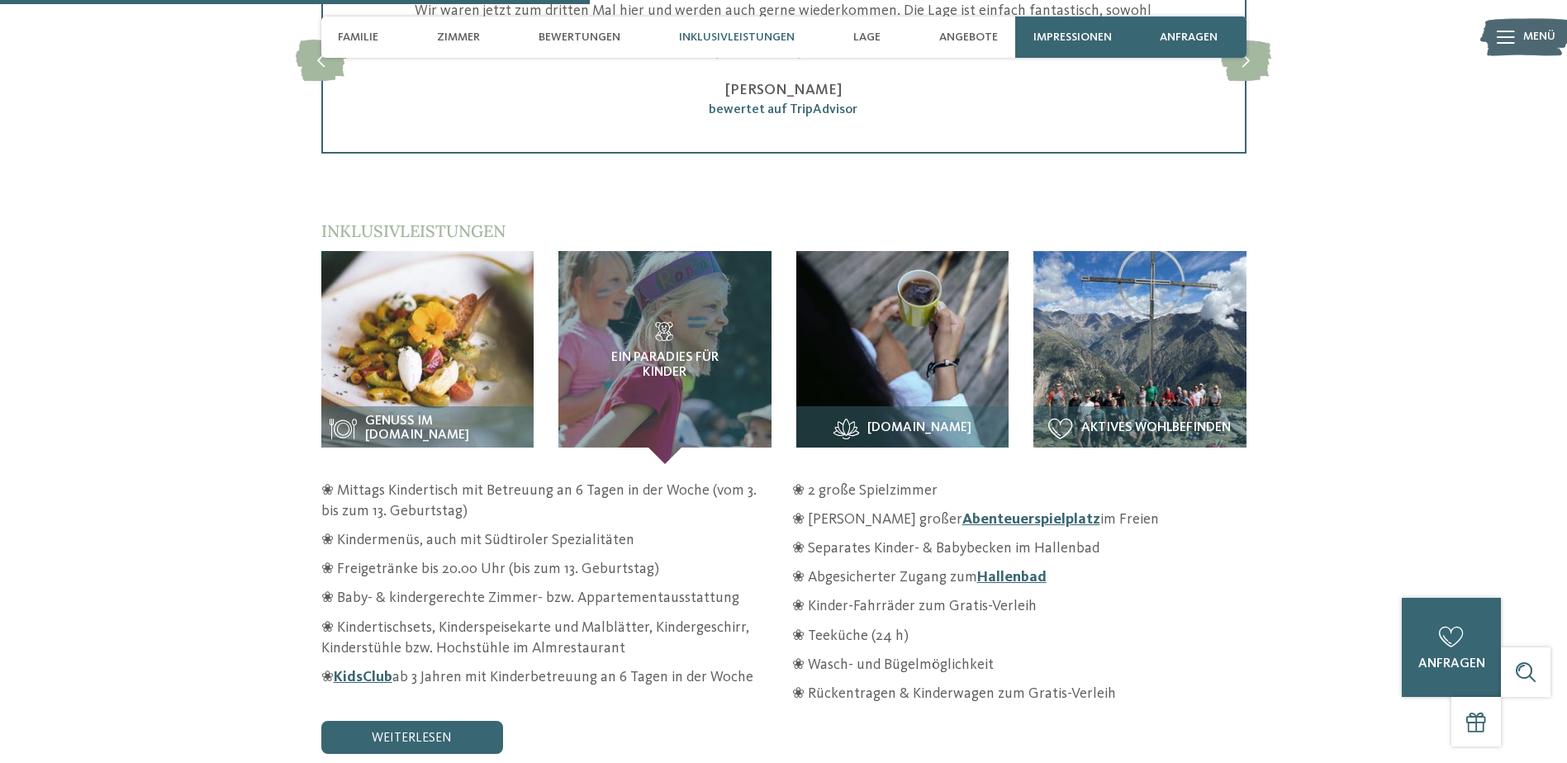
scroll to position [2395, 0]
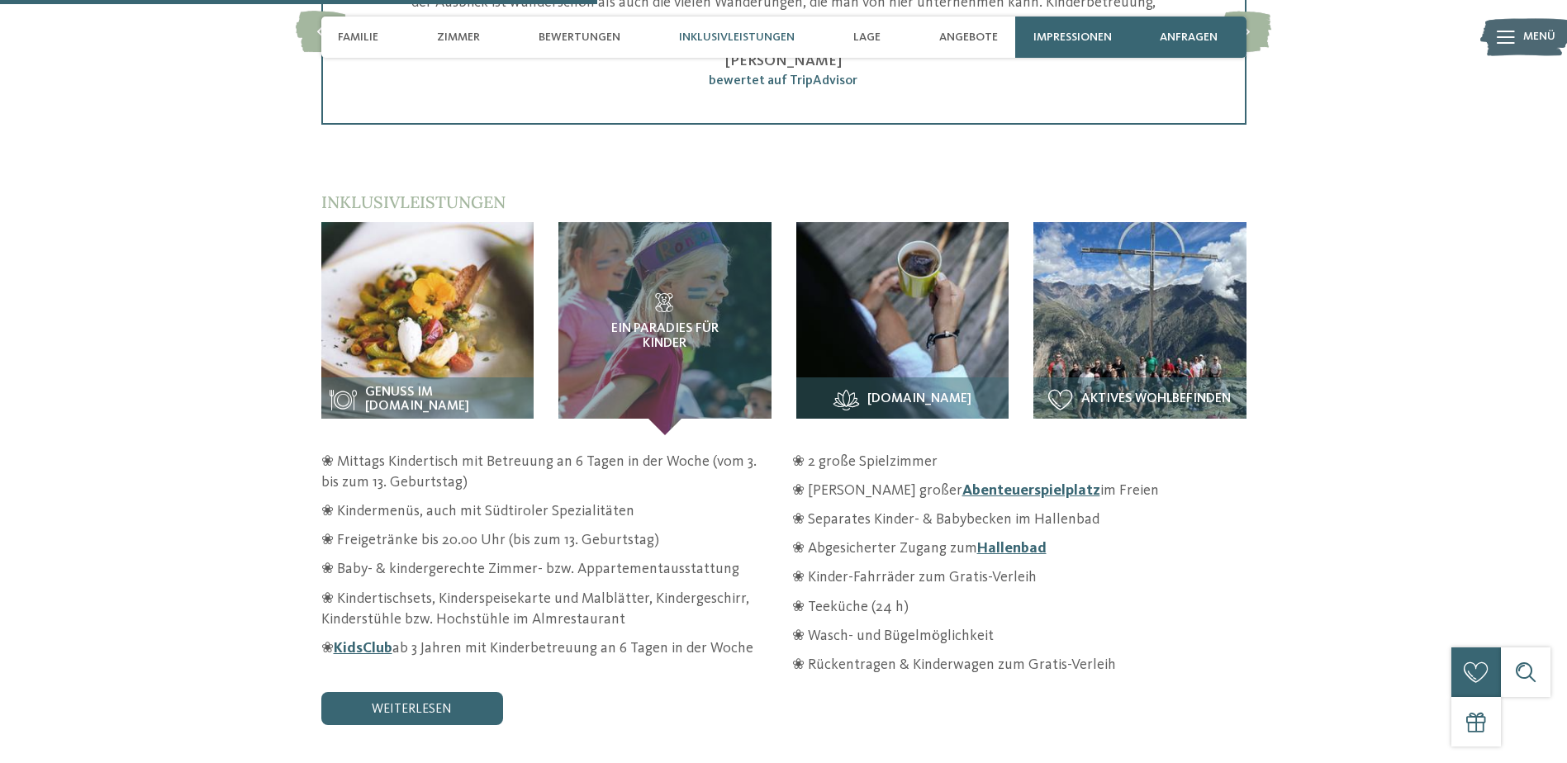
click at [1012, 541] on link "Hallenbad" at bounding box center [1011, 548] width 69 height 15
click at [1004, 483] on link "Abenteuerspielplatz" at bounding box center [1031, 490] width 138 height 15
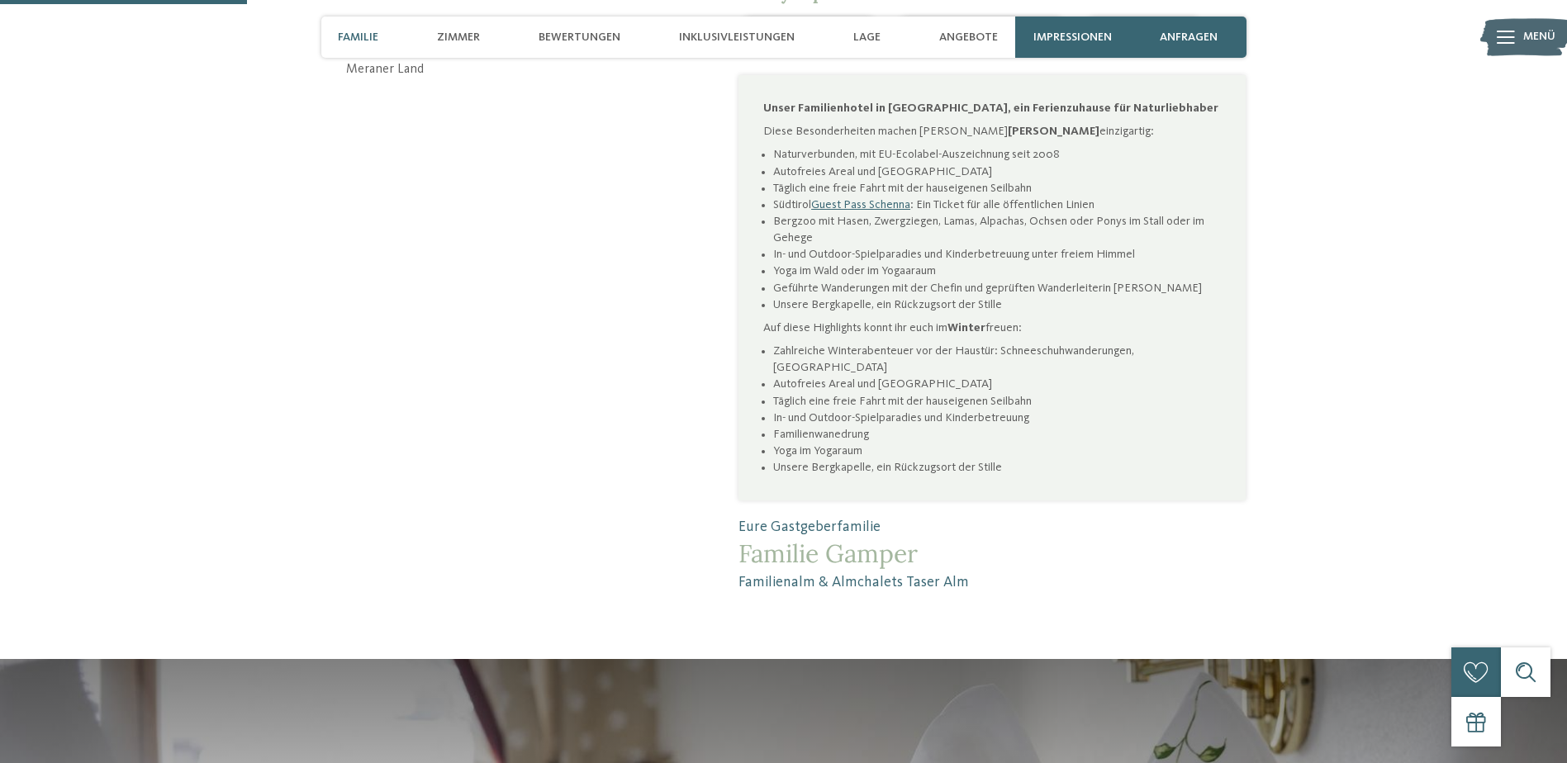
scroll to position [991, 0]
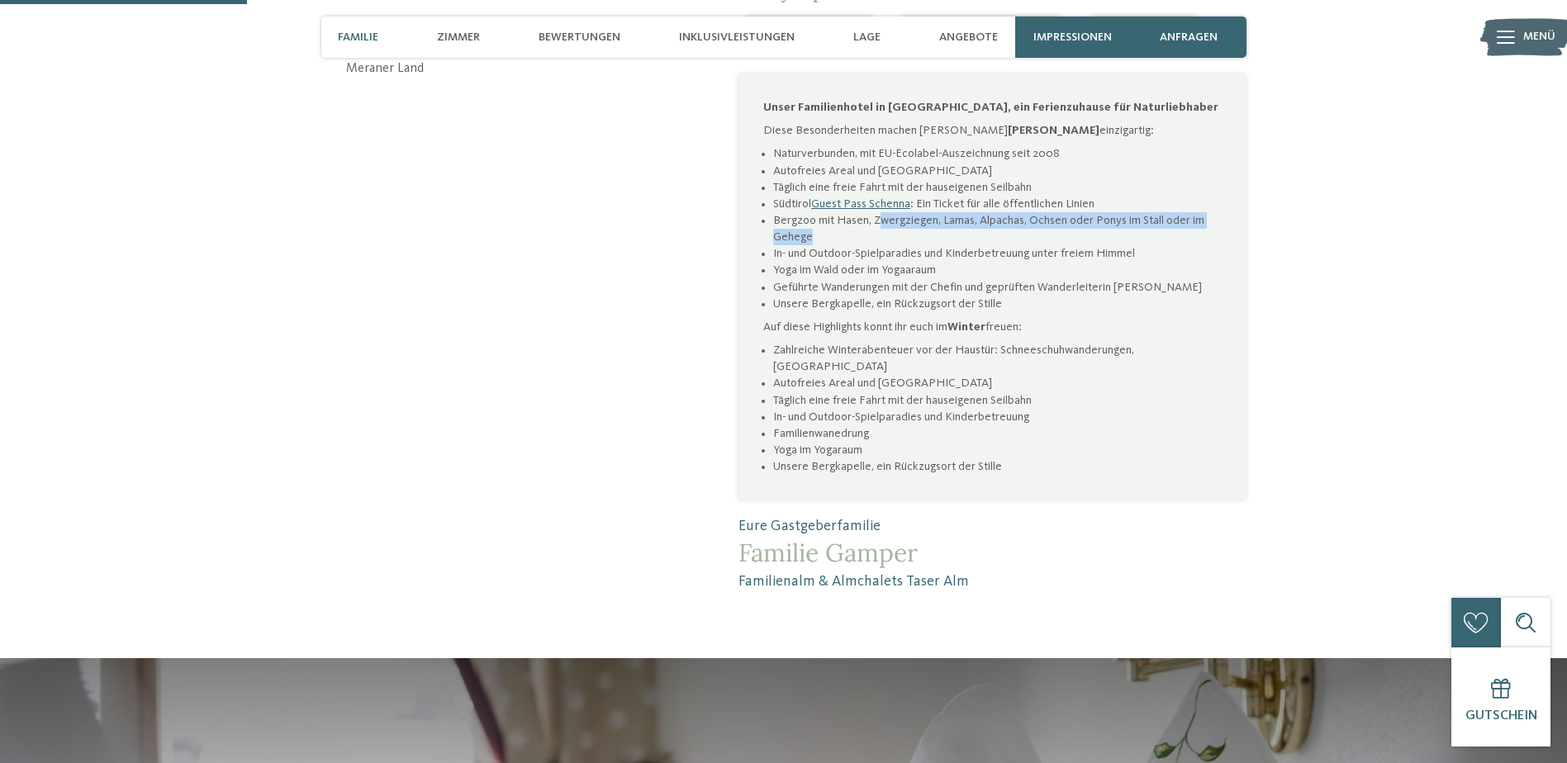
drag, startPoint x: 881, startPoint y: 201, endPoint x: 891, endPoint y: 216, distance: 18.3
click at [891, 216] on li "Bergzoo mit Hasen, Zwergziegen, Lamas, Alpachas, Ochsen oder Ponys im Stall ode…" at bounding box center [997, 228] width 448 height 33
click at [895, 212] on li "Bergzoo mit Hasen, Zwergziegen, Lamas, Alpachas, Ochsen oder Ponys im Stall ode…" at bounding box center [997, 228] width 448 height 33
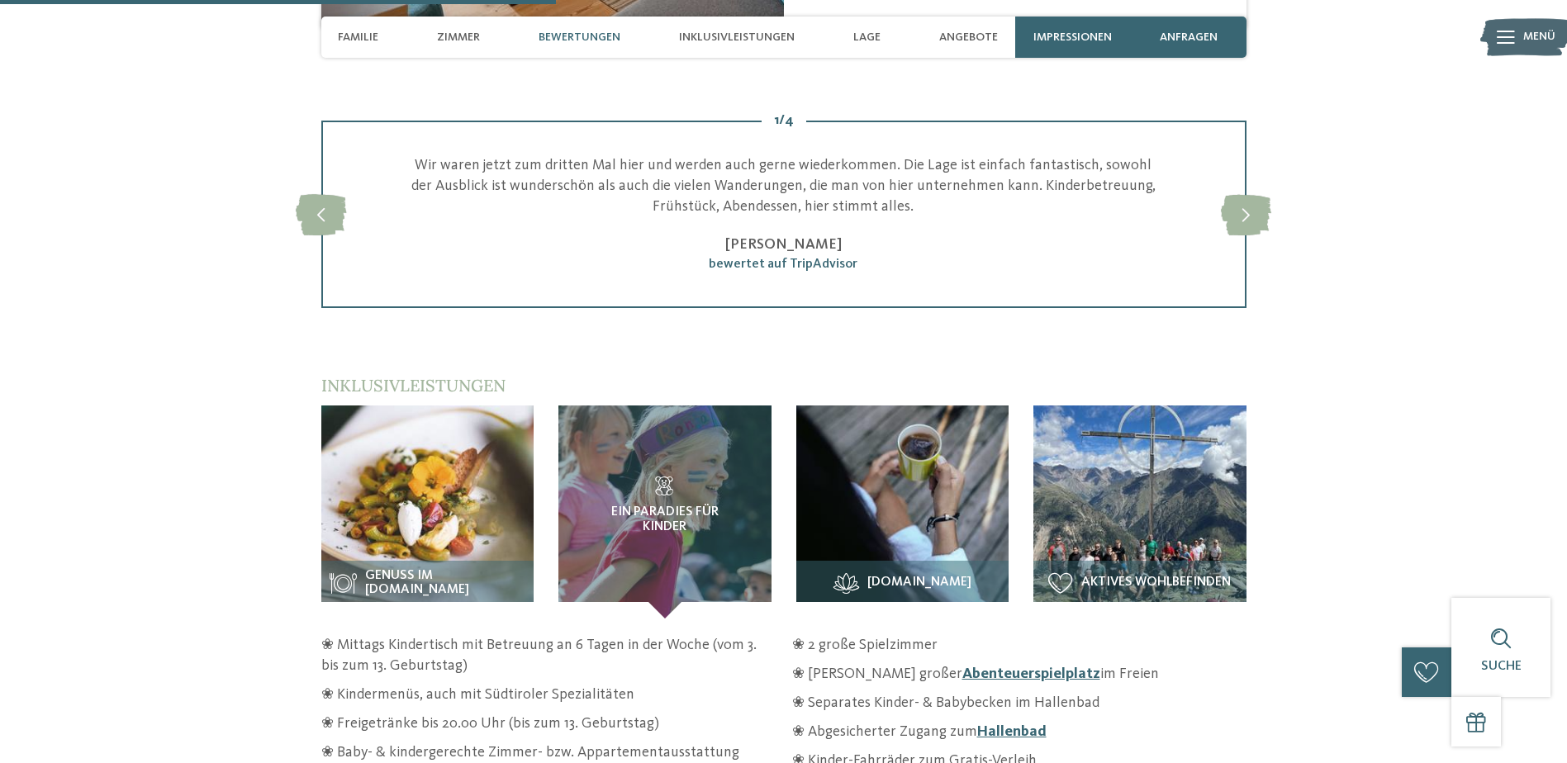
scroll to position [2230, 0]
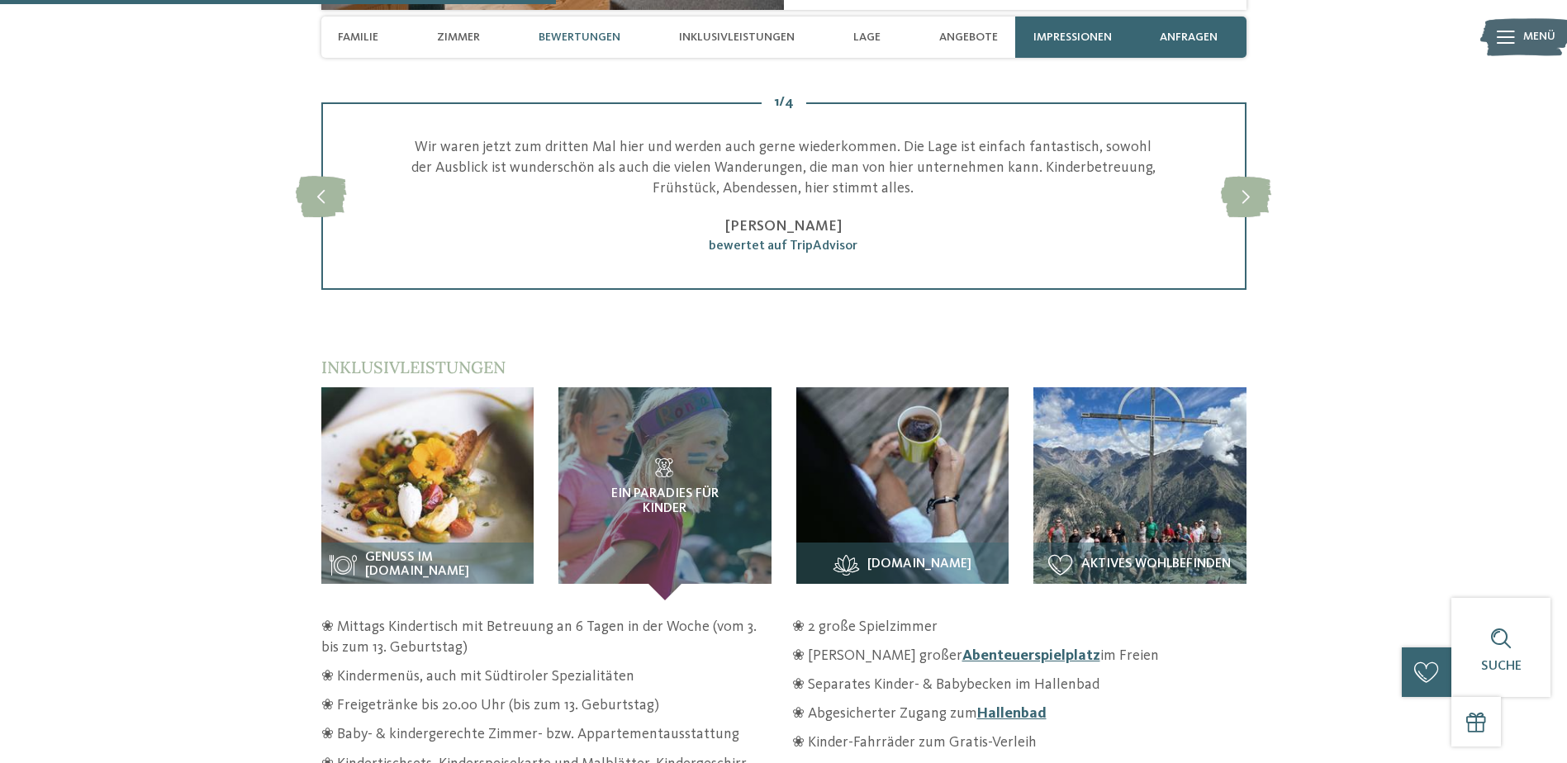
click at [1261, 176] on icon at bounding box center [1246, 196] width 50 height 41
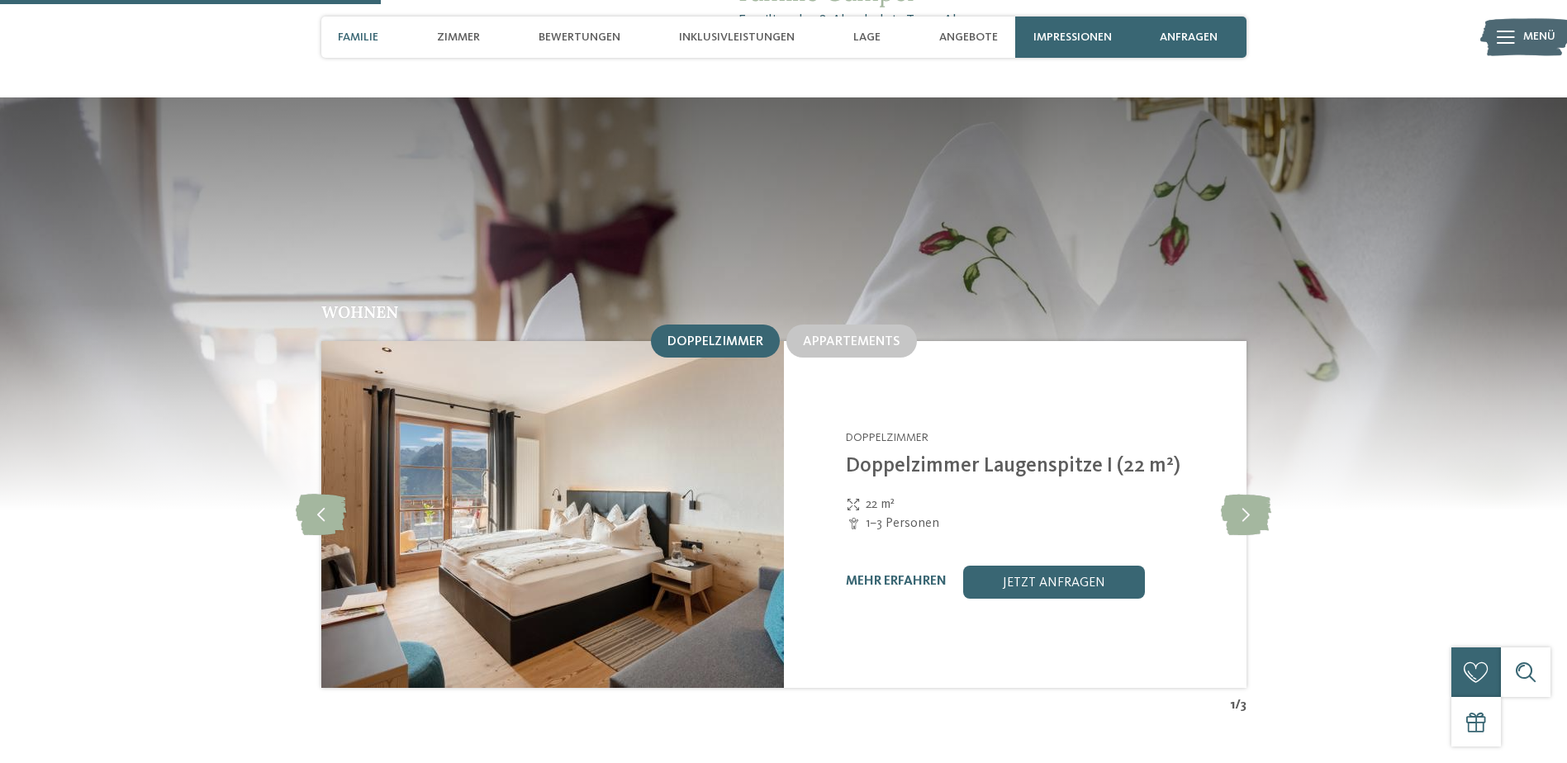
scroll to position [1652, 0]
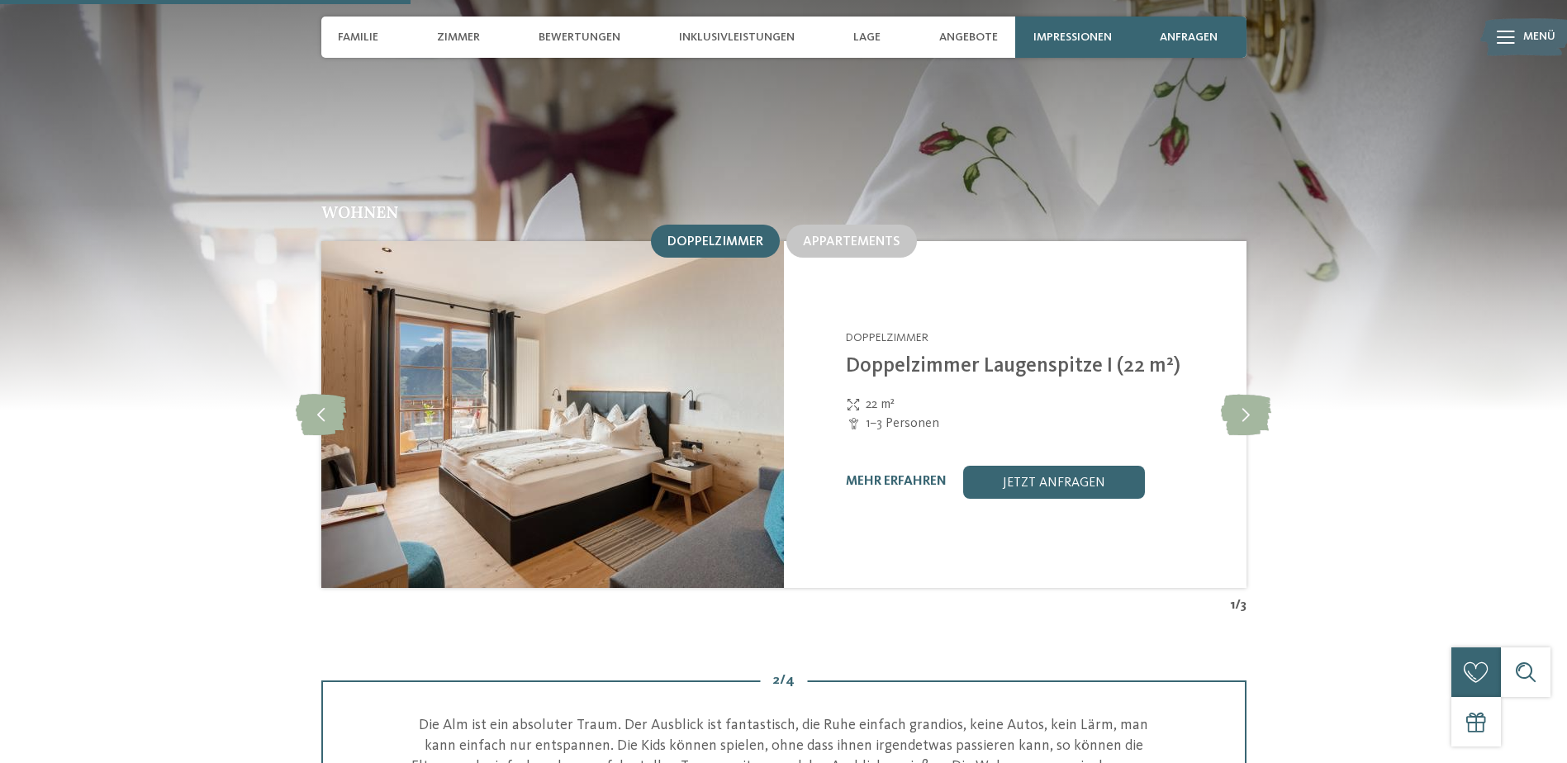
click at [864, 235] on span "Appartements" at bounding box center [851, 241] width 97 height 13
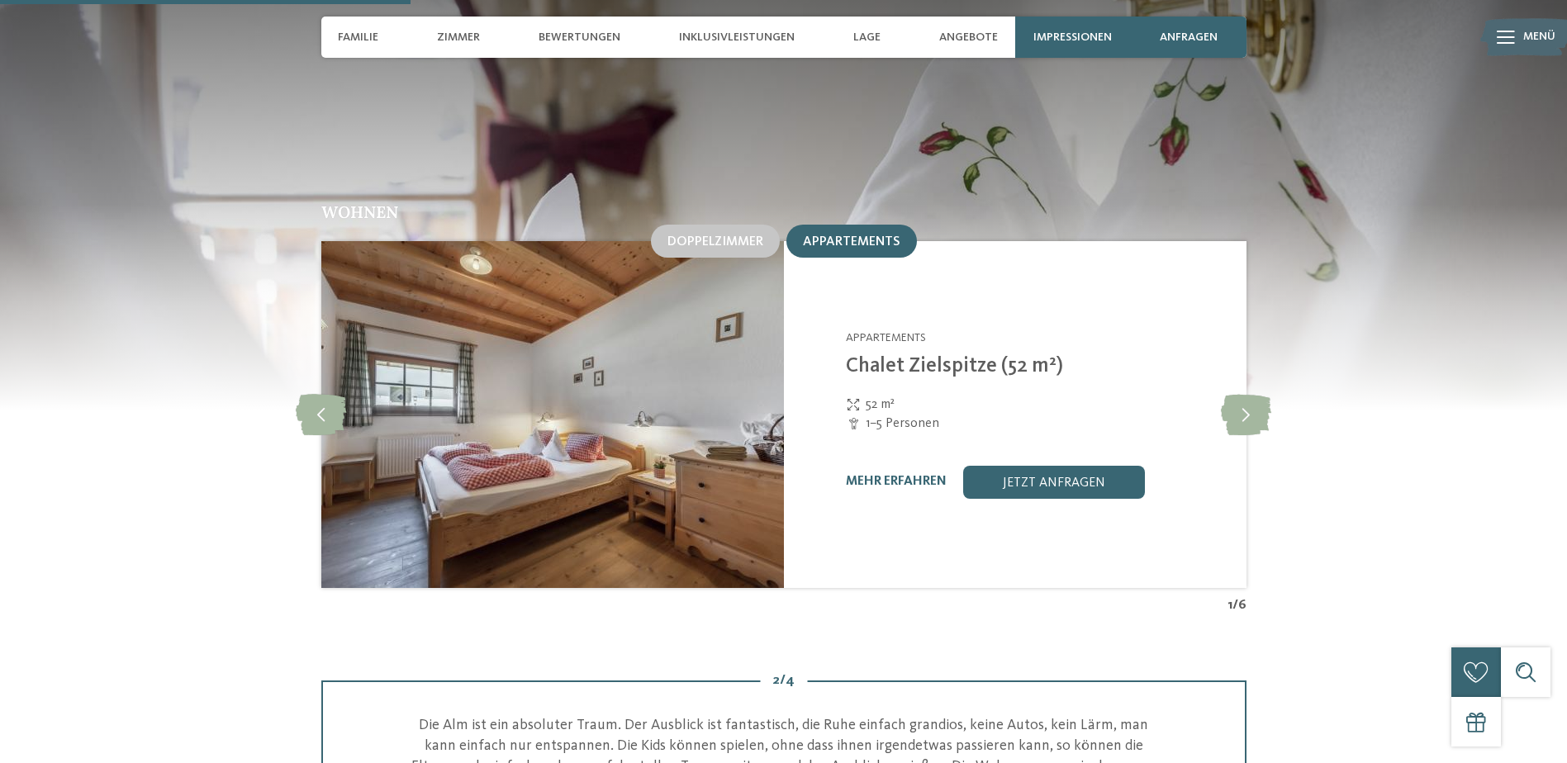
click at [743, 235] on span "Doppelzimmer" at bounding box center [715, 241] width 96 height 13
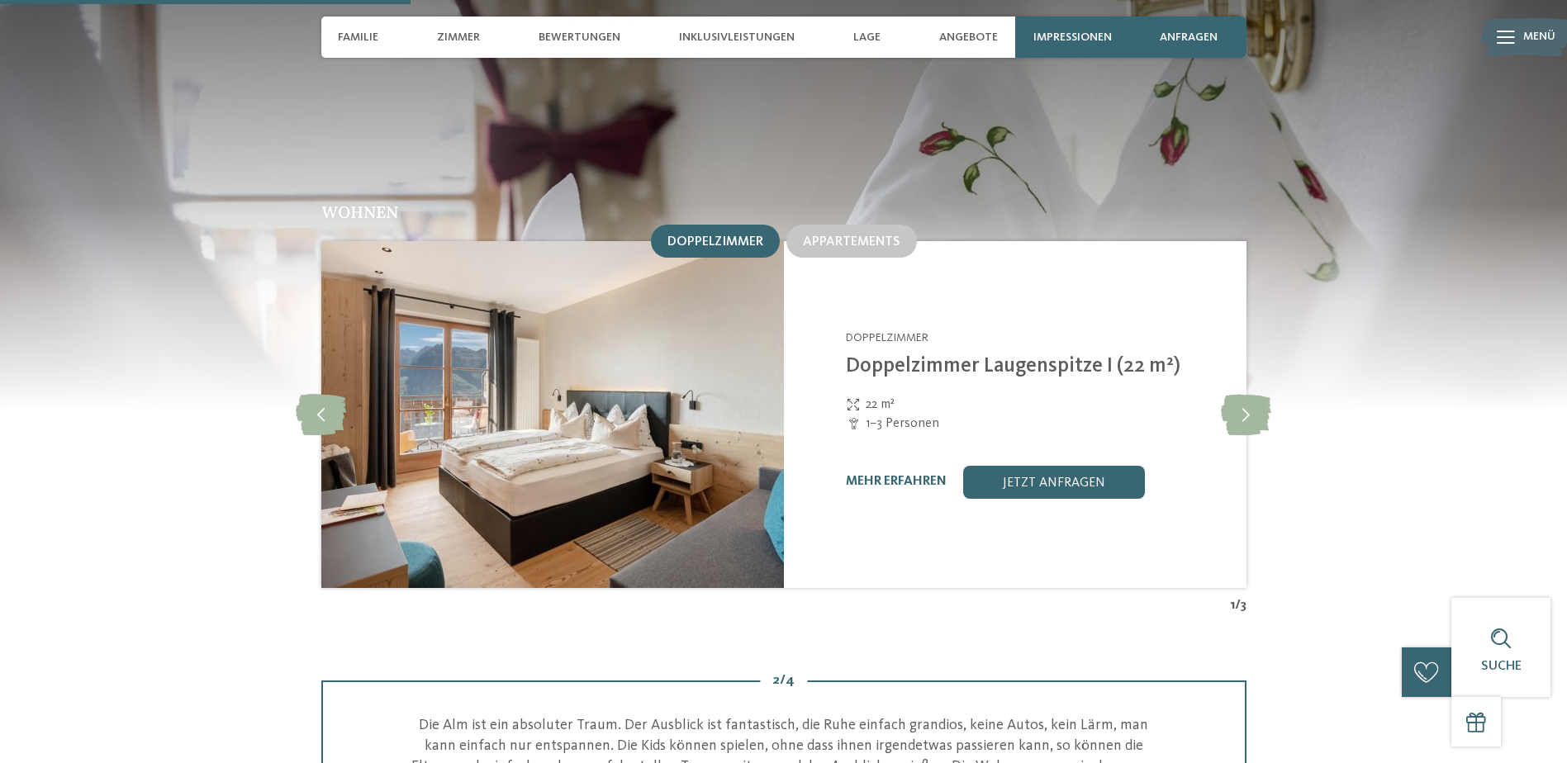
click at [1014, 466] on link "jetzt anfragen" at bounding box center [1054, 482] width 182 height 33
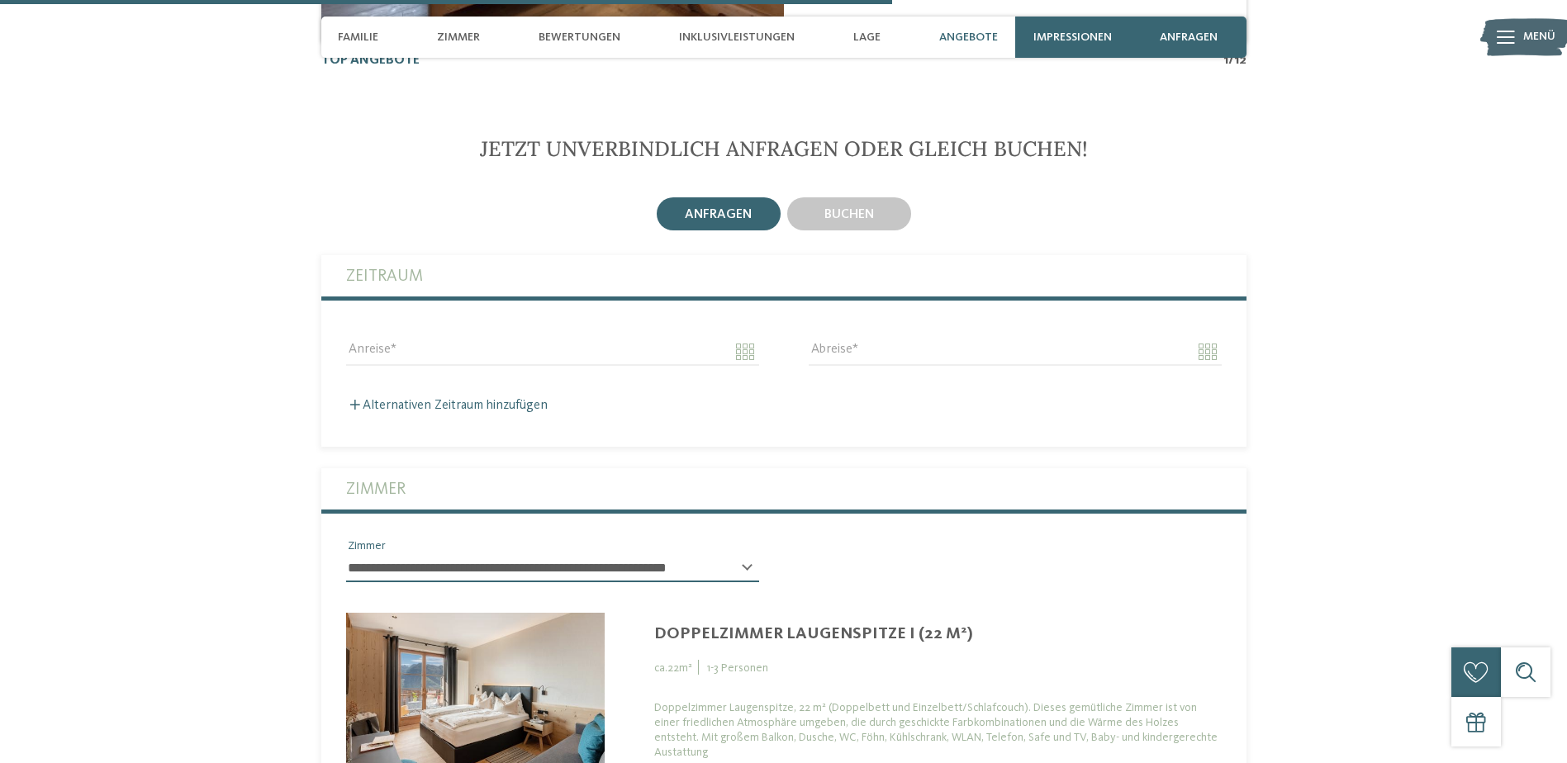
scroll to position [3677, 0]
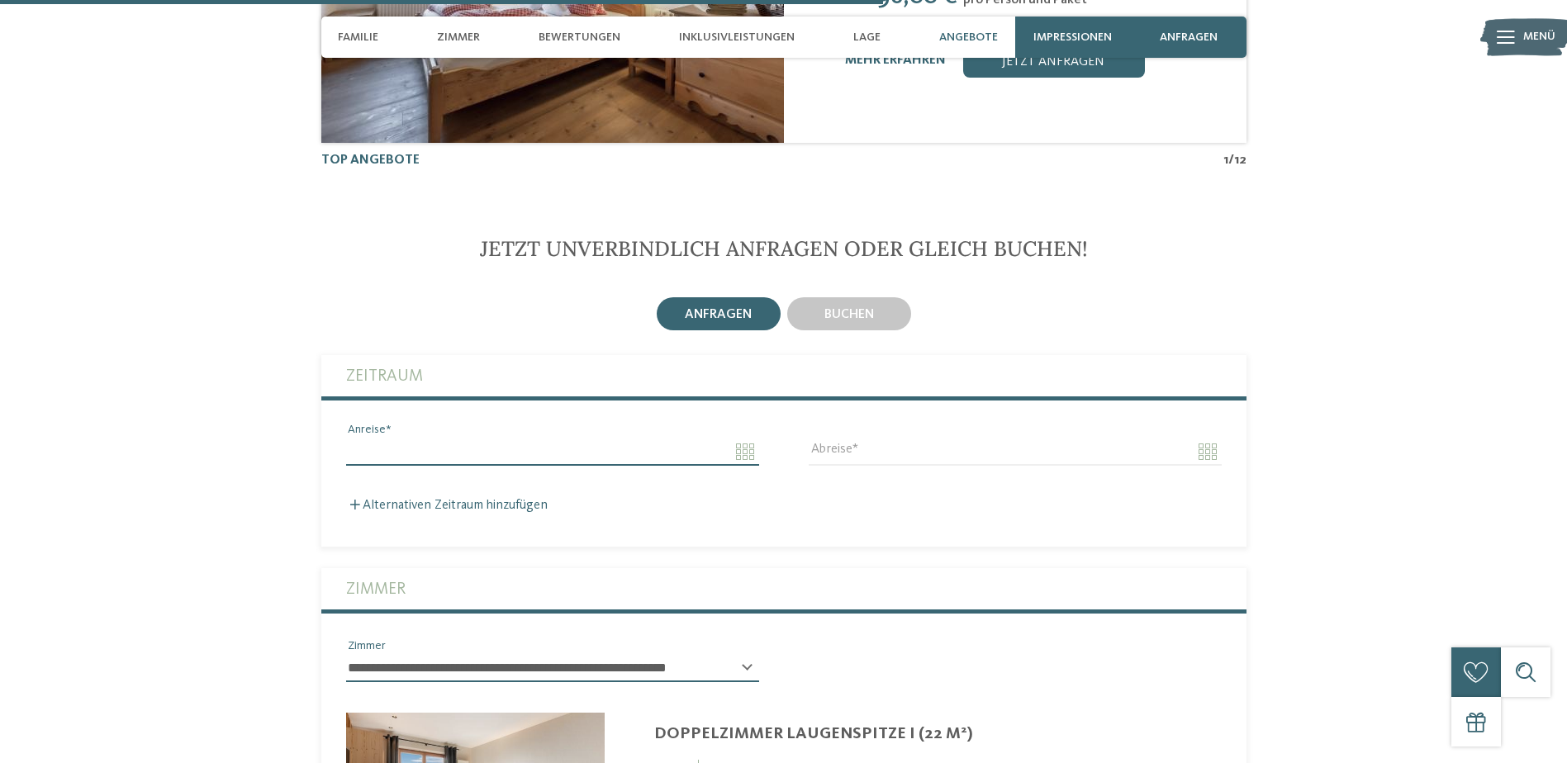
click at [744, 438] on input "Anreise" at bounding box center [552, 452] width 413 height 28
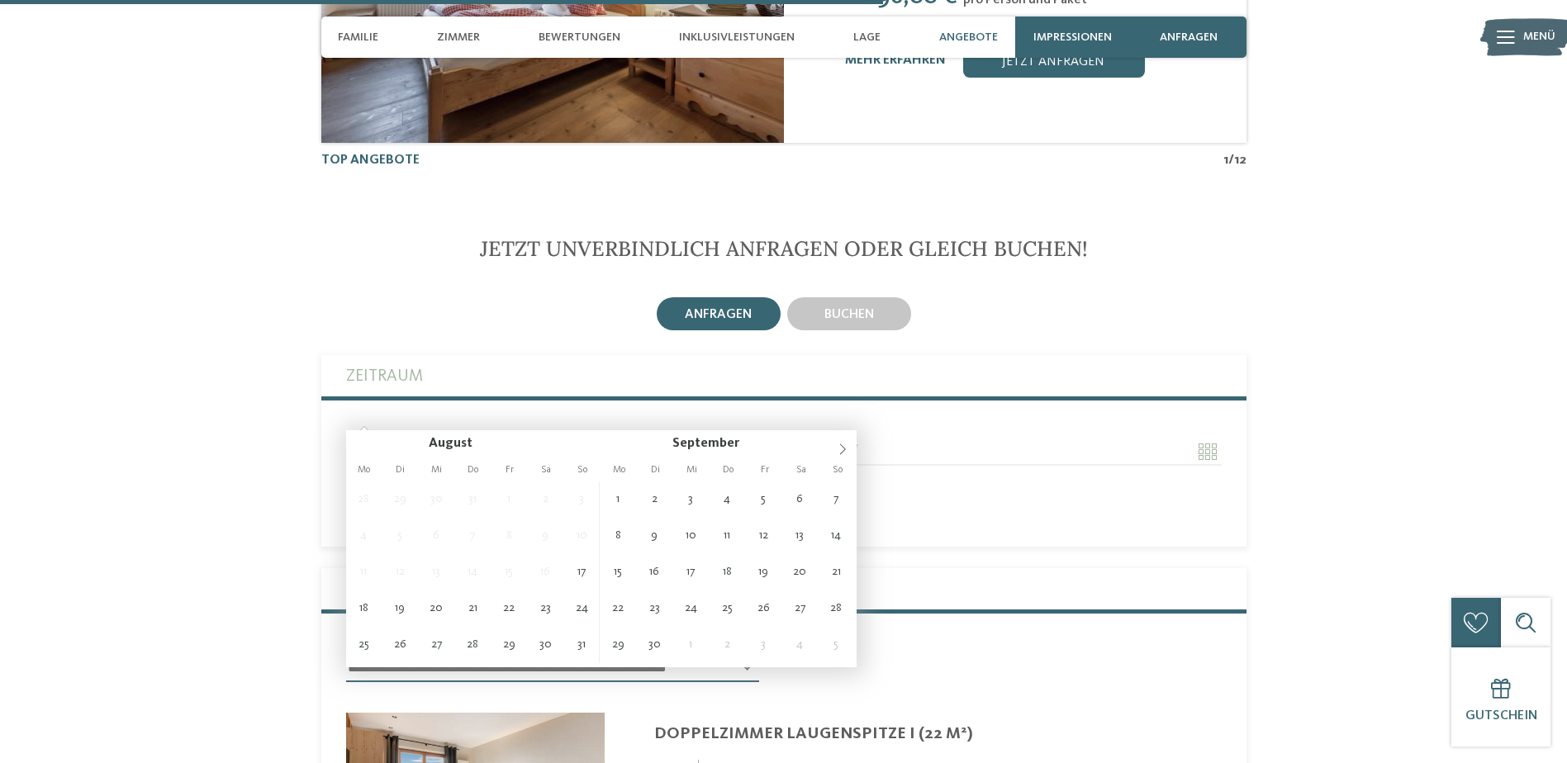
type input "**********"
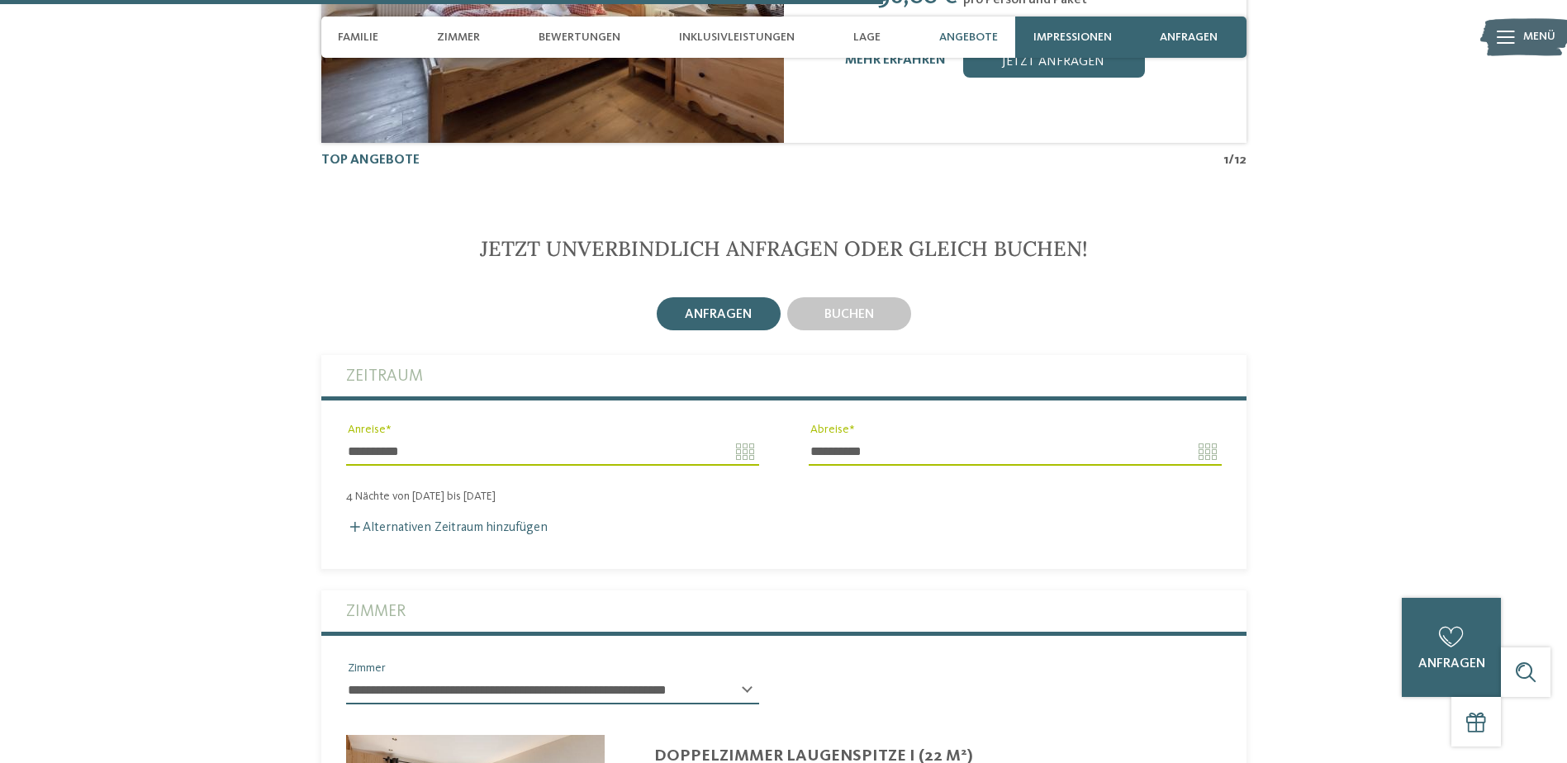
click at [1015, 438] on input "**********" at bounding box center [1015, 452] width 413 height 28
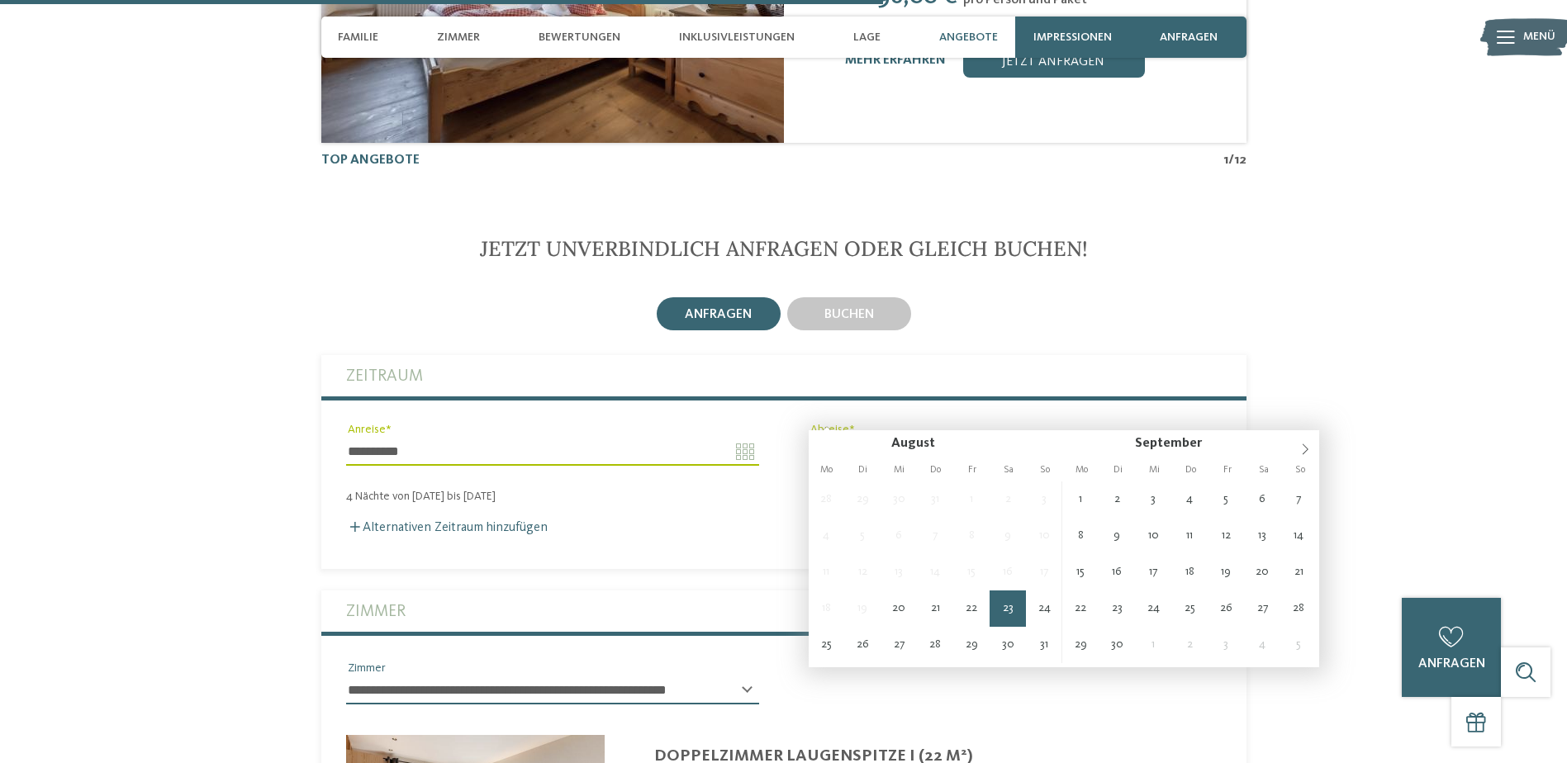
type input "**********"
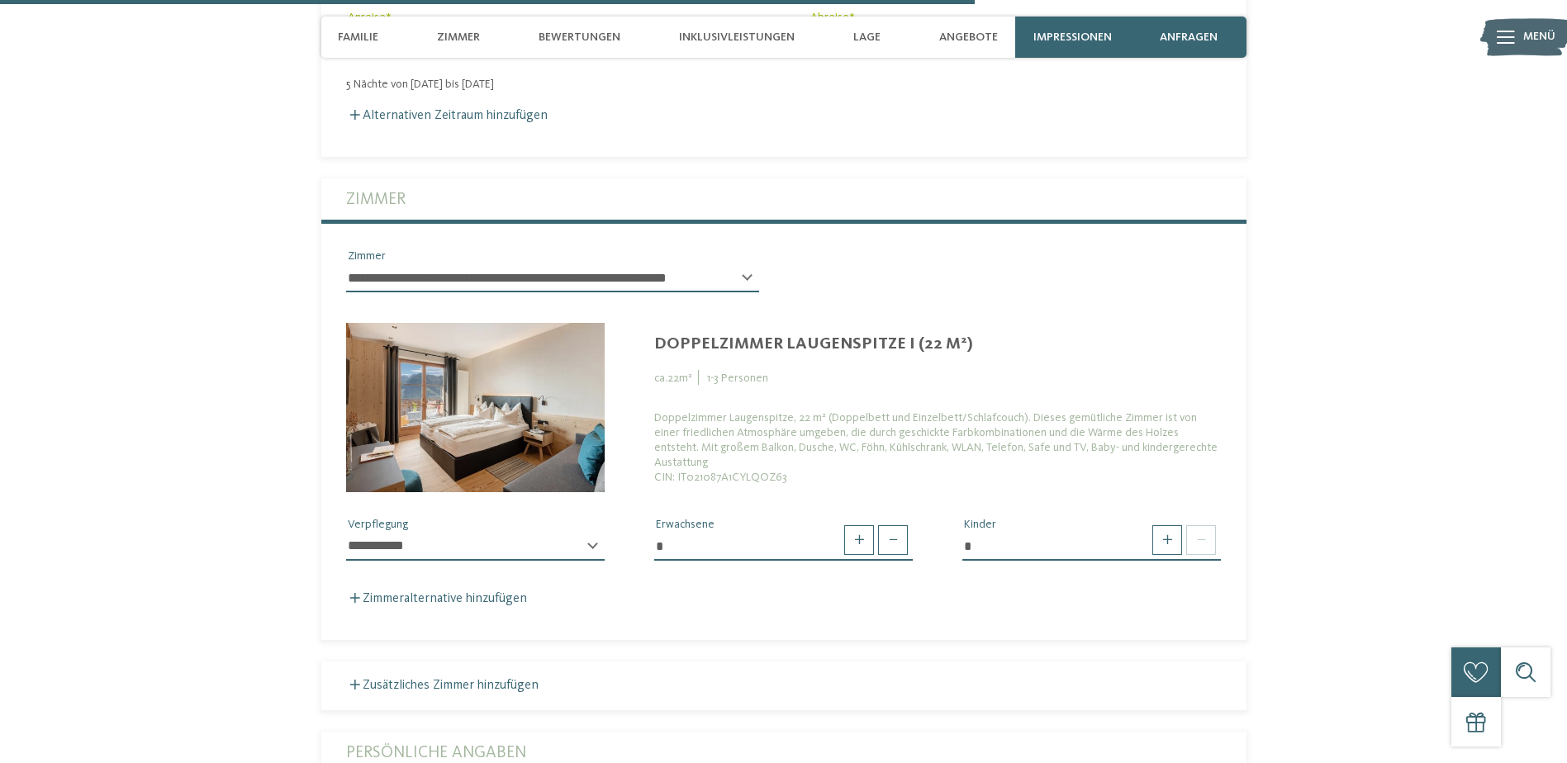
scroll to position [4090, 0]
click at [1166, 525] on span at bounding box center [1167, 540] width 30 height 30
type input "*"
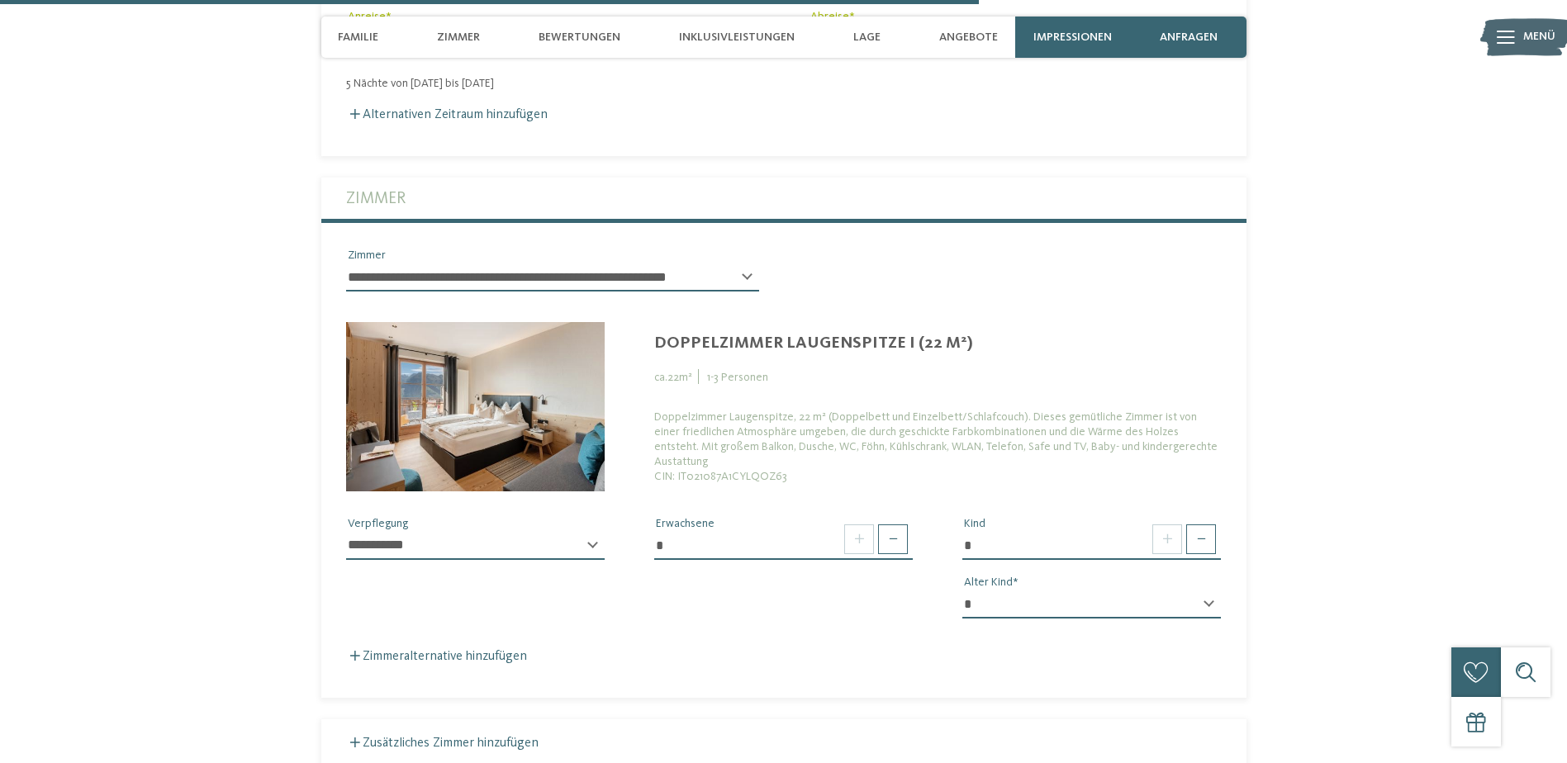
click at [594, 532] on div "**********" at bounding box center [475, 553] width 259 height 42
click at [591, 532] on div "**********" at bounding box center [475, 553] width 259 height 42
click at [1196, 591] on select "* * * * * * * * * * * ** ** ** ** ** ** ** **" at bounding box center [1091, 605] width 259 height 28
select select "*"
click at [962, 591] on select "* * * * * * * * * * * ** ** ** ** ** ** ** **" at bounding box center [1091, 605] width 259 height 28
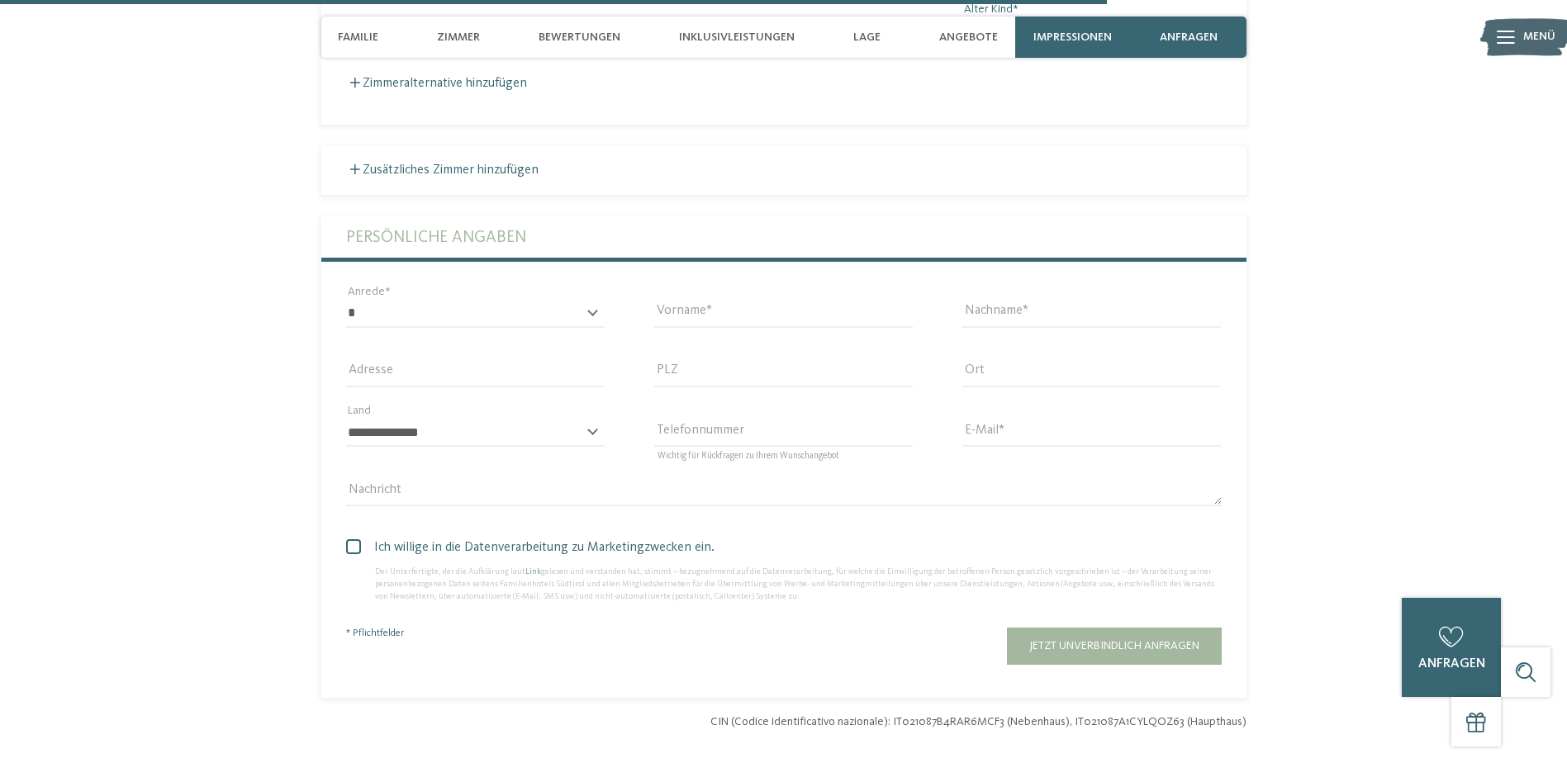
scroll to position [4668, 0]
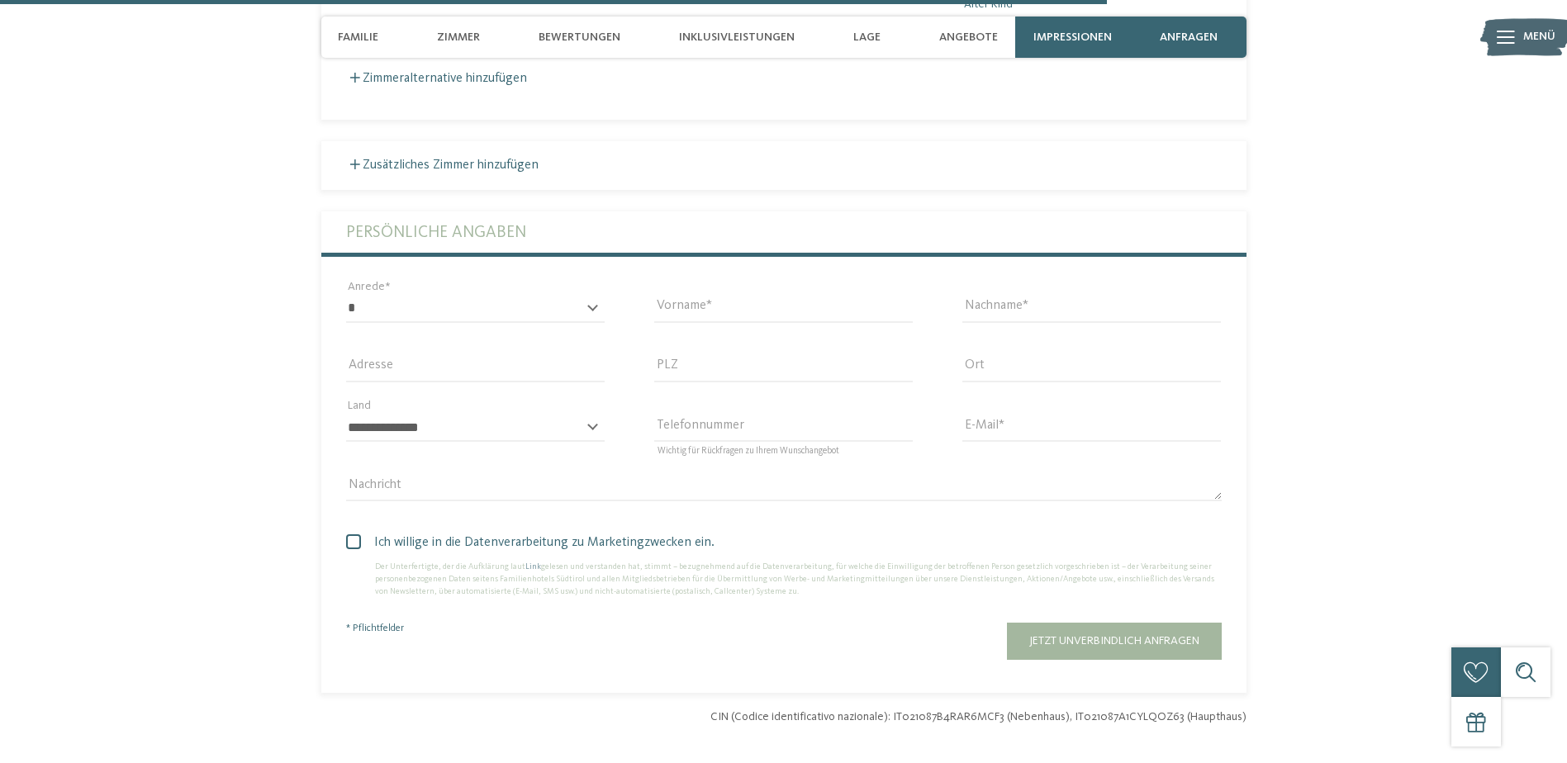
click at [349, 534] on span at bounding box center [353, 541] width 15 height 15
drag, startPoint x: 525, startPoint y: 275, endPoint x: 569, endPoint y: 273, distance: 44.7
click at [525, 295] on select "* **** **** ******* ******" at bounding box center [475, 309] width 259 height 28
select select "*"
click at [346, 295] on select "* **** **** ******* ******" at bounding box center [475, 309] width 259 height 28
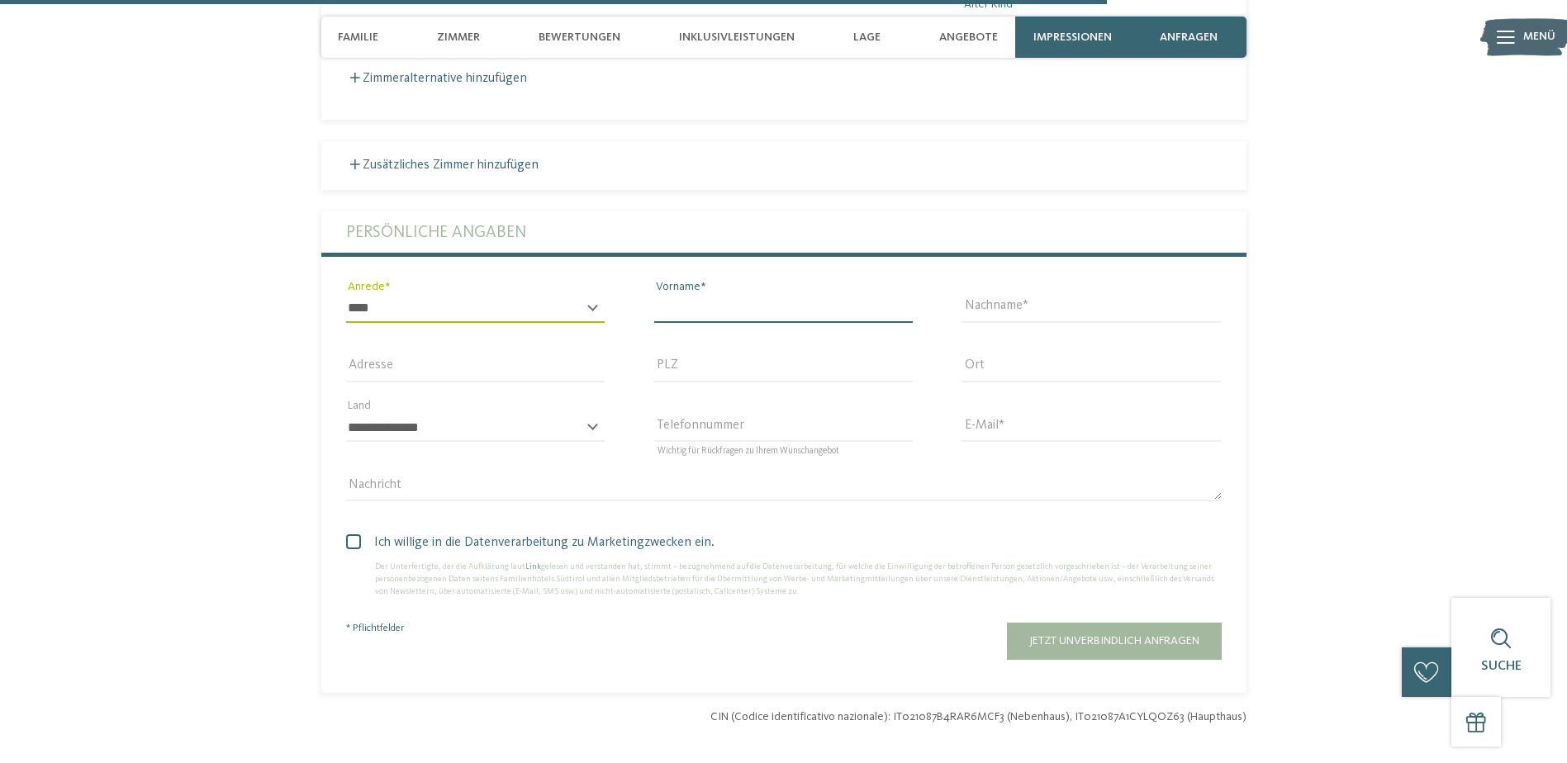
click at [710, 295] on input "Vorname" at bounding box center [783, 309] width 259 height 28
click at [667, 295] on input "******" at bounding box center [783, 309] width 259 height 28
type input "******"
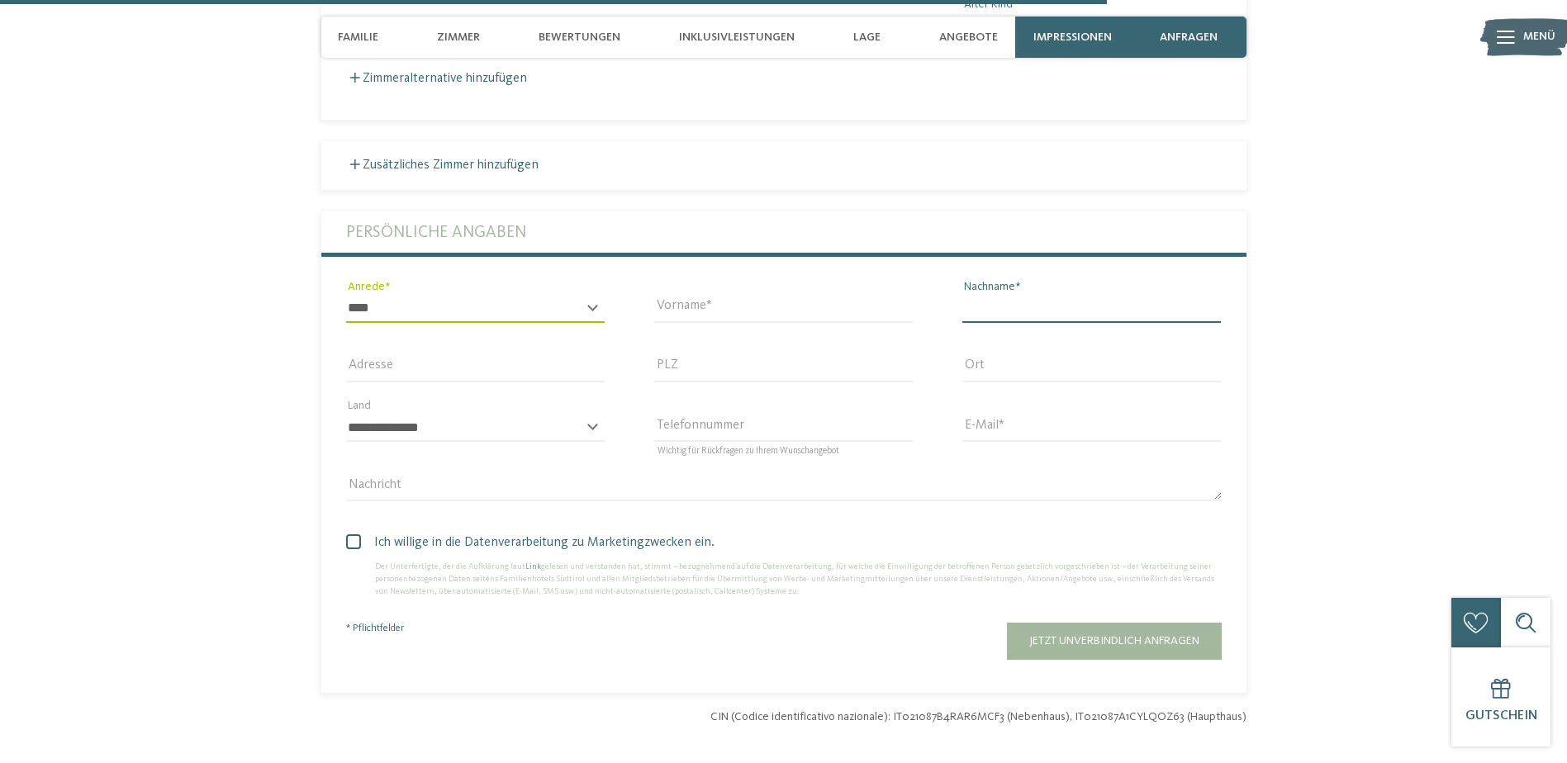
click at [1034, 295] on input "Nachname" at bounding box center [1091, 309] width 259 height 28
type input "*****"
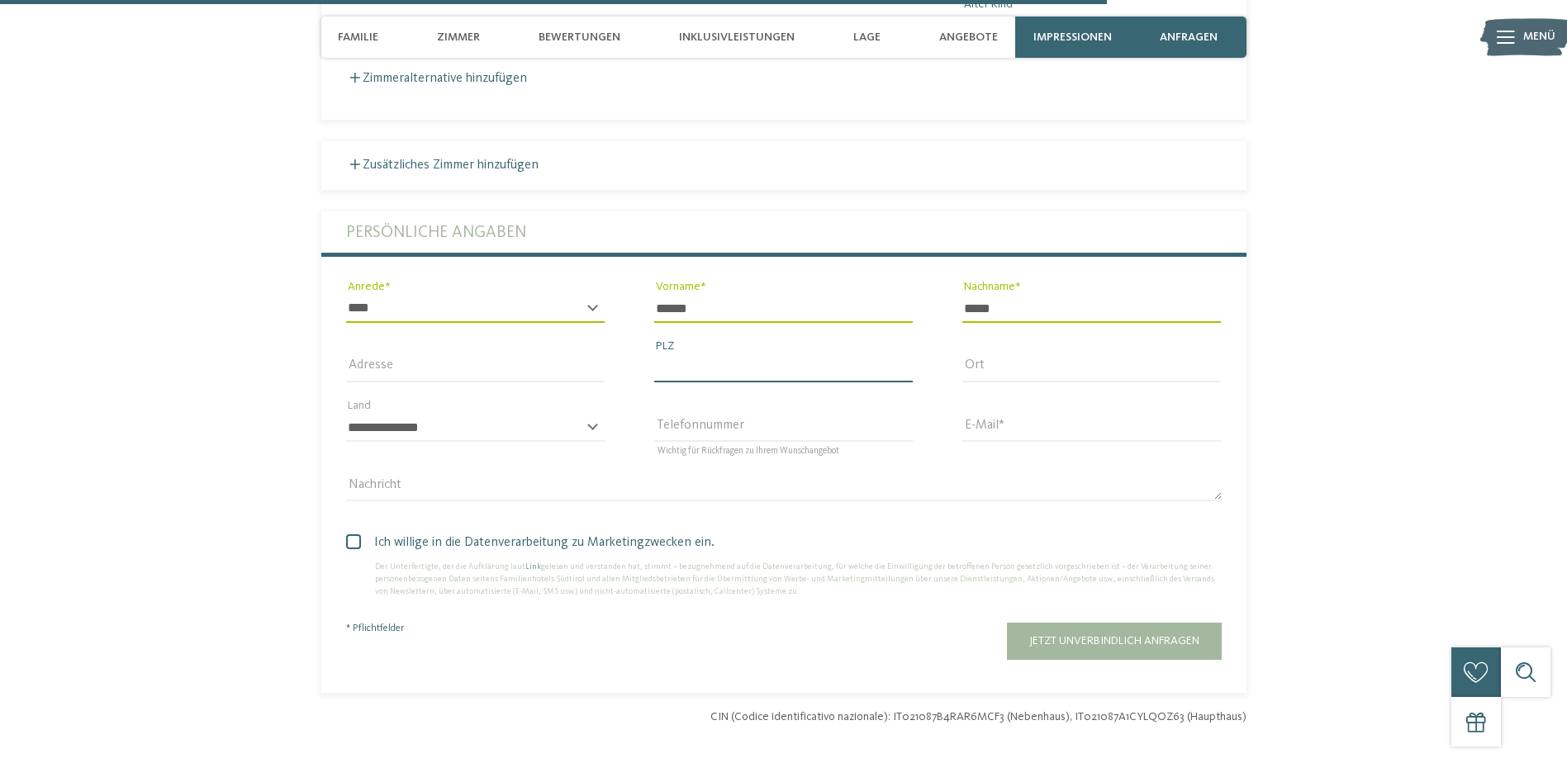
click at [749, 354] on input "PLZ" at bounding box center [783, 368] width 259 height 28
type input "*****"
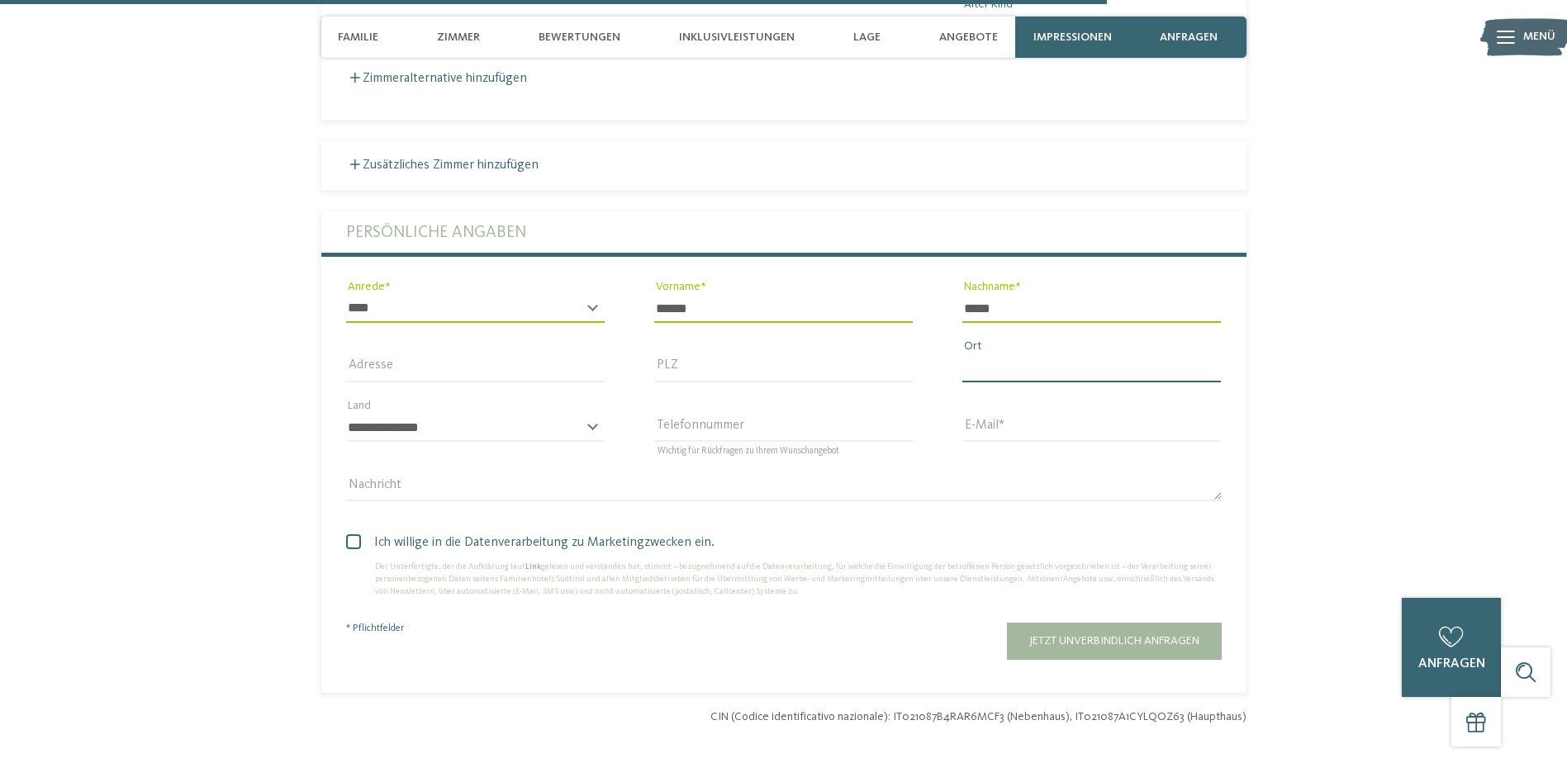
click at [982, 354] on input "Ort" at bounding box center [1091, 368] width 259 height 28
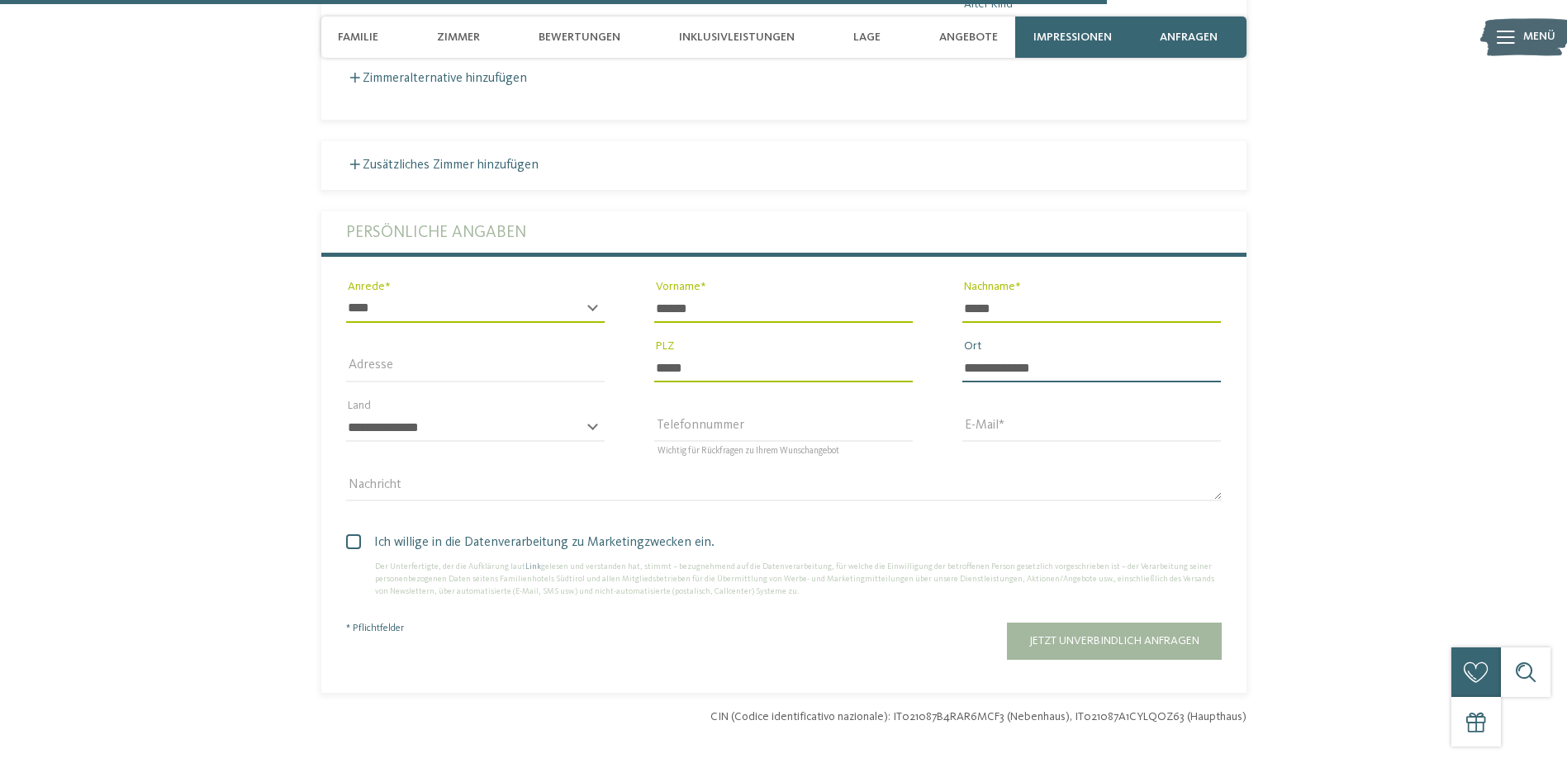
type input "**********"
click at [399, 354] on input "Adresse" at bounding box center [475, 368] width 259 height 28
type input "**********"
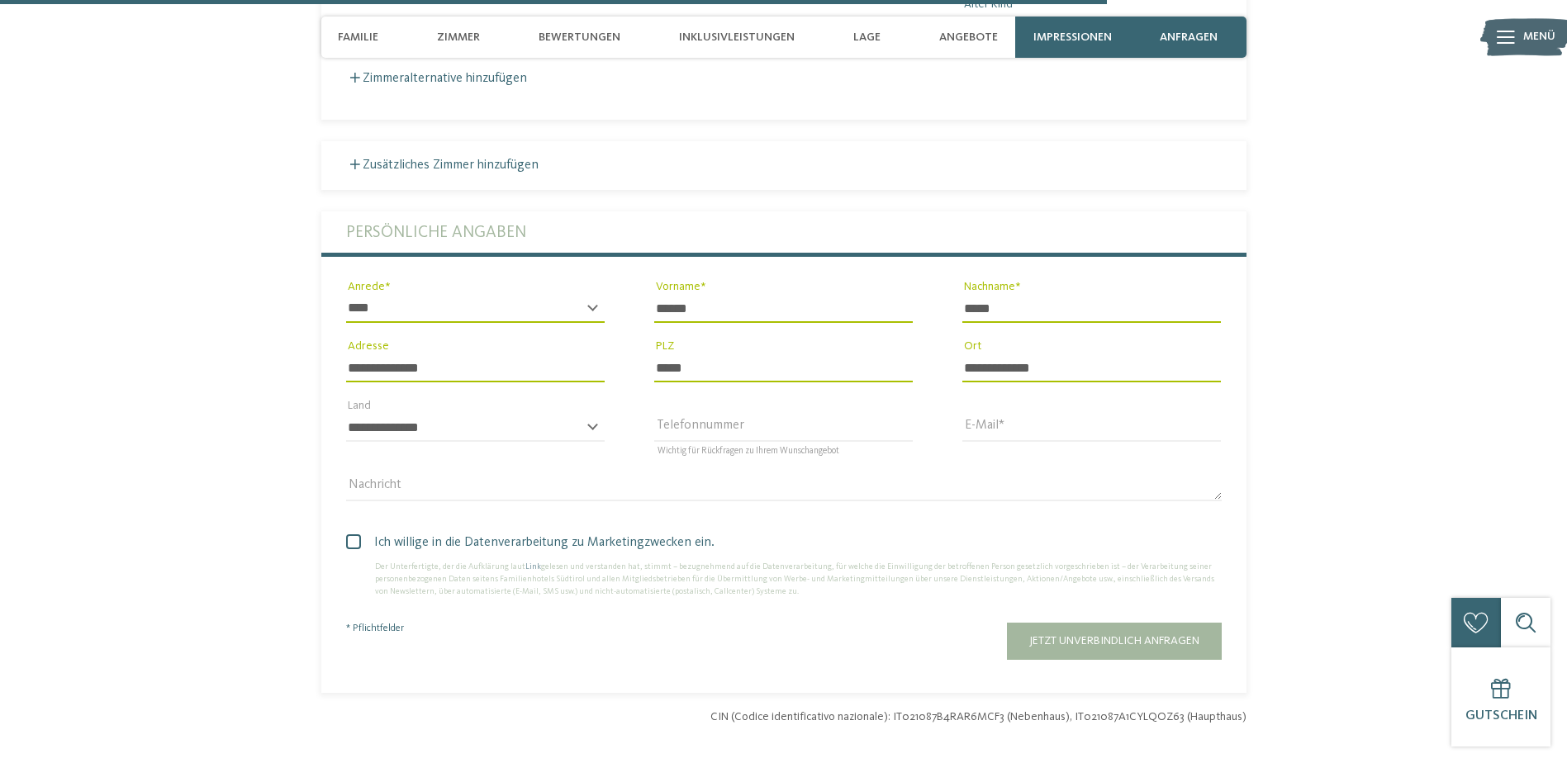
click at [593, 414] on div "**********" at bounding box center [475, 435] width 259 height 43
click at [591, 414] on div "**********" at bounding box center [475, 435] width 259 height 43
click at [976, 414] on input "E-Mail" at bounding box center [1091, 428] width 259 height 28
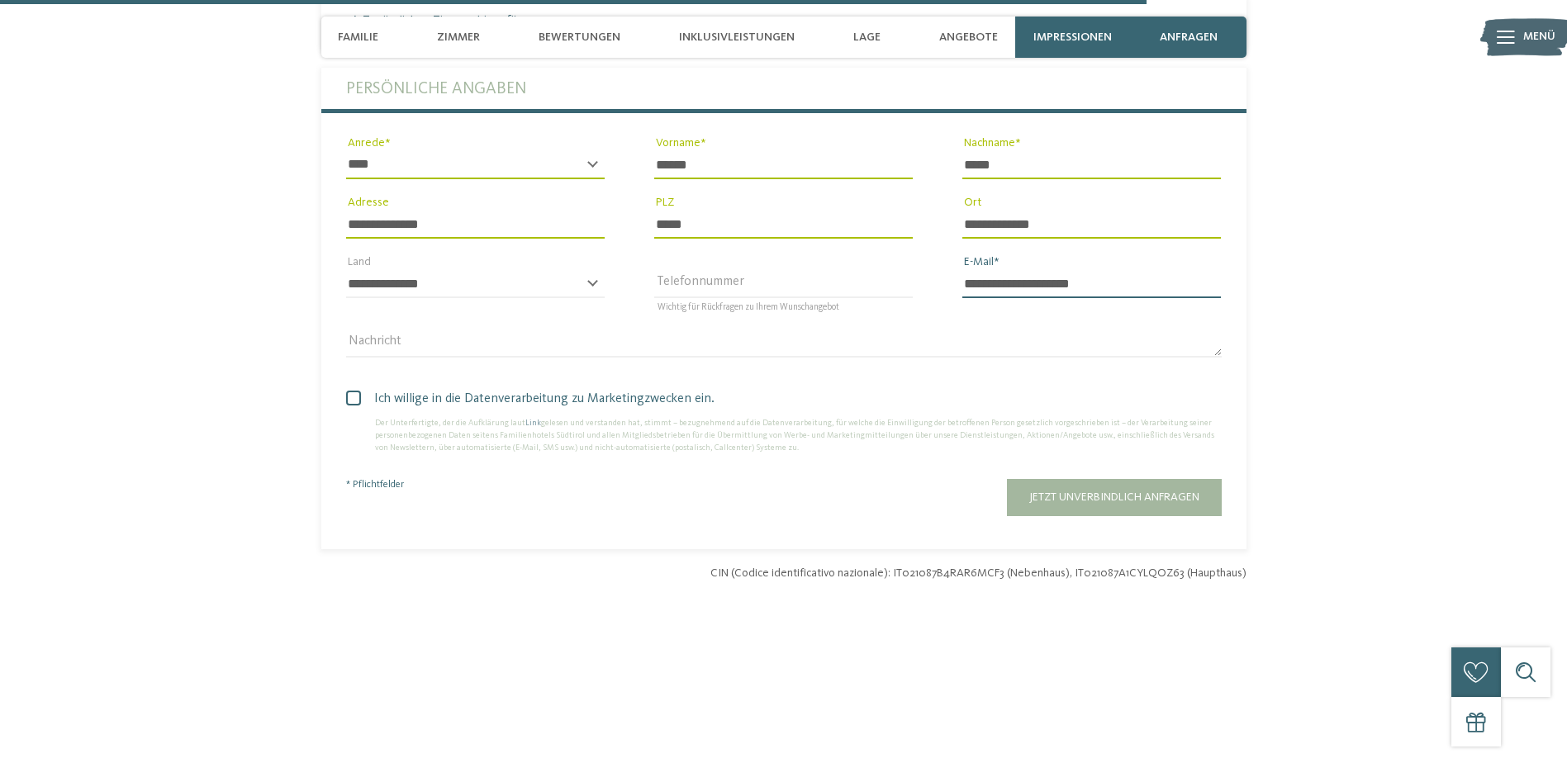
scroll to position [4833, 0]
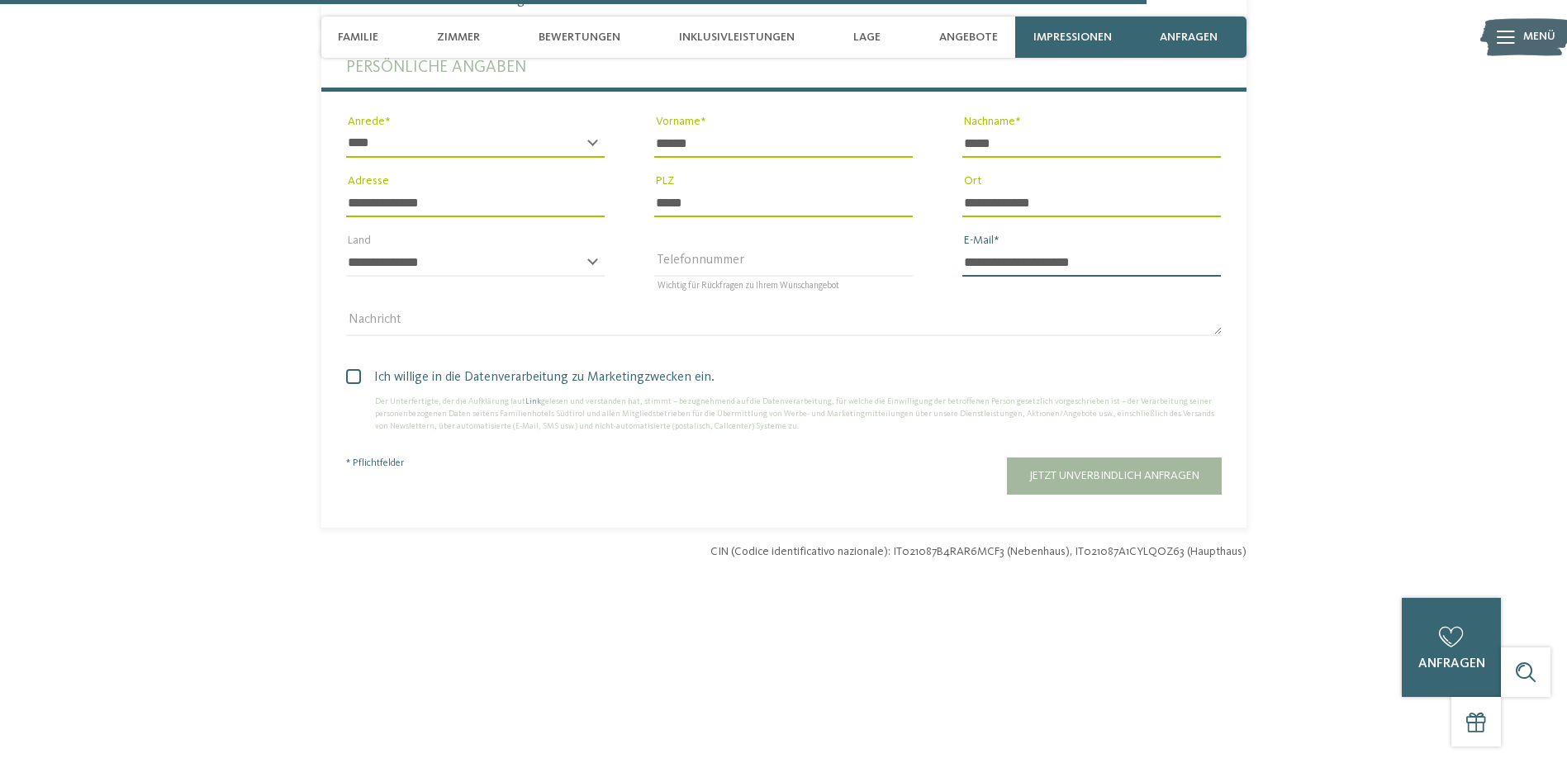
type input "**********"
click at [1123, 470] on span "Jetzt unverbindlich anfragen" at bounding box center [1114, 476] width 170 height 12
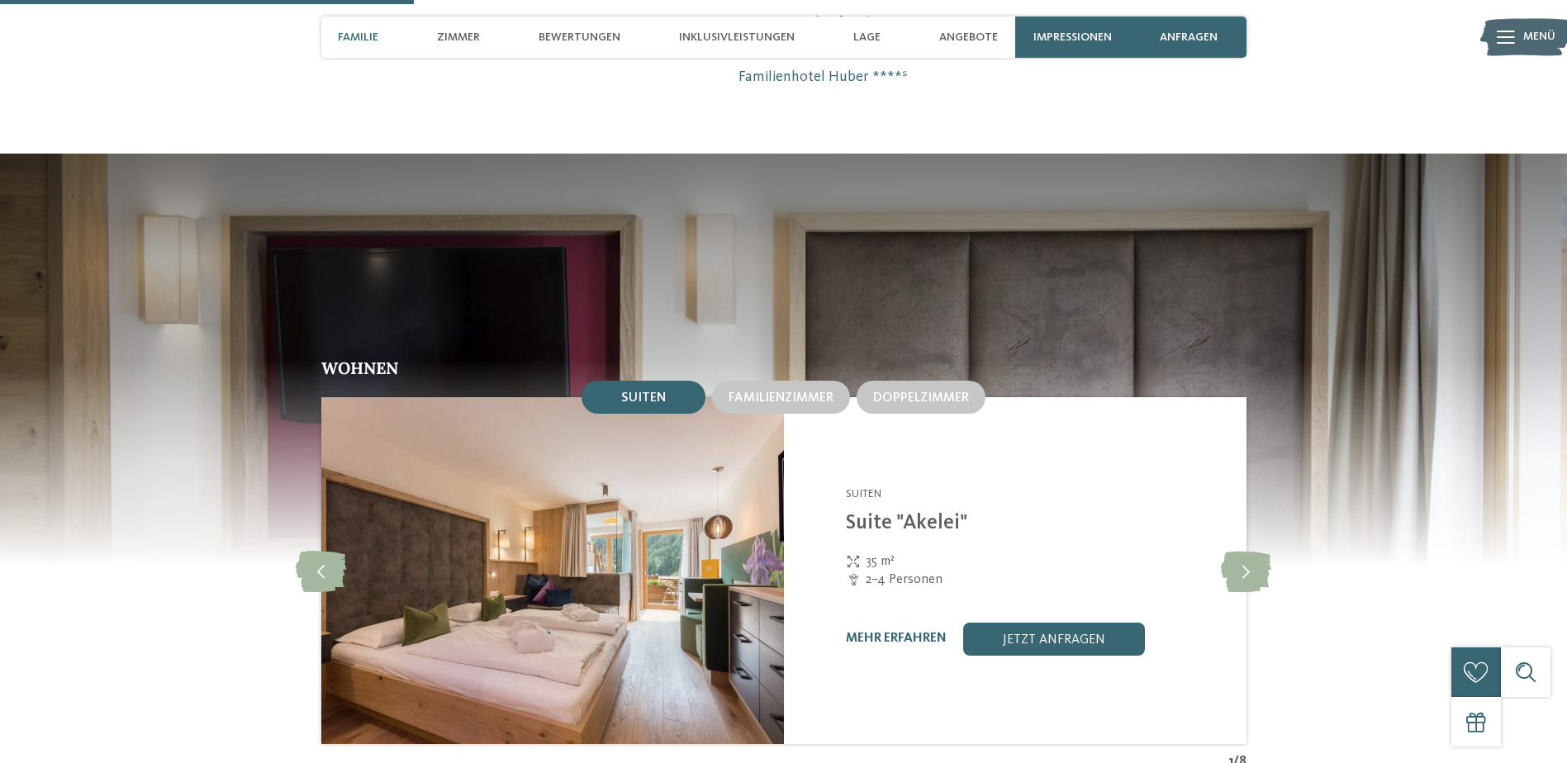
scroll to position [1817, 0]
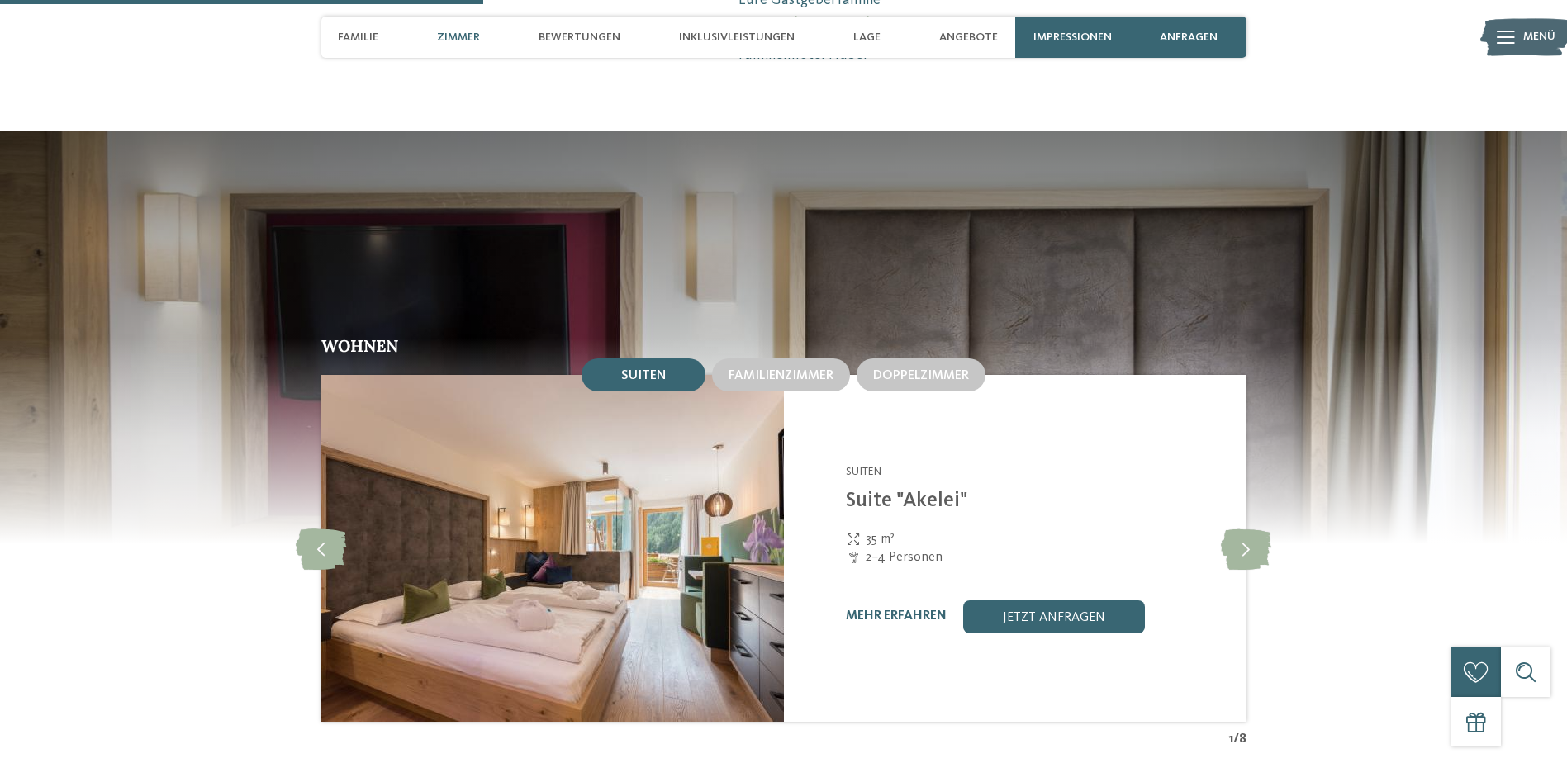
click at [917, 610] on link "mehr erfahren" at bounding box center [896, 616] width 101 height 13
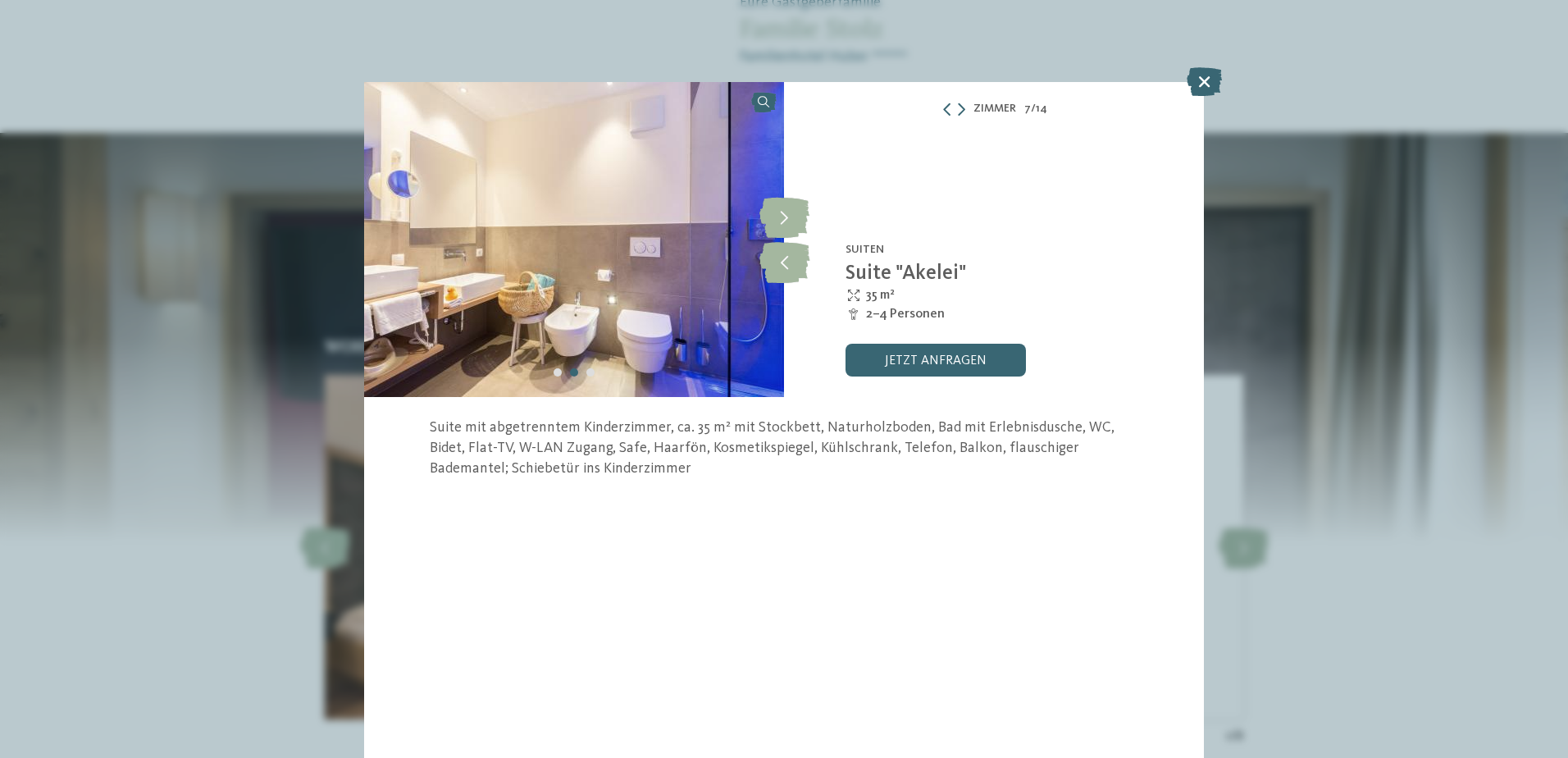
click at [1205, 69] on icon at bounding box center [1205, 81] width 36 height 29
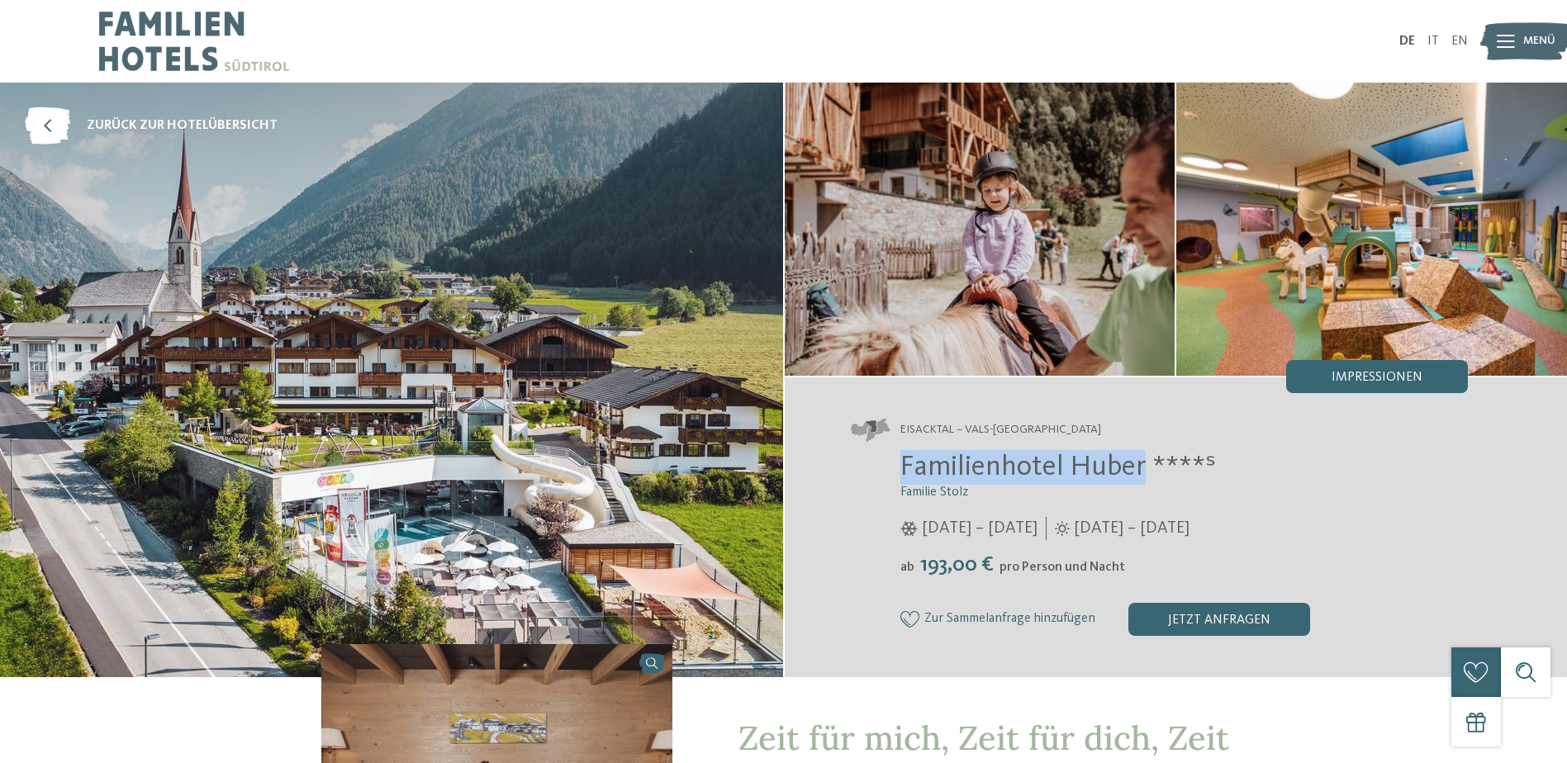
drag, startPoint x: 1143, startPoint y: 466, endPoint x: 900, endPoint y: 462, distance: 243.7
click at [900, 462] on span "Familienhotel Huber ****ˢ" at bounding box center [1058, 467] width 316 height 29
copy span "Familienhotel [PERSON_NAME]"
